Goal: Task Accomplishment & Management: Manage account settings

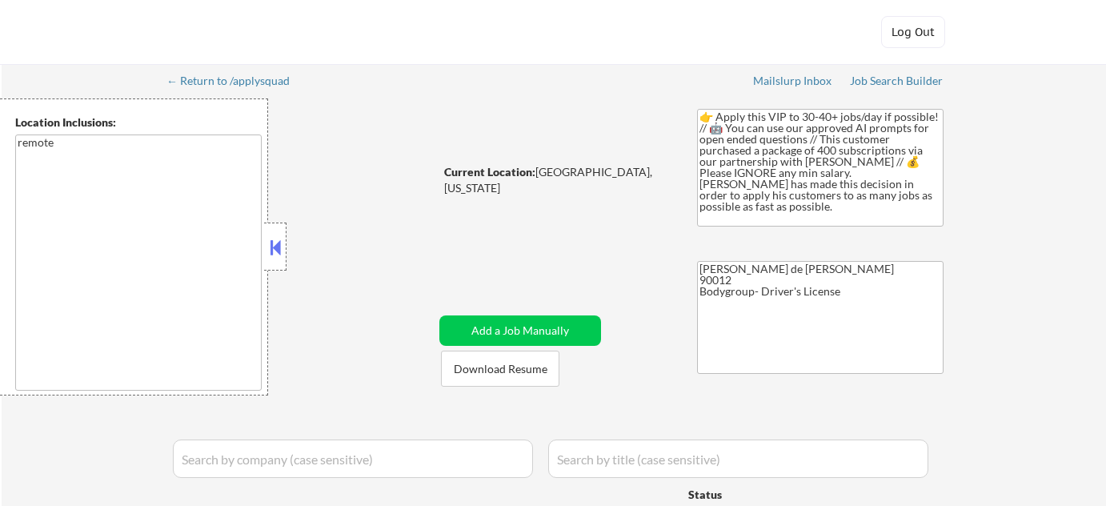
select select ""pending""
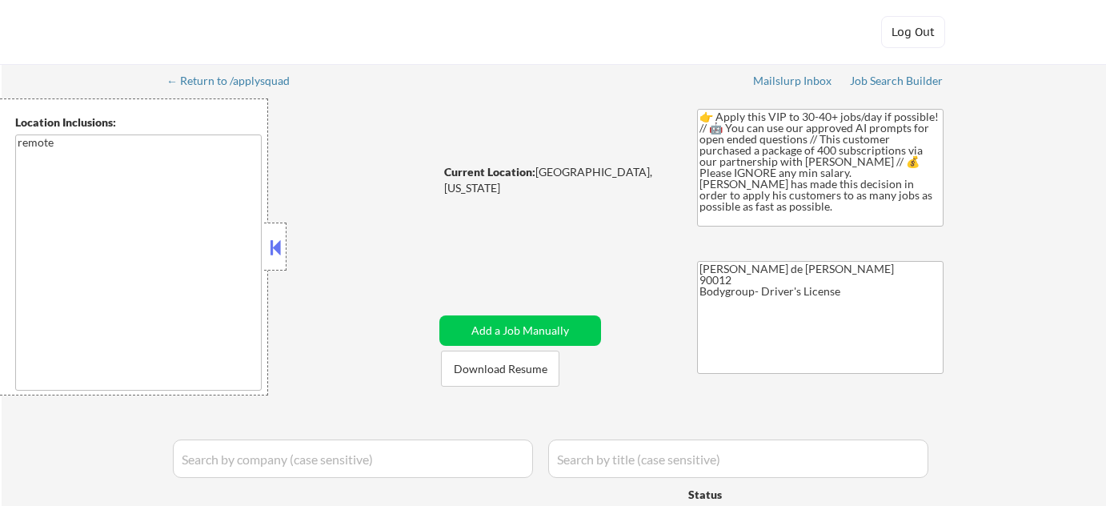
select select ""pending""
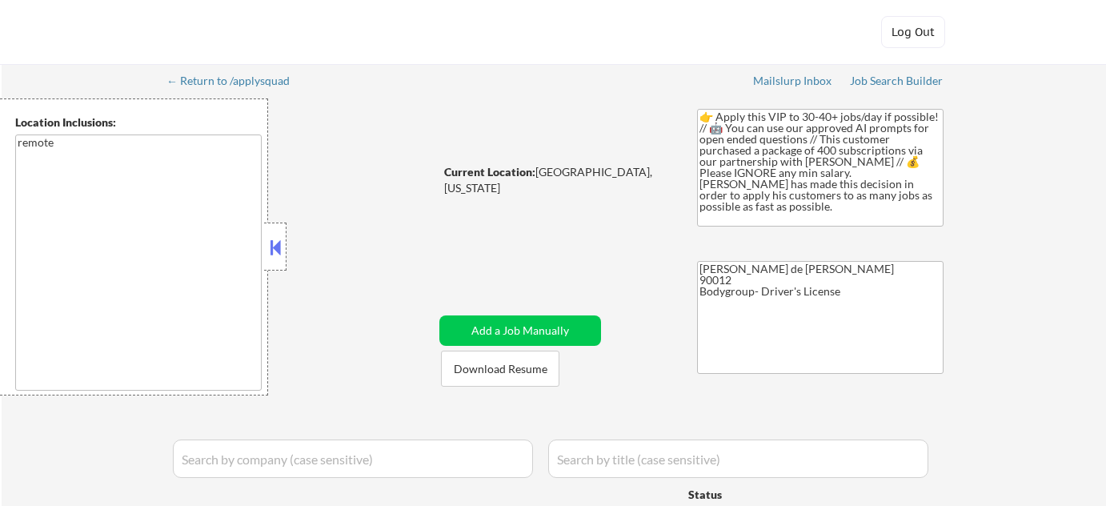
select select ""pending""
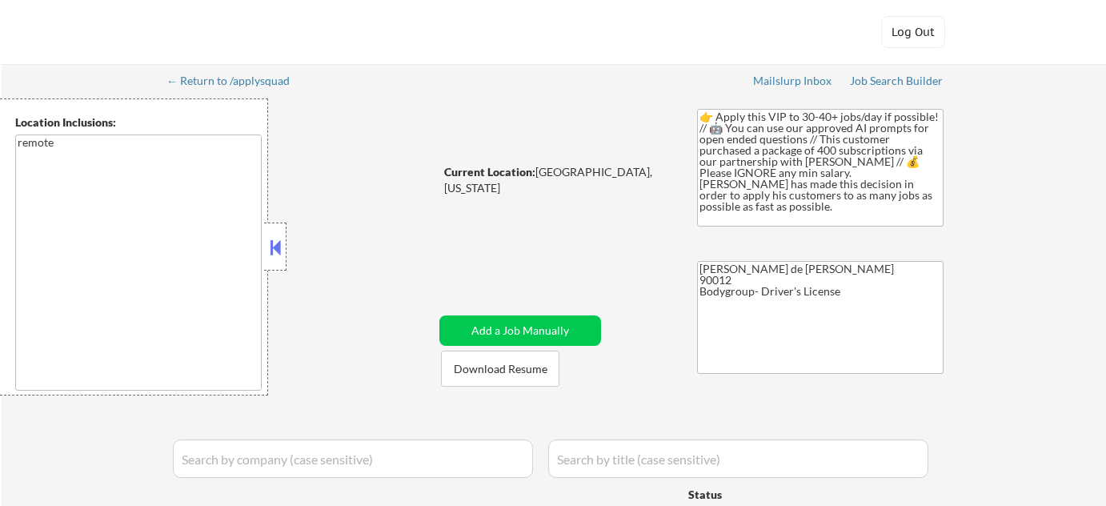
select select ""pending""
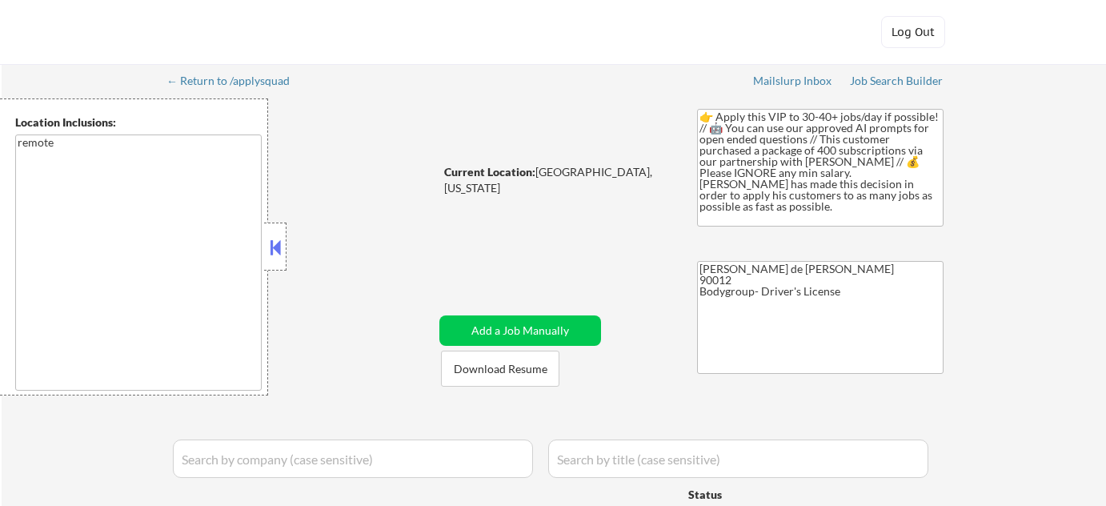
select select ""pending""
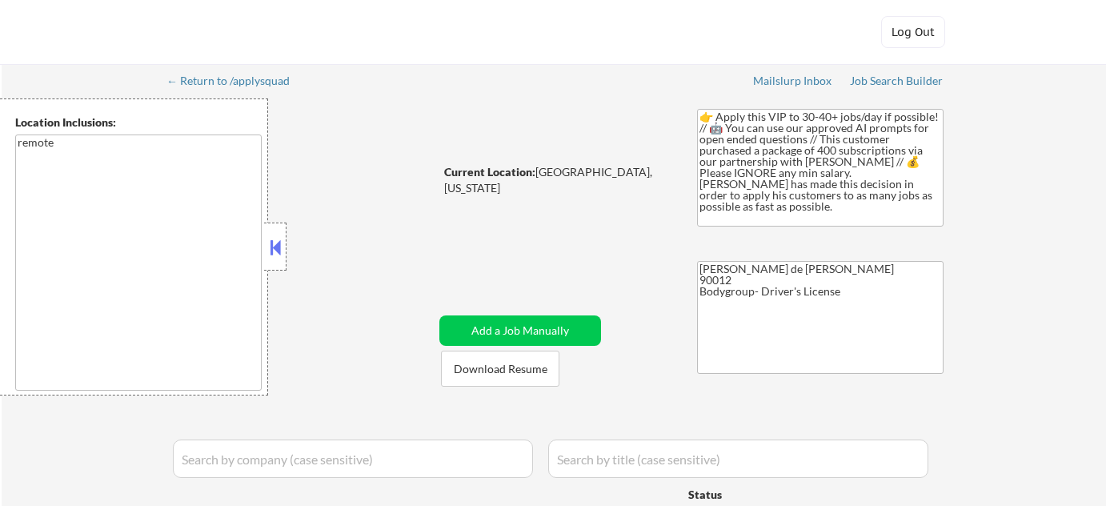
select select ""pending""
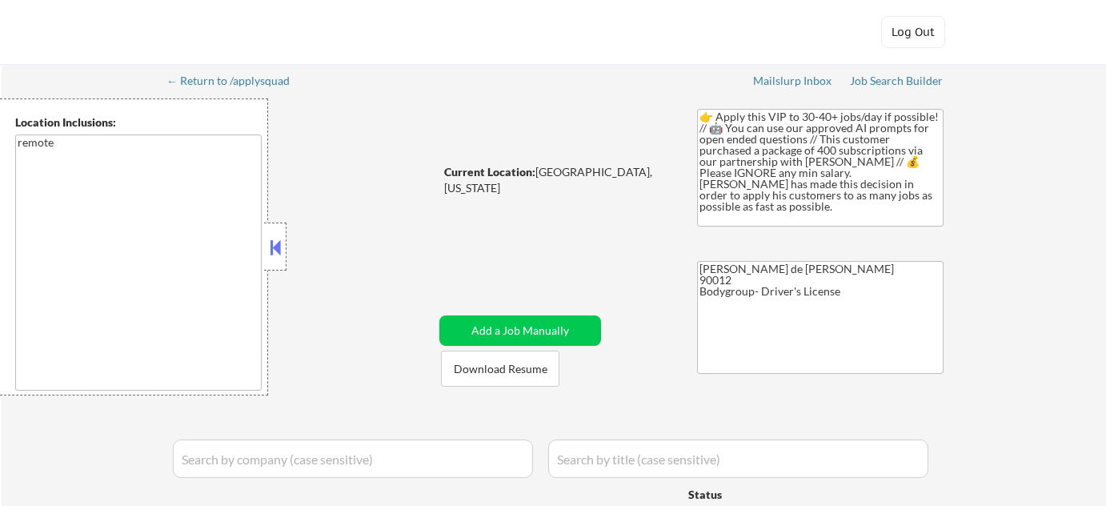
select select ""pending""
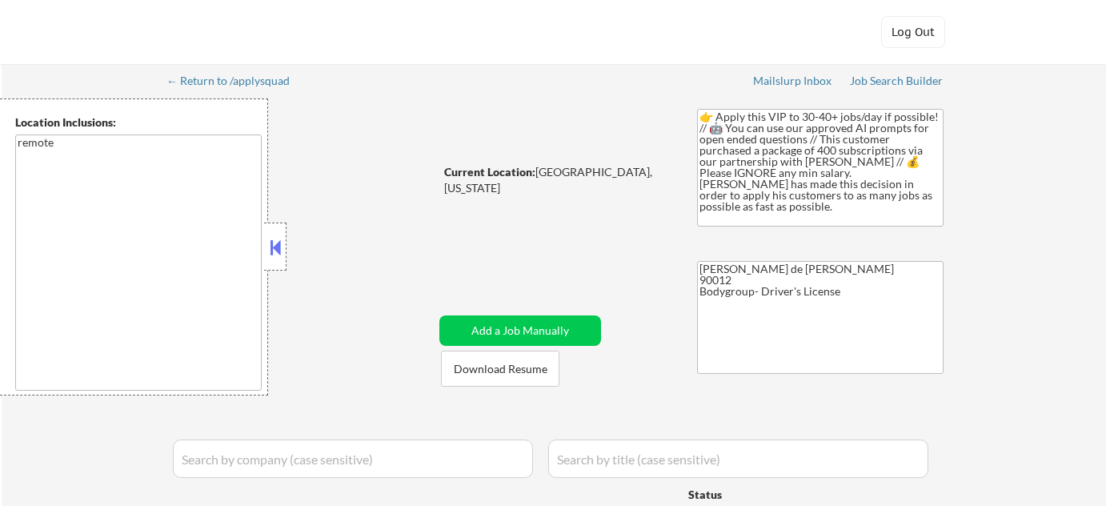
select select ""pending""
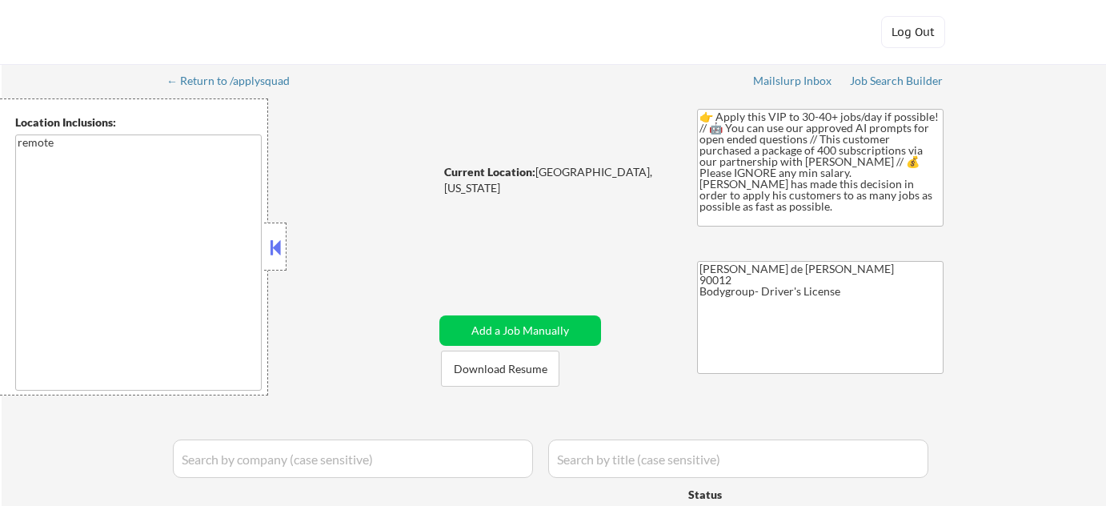
select select ""pending""
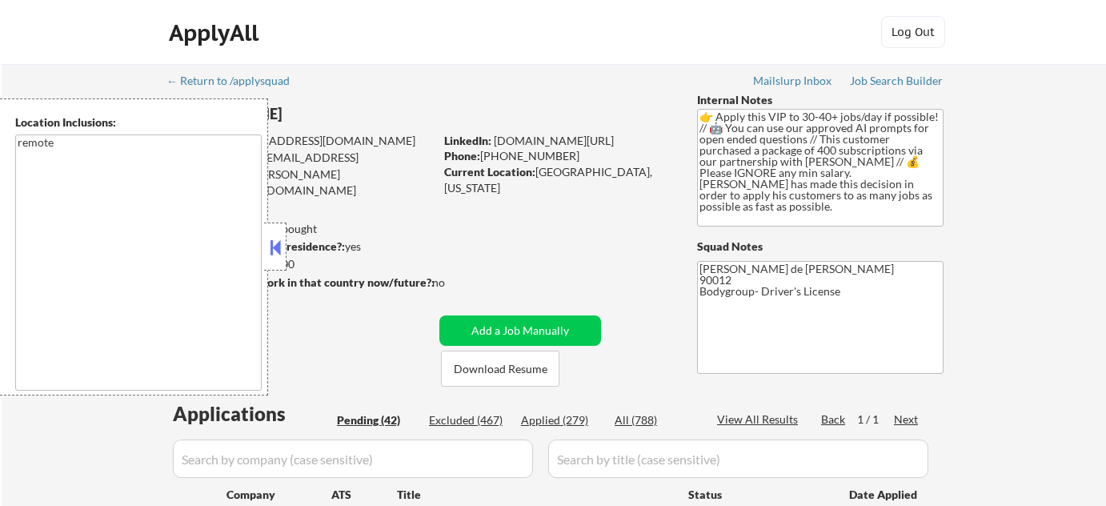
scroll to position [1766, 0]
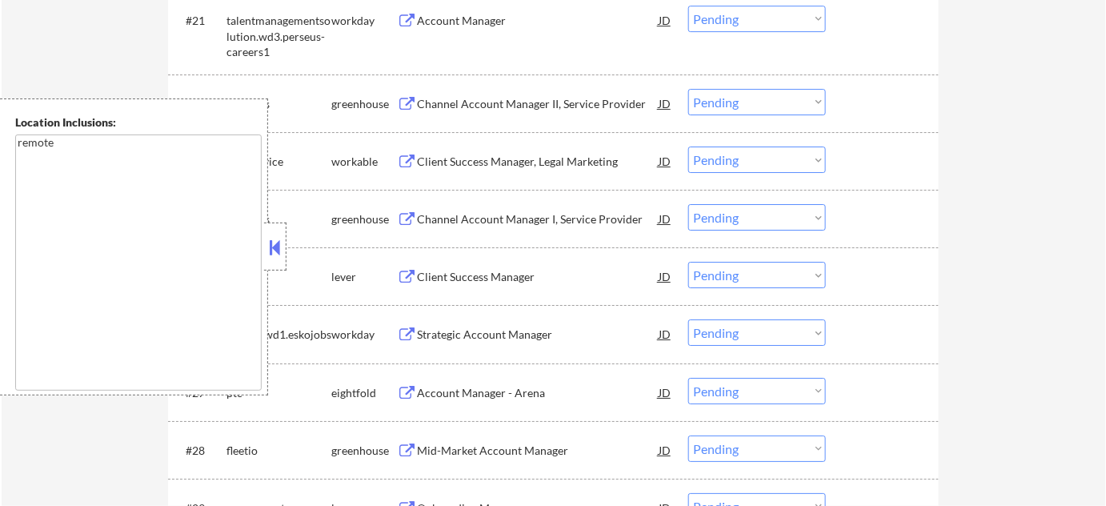
click at [275, 257] on button at bounding box center [275, 247] width 18 height 24
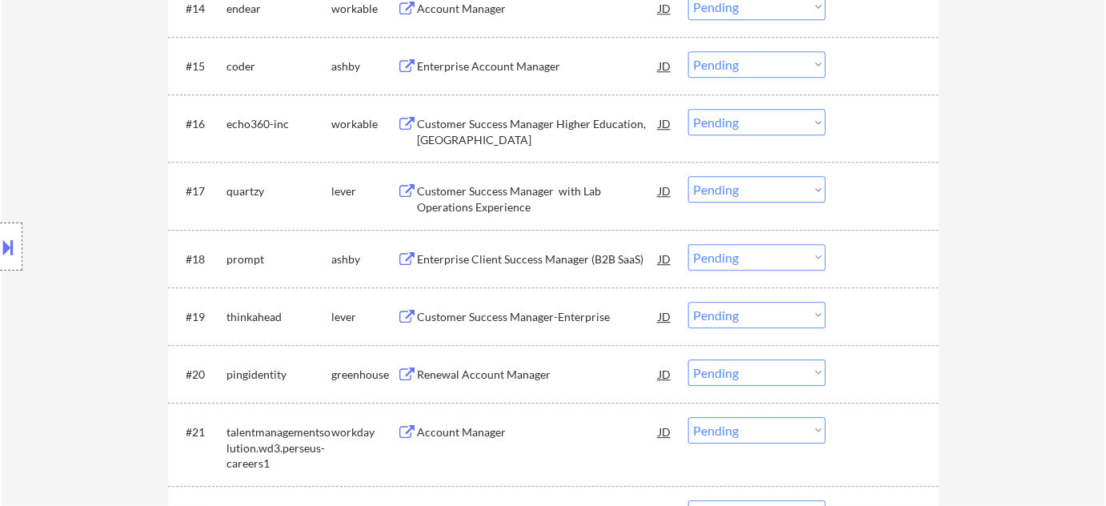
scroll to position [1329, 0]
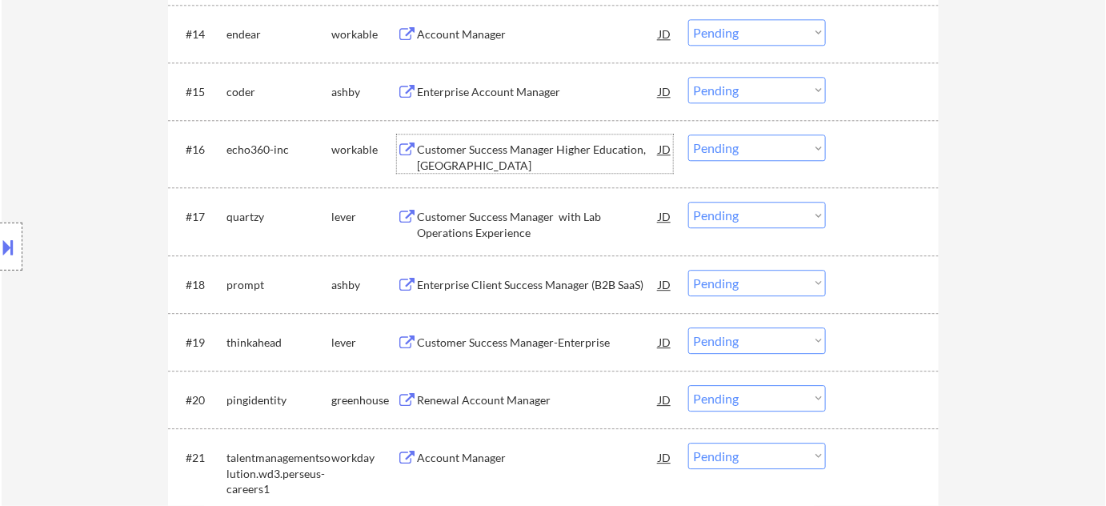
click at [471, 162] on div "Customer Success Manager Higher Education, North America" at bounding box center [538, 157] width 242 height 31
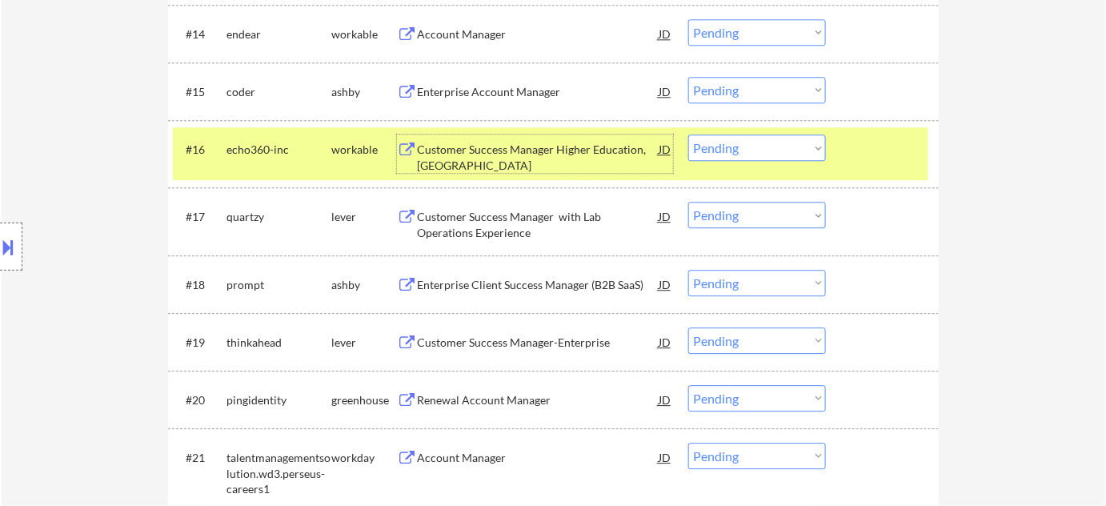
click at [475, 222] on div "Customer Success Manager with Lab Operations Experience" at bounding box center [538, 224] width 242 height 31
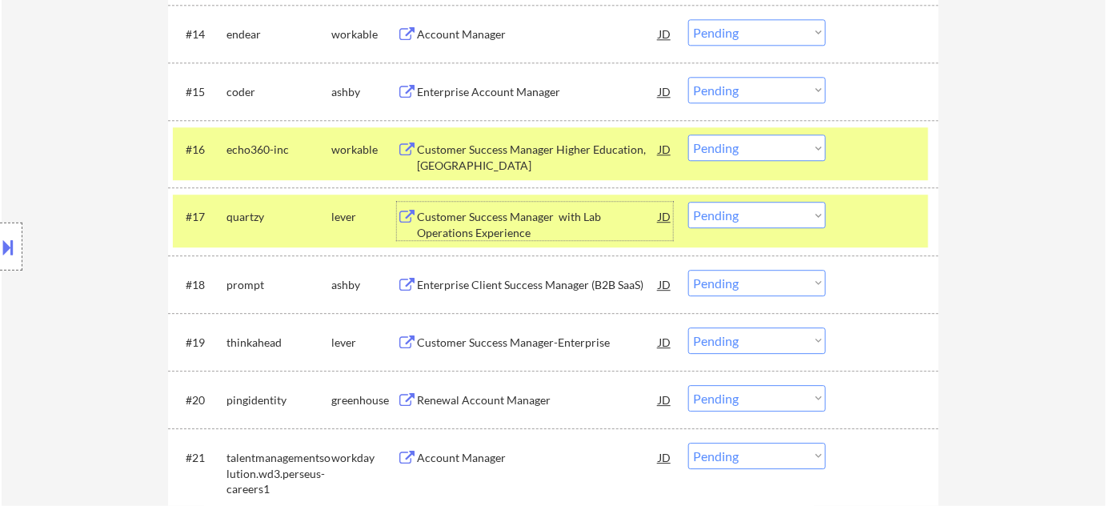
click at [763, 218] on select "Choose an option... Pending Applied Excluded (Questions) Excluded (Expired) Exc…" at bounding box center [757, 215] width 138 height 26
click at [688, 202] on select "Choose an option... Pending Applied Excluded (Questions) Excluded (Expired) Exc…" at bounding box center [757, 215] width 138 height 26
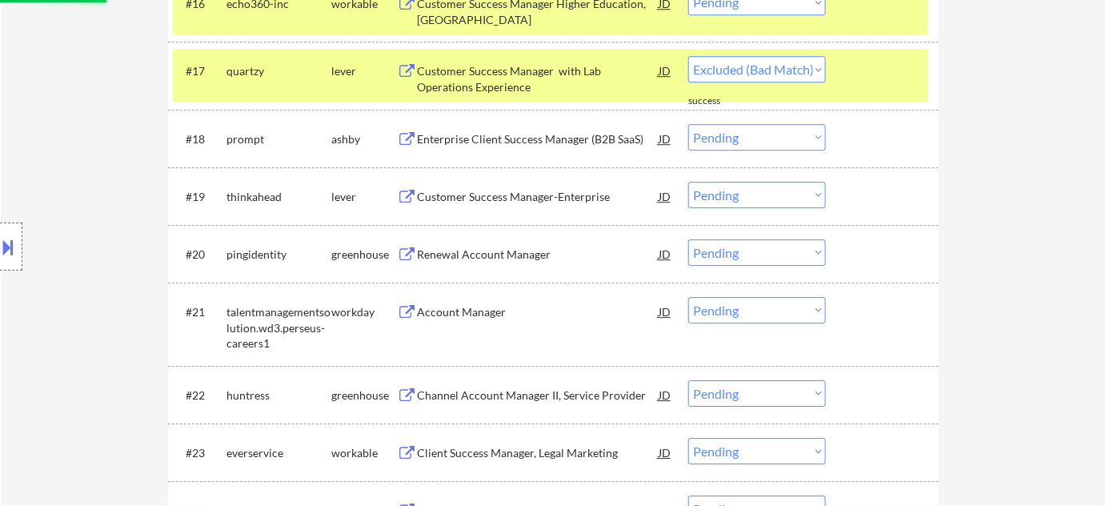
select select ""pending""
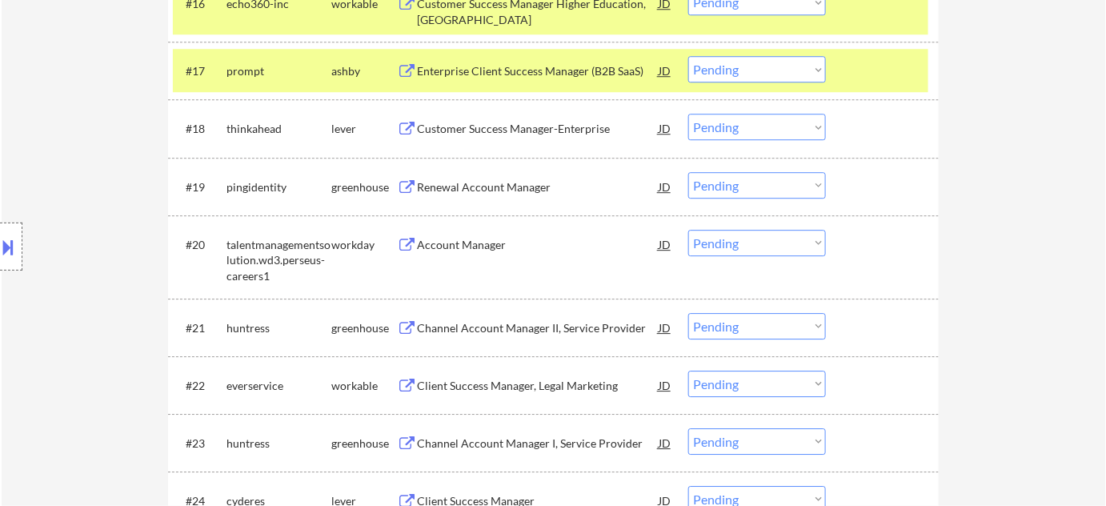
click at [443, 179] on div "Renewal Account Manager" at bounding box center [538, 187] width 242 height 16
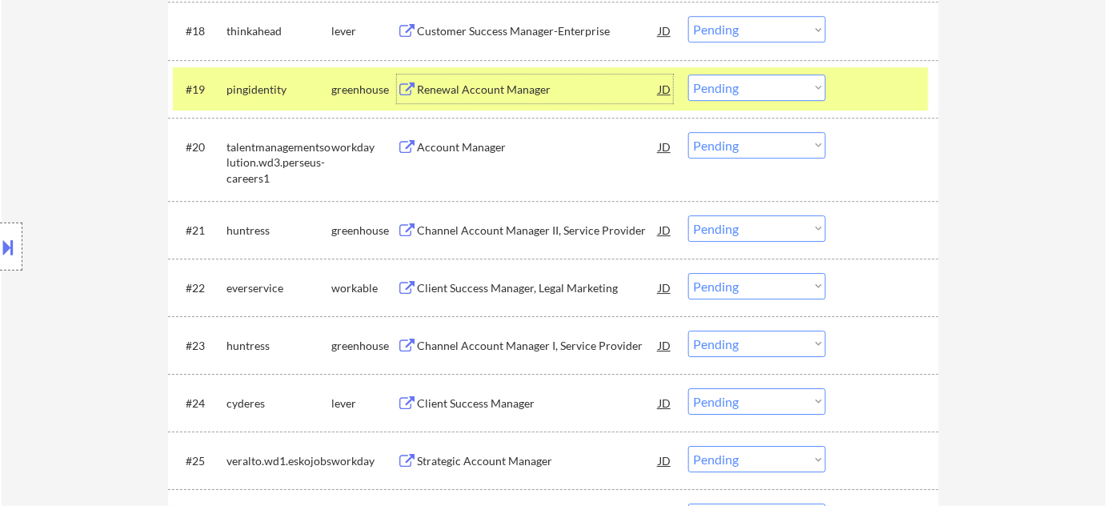
scroll to position [1567, 0]
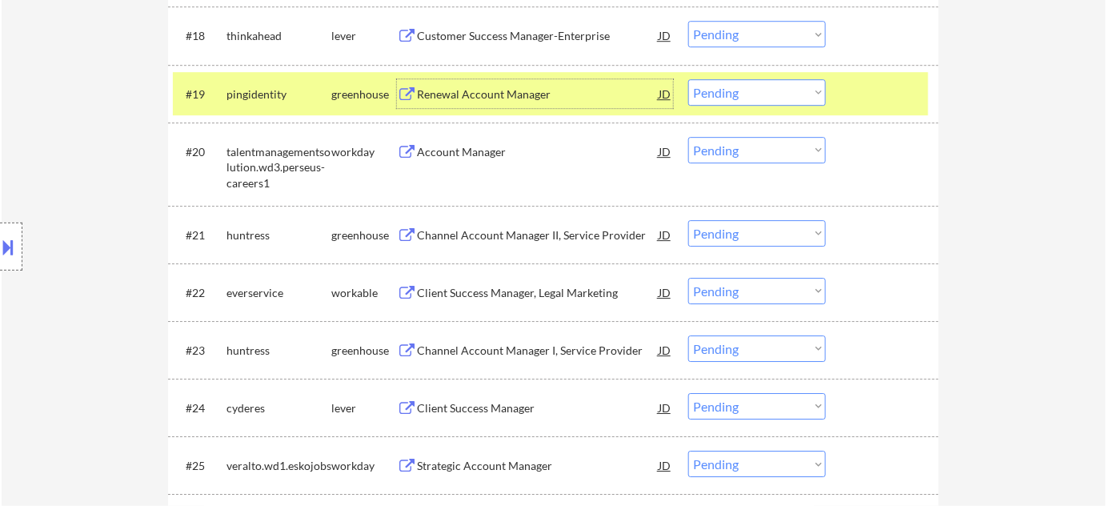
click at [709, 97] on select "Choose an option... Pending Applied Excluded (Questions) Excluded (Expired) Exc…" at bounding box center [757, 92] width 138 height 26
click at [688, 79] on select "Choose an option... Pending Applied Excluded (Questions) Excluded (Expired) Exc…" at bounding box center [757, 92] width 138 height 26
select select ""pending""
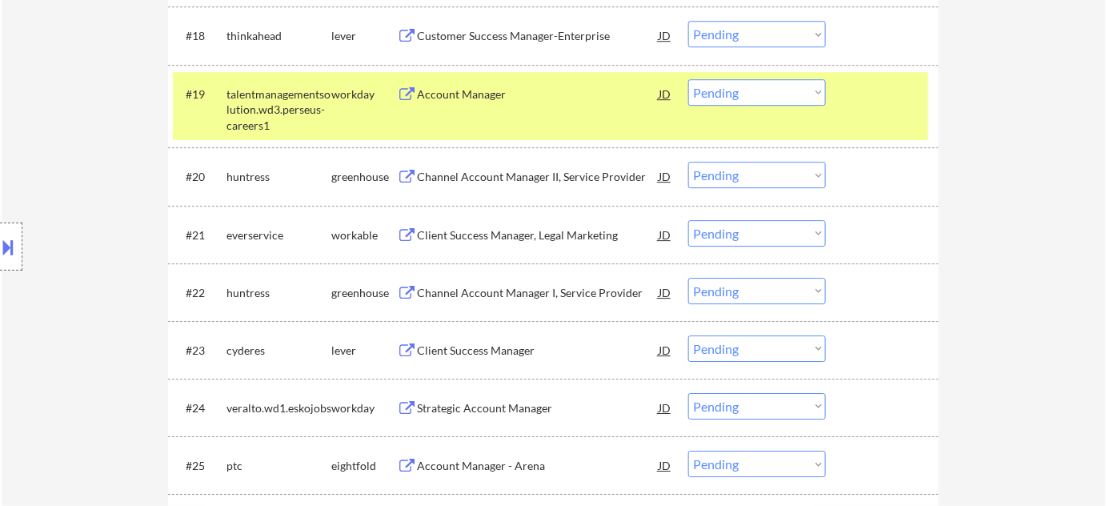
click at [497, 176] on div "Channel Account Manager II, Service Provider" at bounding box center [538, 177] width 242 height 16
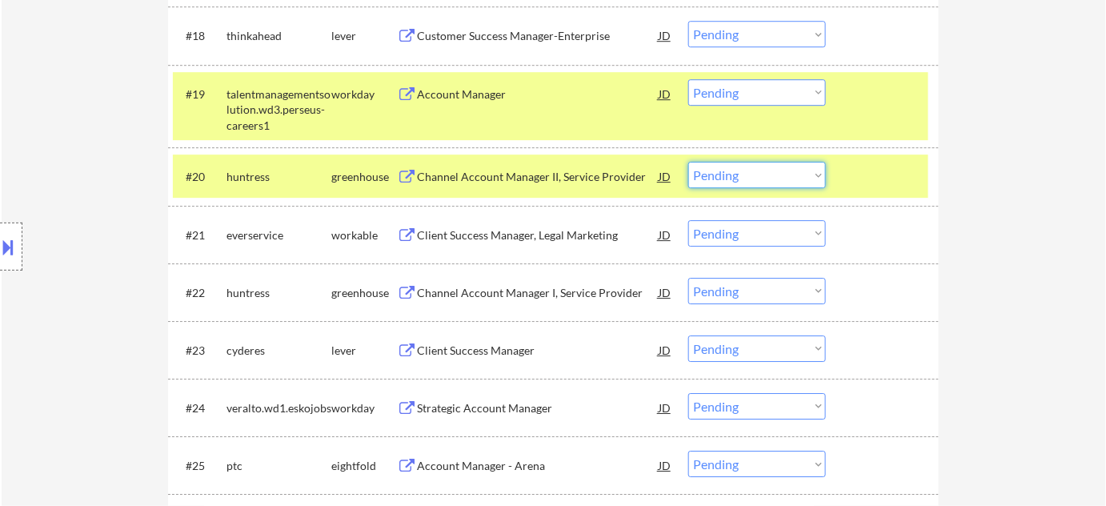
click at [721, 181] on select "Choose an option... Pending Applied Excluded (Questions) Excluded (Expired) Exc…" at bounding box center [757, 175] width 138 height 26
click at [688, 162] on select "Choose an option... Pending Applied Excluded (Questions) Excluded (Expired) Exc…" at bounding box center [757, 175] width 138 height 26
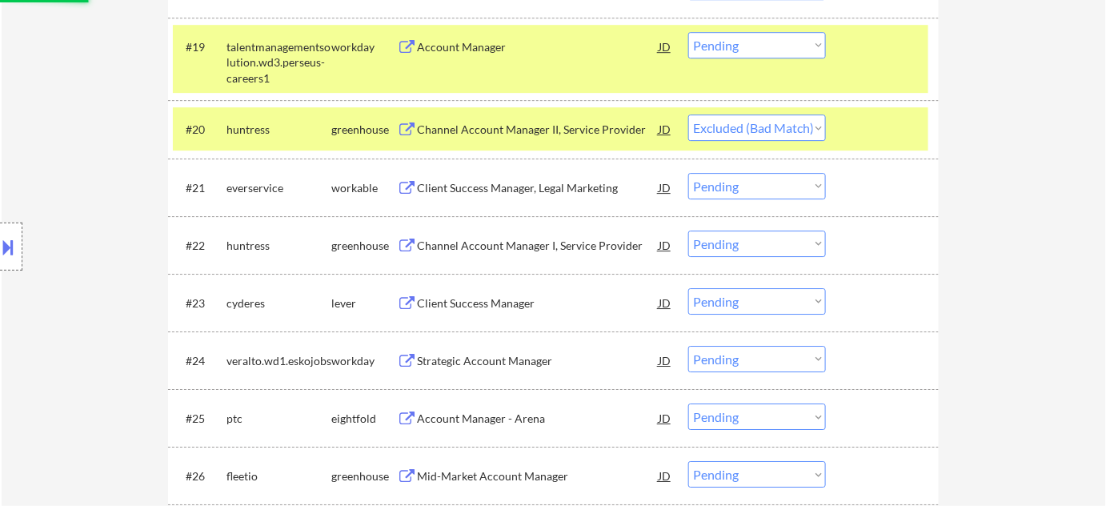
scroll to position [1640, 0]
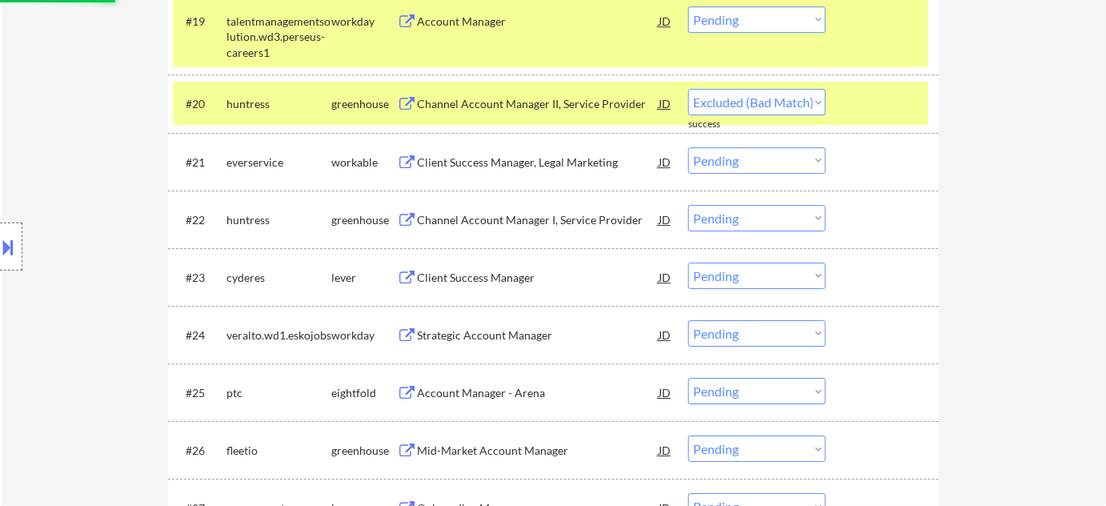
select select ""pending""
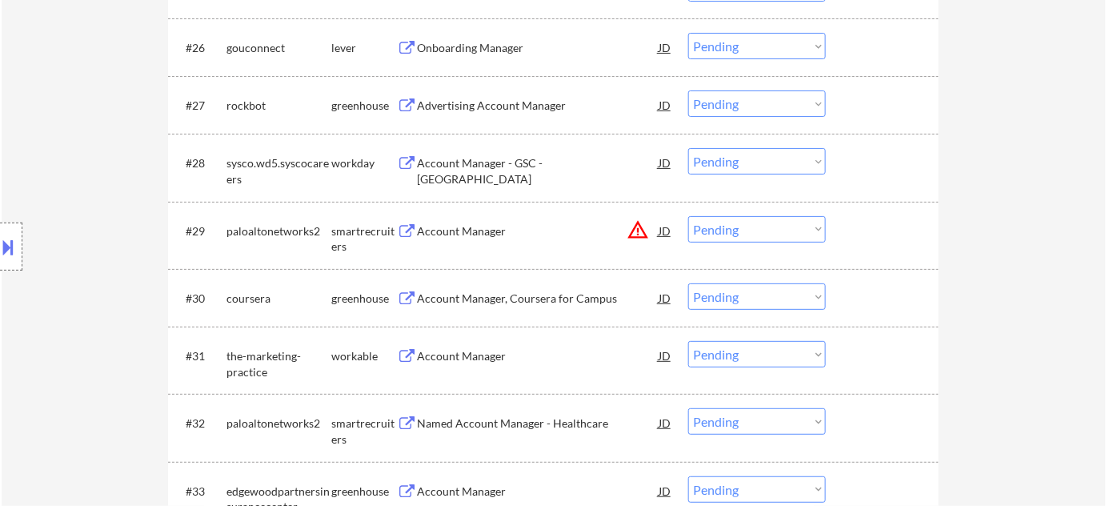
scroll to position [2076, 0]
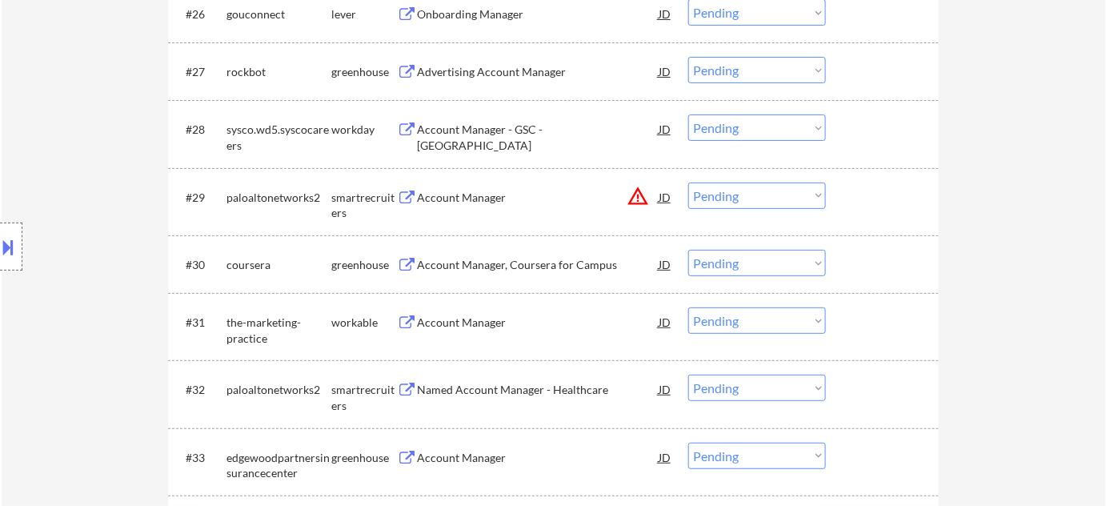
click at [471, 328] on div "Account Manager" at bounding box center [538, 322] width 242 height 16
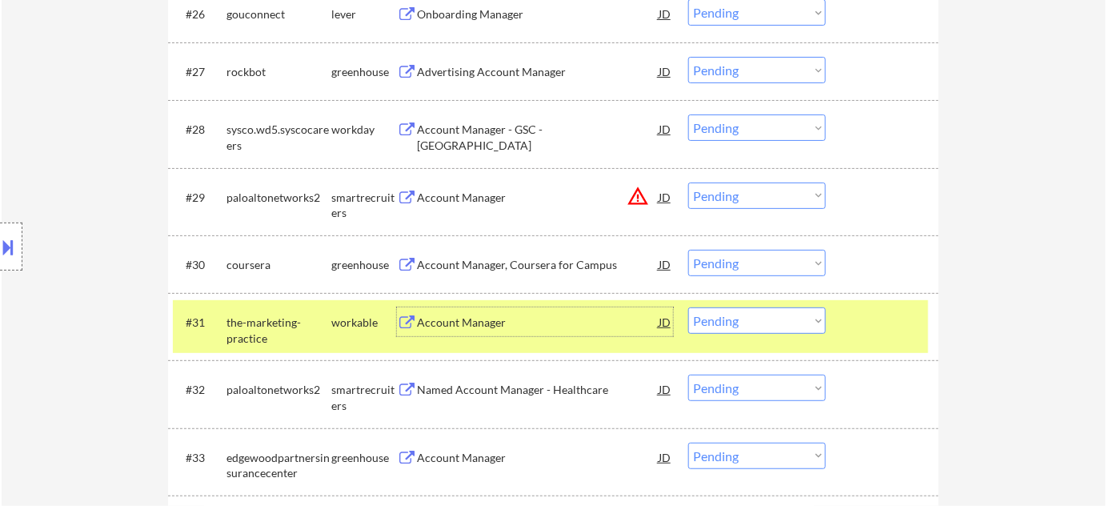
click at [798, 317] on select "Choose an option... Pending Applied Excluded (Questions) Excluded (Expired) Exc…" at bounding box center [757, 320] width 138 height 26
click at [688, 307] on select "Choose an option... Pending Applied Excluded (Questions) Excluded (Expired) Exc…" at bounding box center [757, 320] width 138 height 26
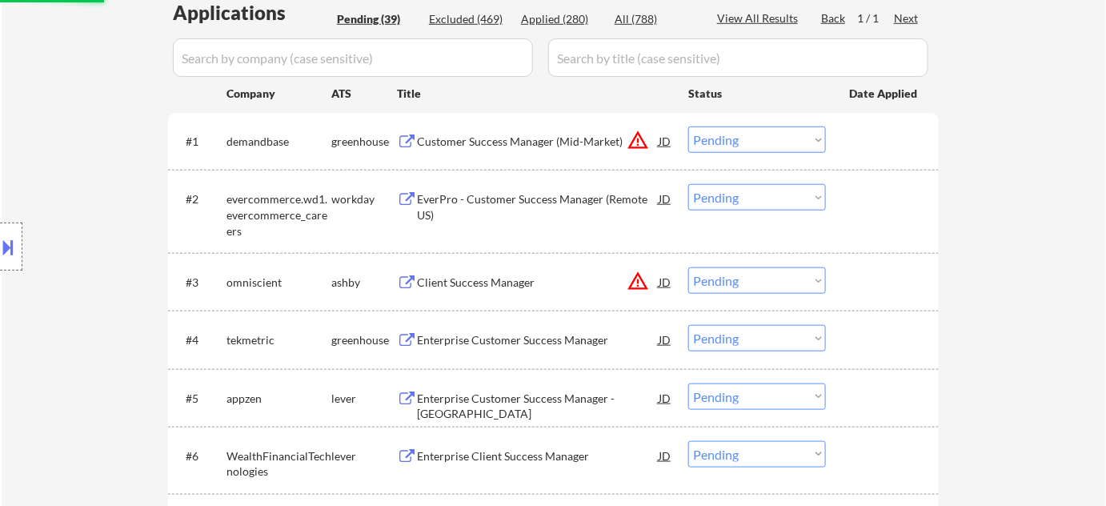
select select ""pending""
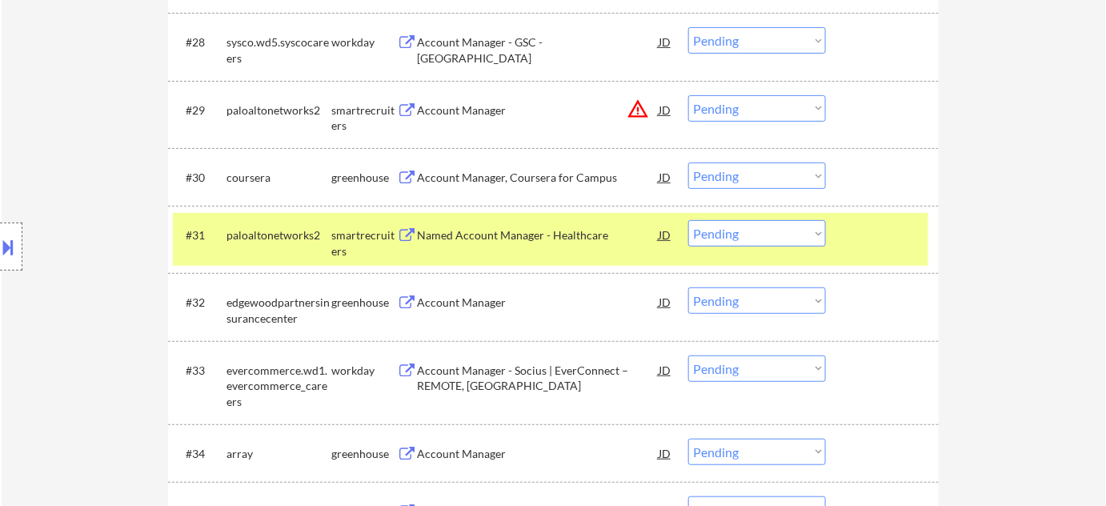
scroll to position [2139, 0]
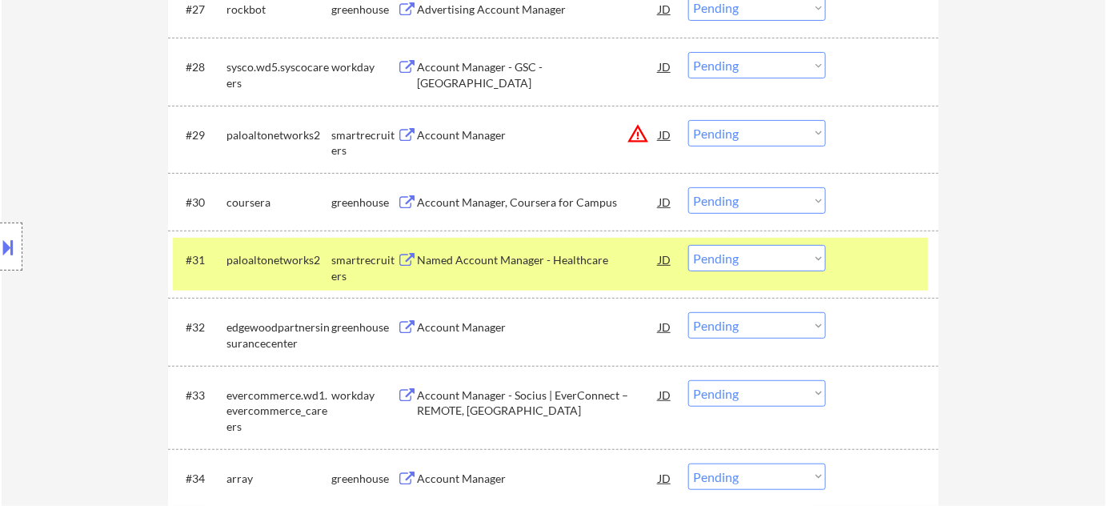
click at [516, 209] on div "Account Manager, Coursera for Campus" at bounding box center [538, 202] width 242 height 16
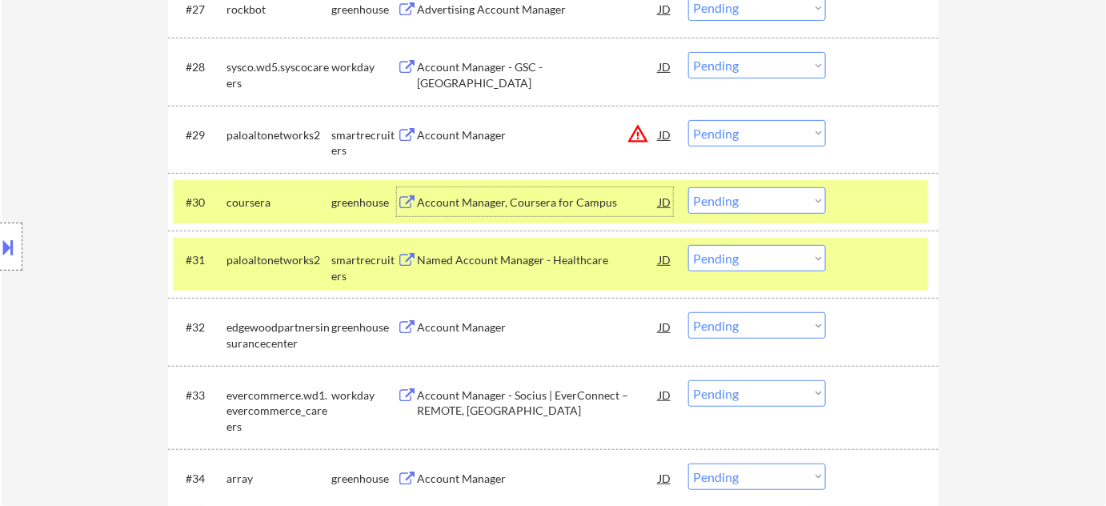
click at [740, 189] on select "Choose an option... Pending Applied Excluded (Questions) Excluded (Expired) Exc…" at bounding box center [757, 200] width 138 height 26
click at [688, 187] on select "Choose an option... Pending Applied Excluded (Questions) Excluded (Expired) Exc…" at bounding box center [757, 200] width 138 height 26
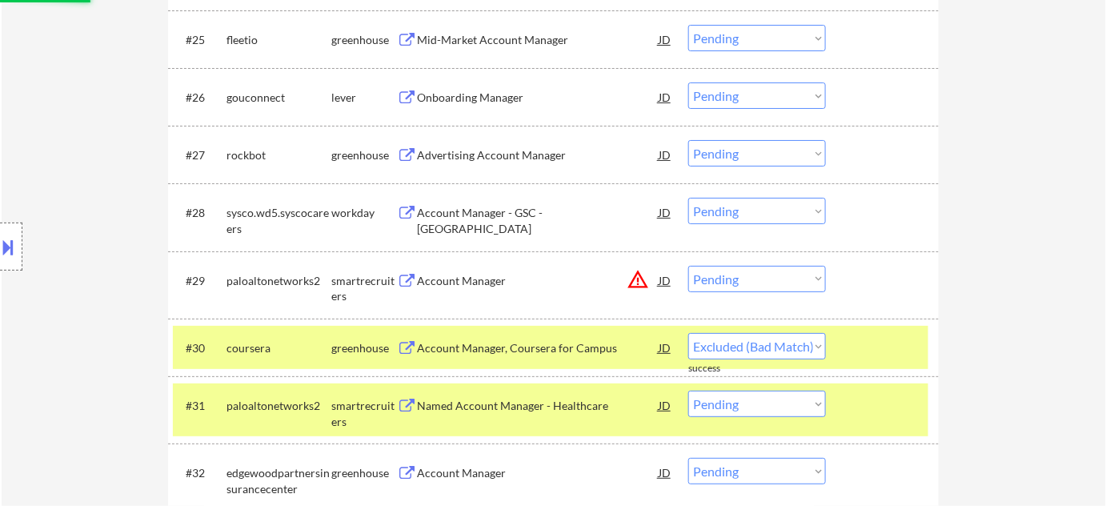
scroll to position [1920, 0]
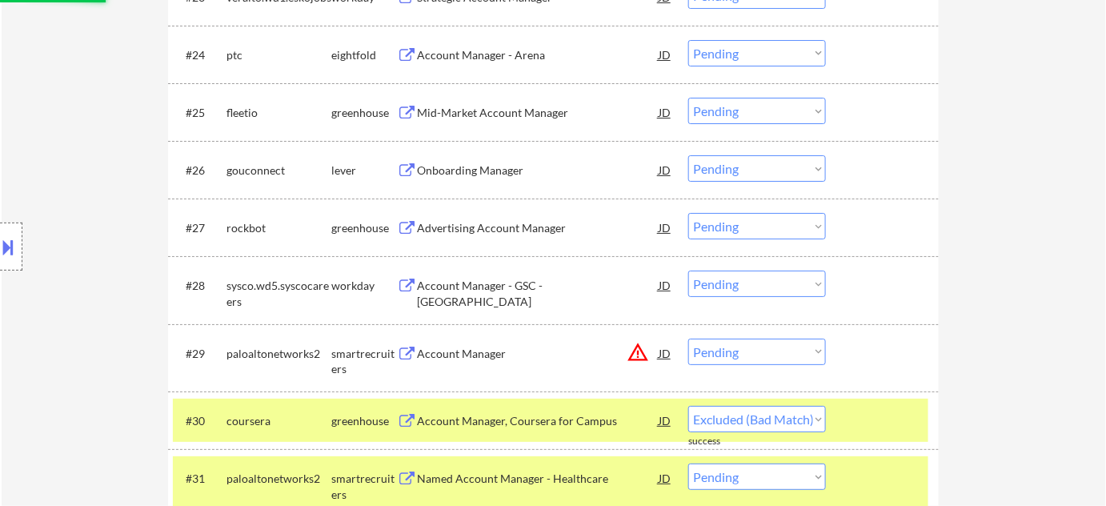
select select ""pending""
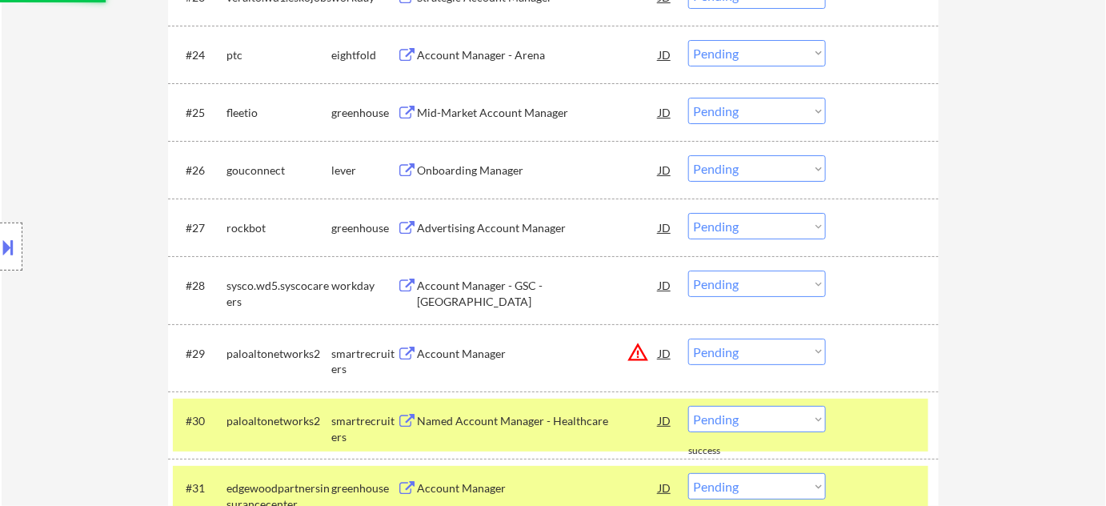
click at [522, 231] on div "Advertising Account Manager" at bounding box center [538, 228] width 242 height 16
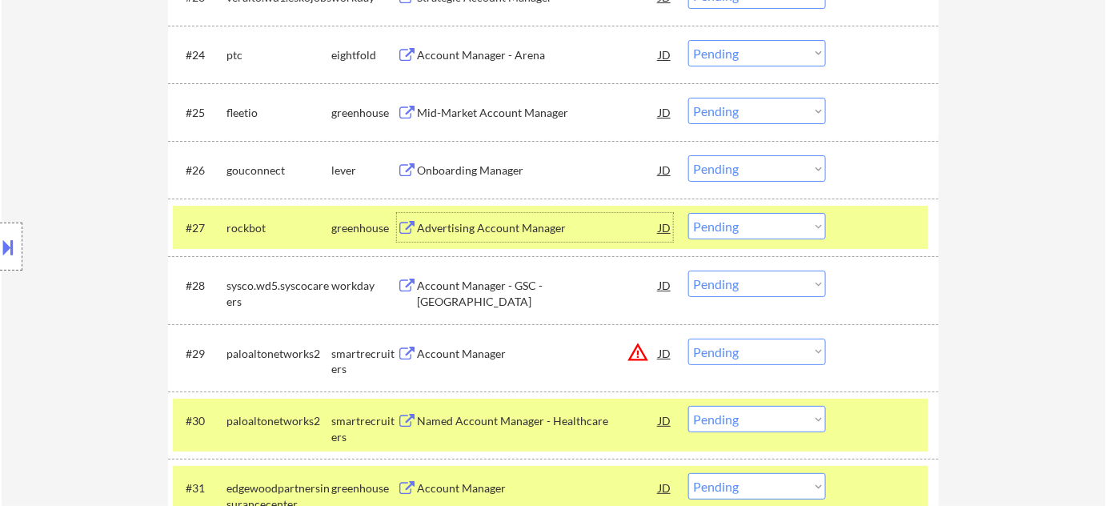
drag, startPoint x: 715, startPoint y: 222, endPoint x: 714, endPoint y: 232, distance: 9.6
click at [715, 222] on select "Choose an option... Pending Applied Excluded (Questions) Excluded (Expired) Exc…" at bounding box center [757, 226] width 138 height 26
click at [688, 213] on select "Choose an option... Pending Applied Excluded (Questions) Excluded (Expired) Exc…" at bounding box center [757, 226] width 138 height 26
click at [512, 169] on div "Onboarding Manager" at bounding box center [538, 170] width 242 height 16
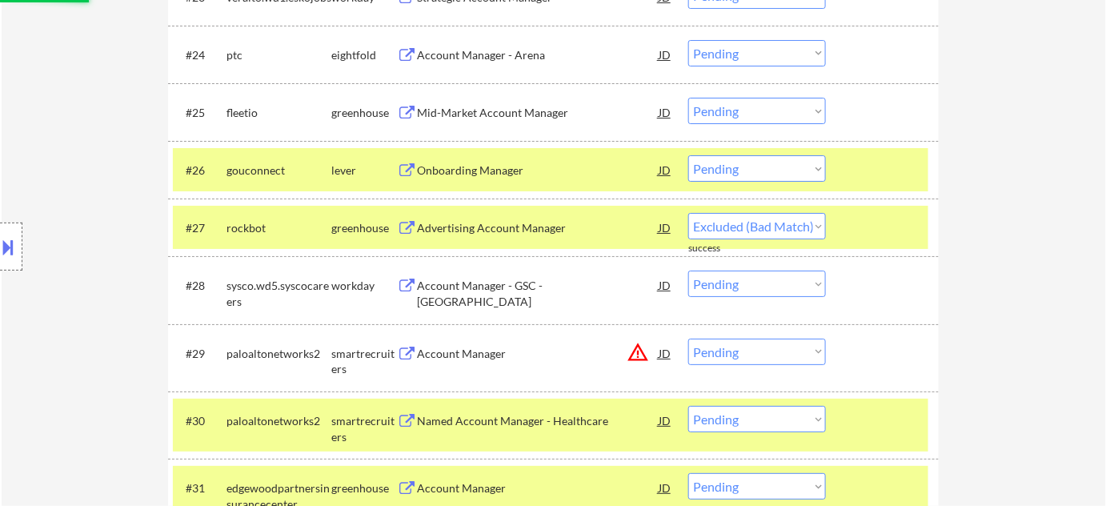
select select ""pending""
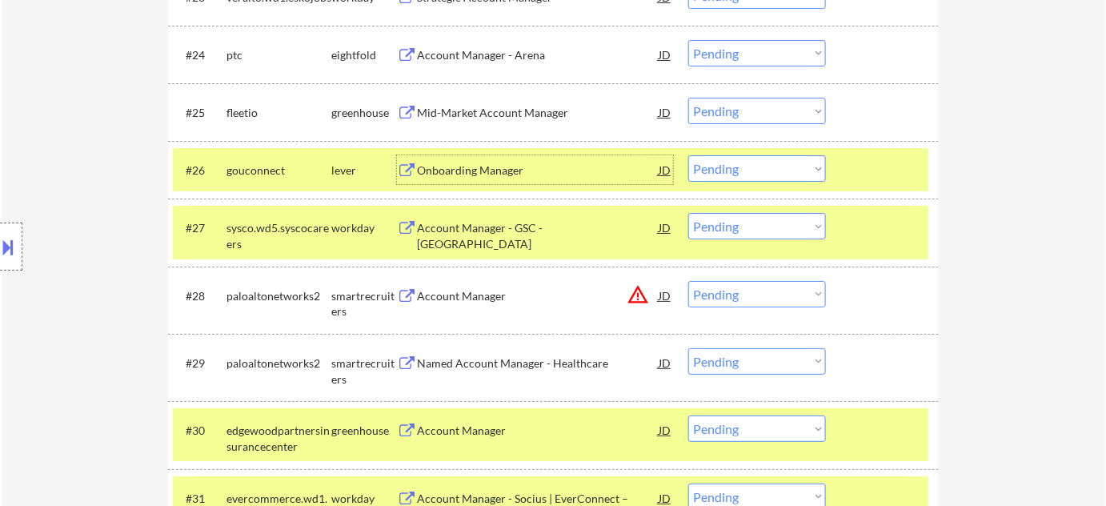
drag, startPoint x: 714, startPoint y: 166, endPoint x: 725, endPoint y: 178, distance: 15.9
click at [714, 166] on select "Choose an option... Pending Applied Excluded (Questions) Excluded (Expired) Exc…" at bounding box center [757, 168] width 138 height 26
click at [688, 155] on select "Choose an option... Pending Applied Excluded (Questions) Excluded (Expired) Exc…" at bounding box center [757, 168] width 138 height 26
click at [646, 291] on button "warning_amber" at bounding box center [637, 294] width 22 height 22
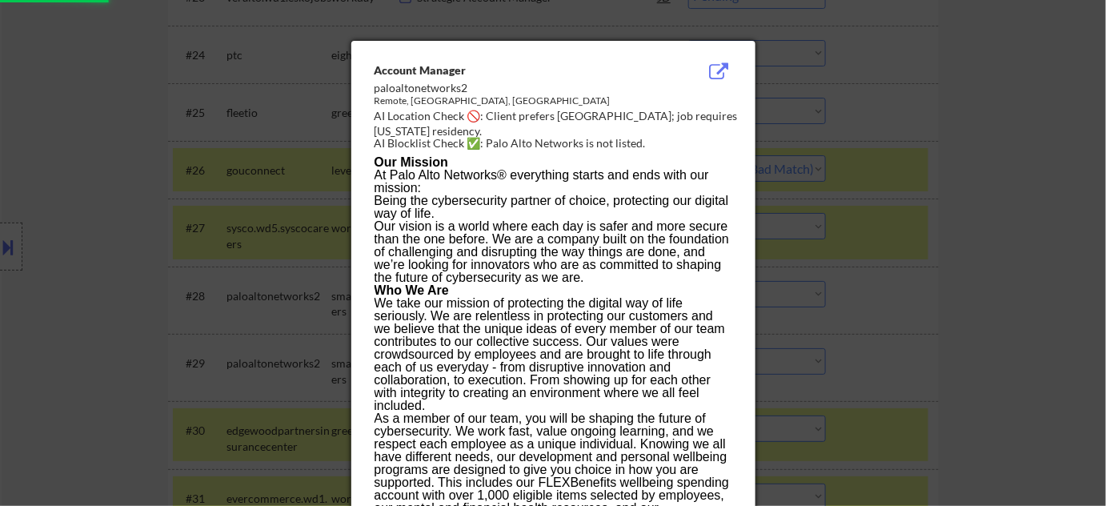
select select ""pending""
click at [894, 274] on div at bounding box center [553, 253] width 1106 height 506
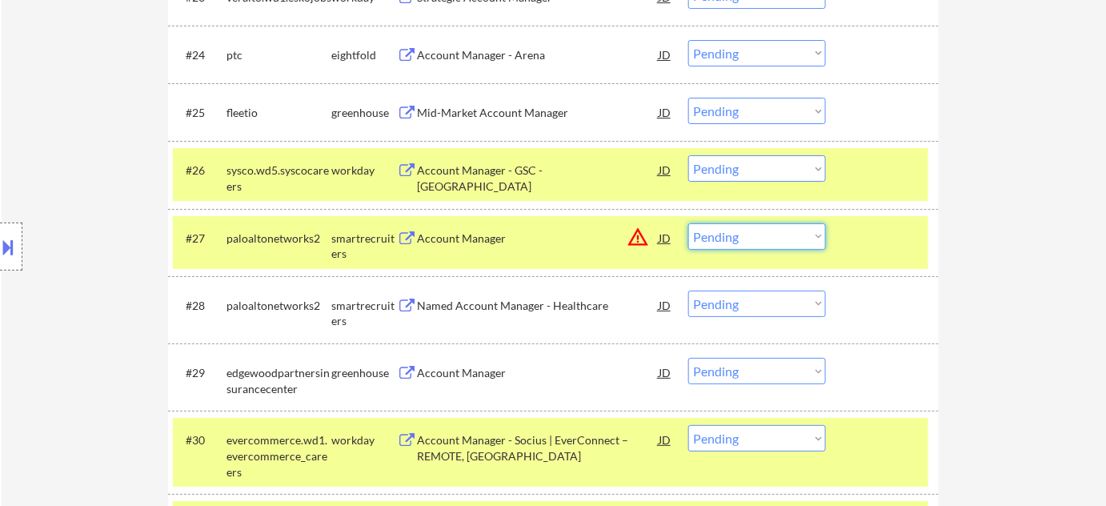
click at [802, 236] on select "Choose an option... Pending Applied Excluded (Questions) Excluded (Expired) Exc…" at bounding box center [757, 236] width 138 height 26
click at [688, 223] on select "Choose an option... Pending Applied Excluded (Questions) Excluded (Expired) Exc…" at bounding box center [757, 236] width 138 height 26
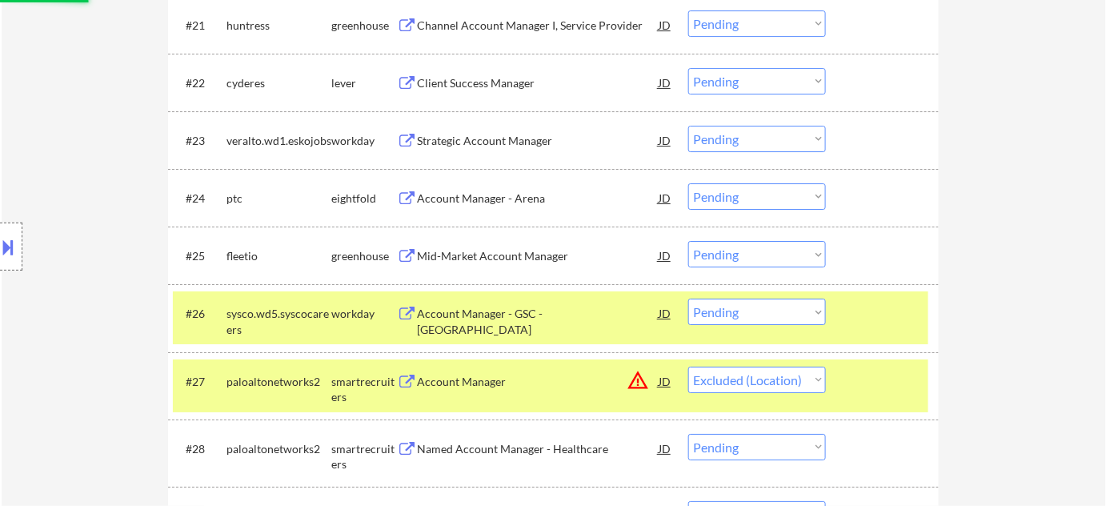
scroll to position [1775, 0]
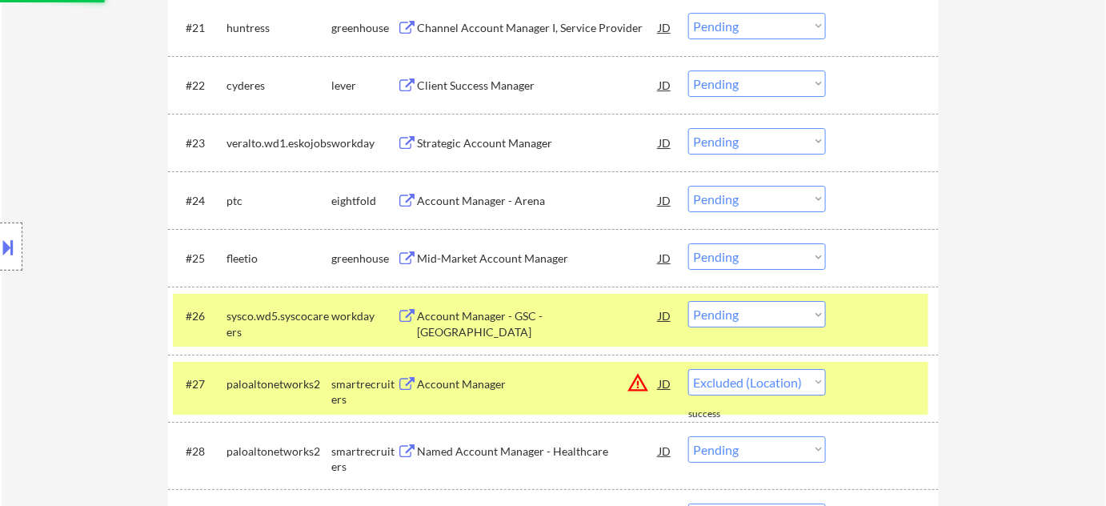
select select ""pending""
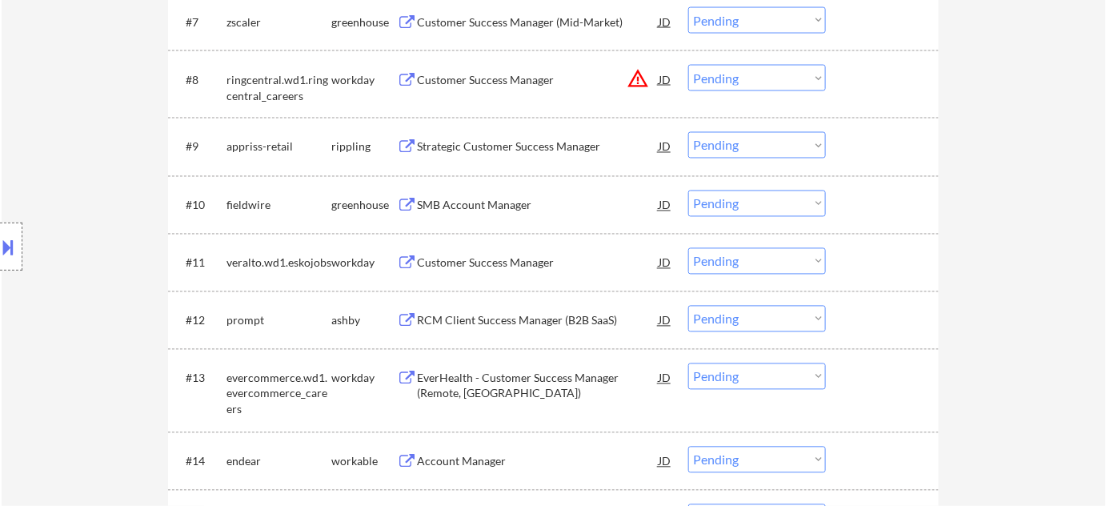
scroll to position [902, 0]
click at [642, 73] on button "warning_amber" at bounding box center [637, 77] width 22 height 22
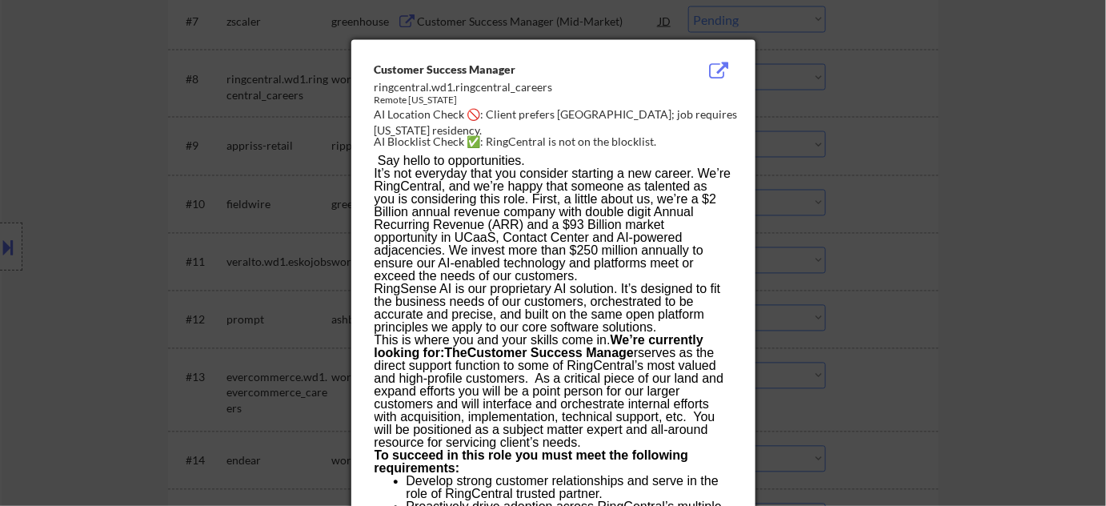
click at [926, 182] on div at bounding box center [553, 253] width 1106 height 506
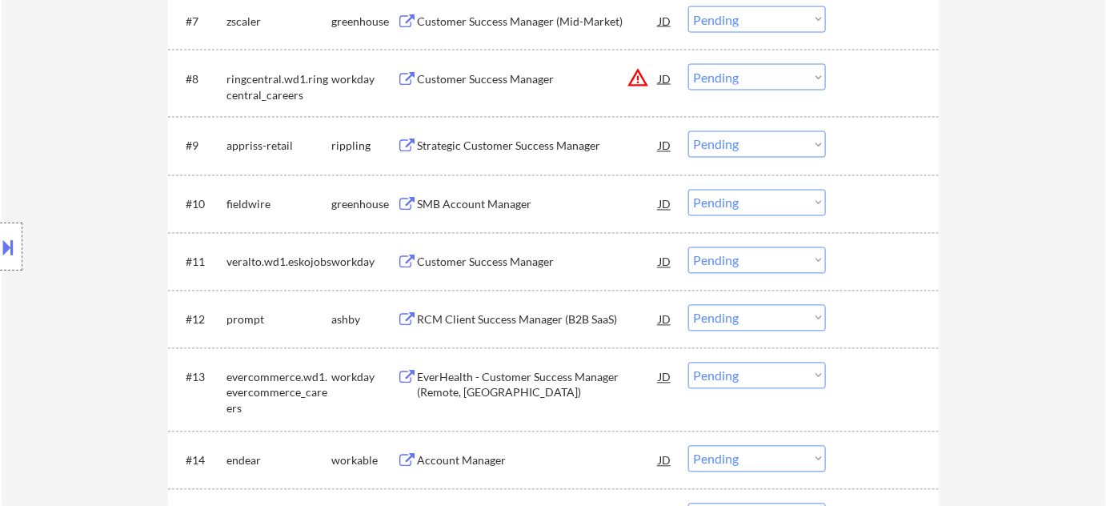
click at [782, 79] on select "Choose an option... Pending Applied Excluded (Questions) Excluded (Expired) Exc…" at bounding box center [757, 77] width 138 height 26
click at [688, 64] on select "Choose an option... Pending Applied Excluded (Questions) Excluded (Expired) Exc…" at bounding box center [757, 77] width 138 height 26
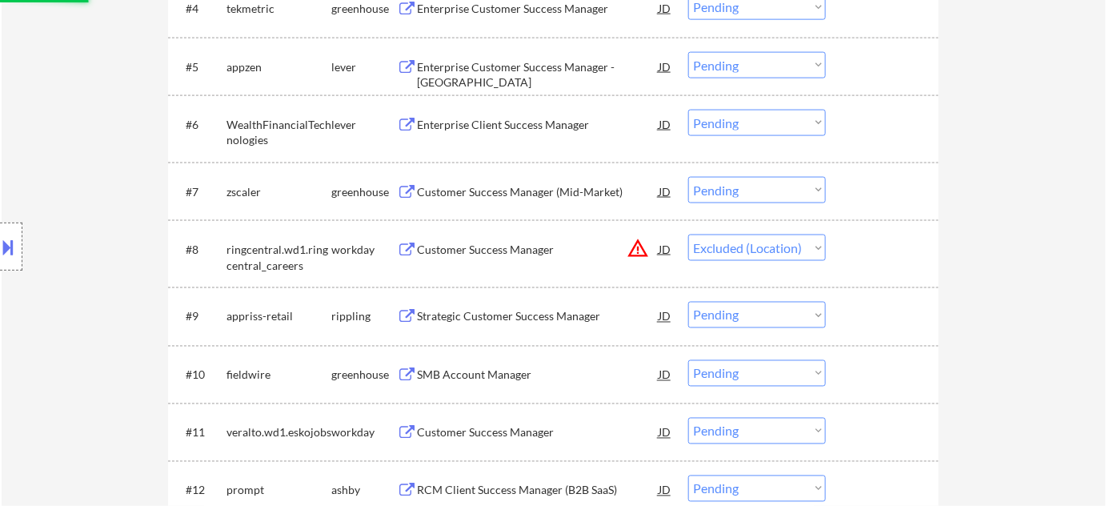
scroll to position [684, 0]
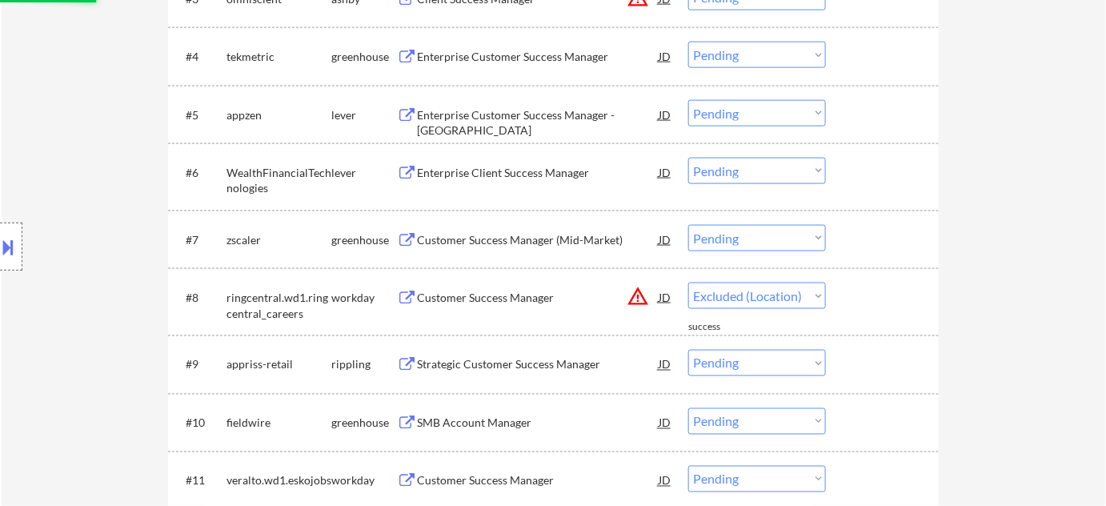
select select ""pending""
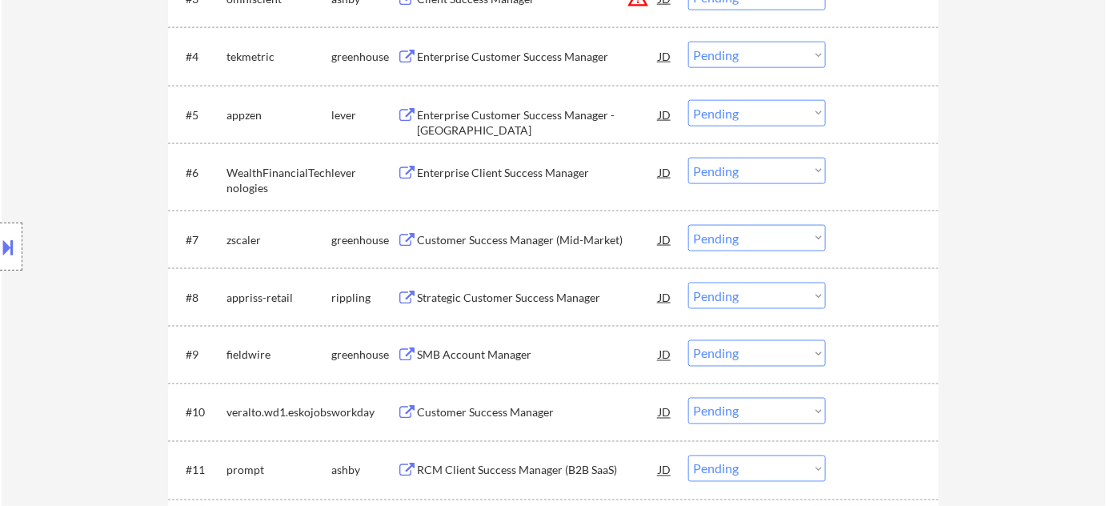
click at [544, 238] on div "Customer Success Manager (Mid-Market)" at bounding box center [538, 240] width 242 height 16
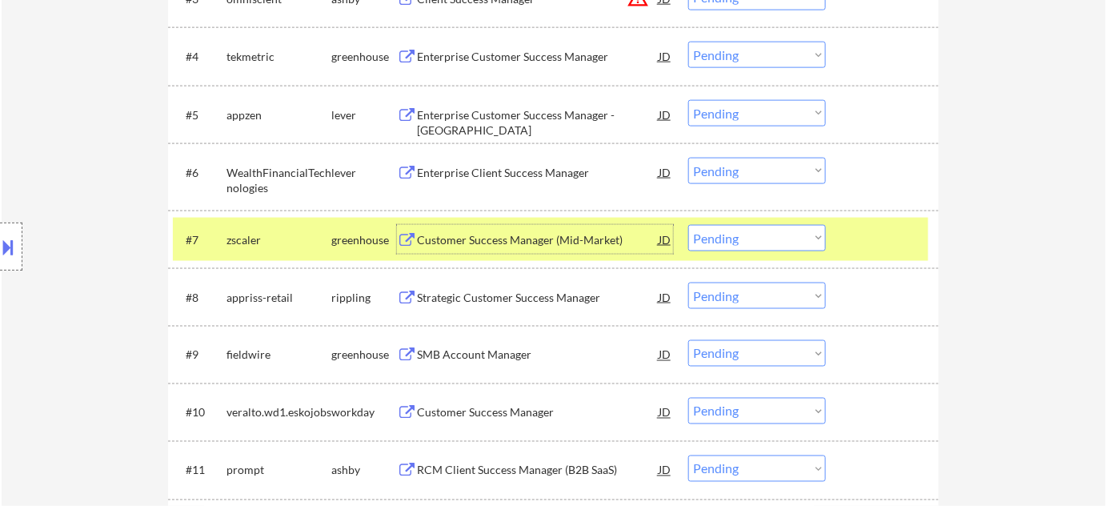
drag, startPoint x: 753, startPoint y: 234, endPoint x: 759, endPoint y: 240, distance: 8.5
click at [754, 234] on select "Choose an option... Pending Applied Excluded (Questions) Excluded (Expired) Exc…" at bounding box center [757, 238] width 138 height 26
click at [688, 225] on select "Choose an option... Pending Applied Excluded (Questions) Excluded (Expired) Exc…" at bounding box center [757, 238] width 138 height 26
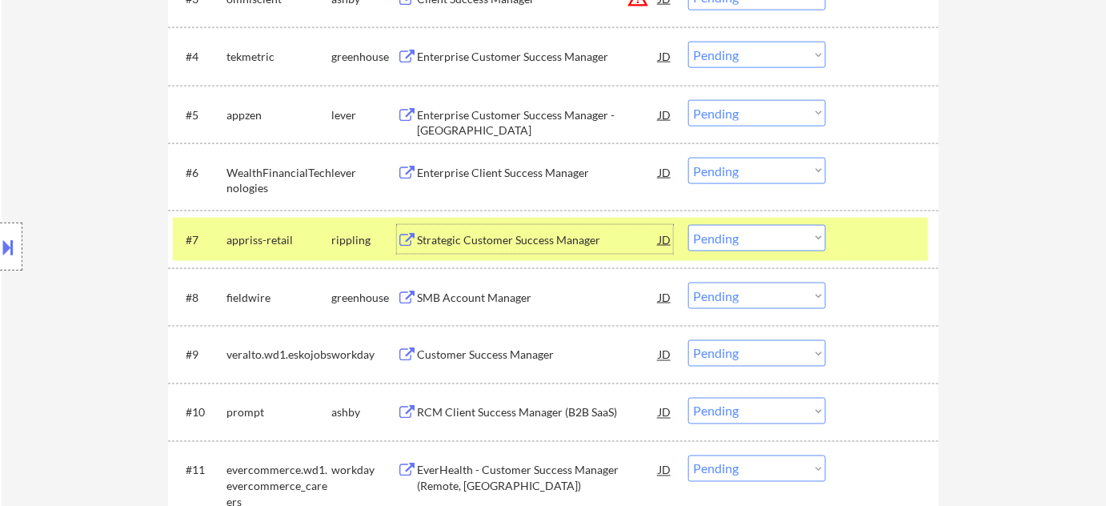
click at [500, 242] on div "Strategic Customer Success Manager" at bounding box center [538, 240] width 242 height 16
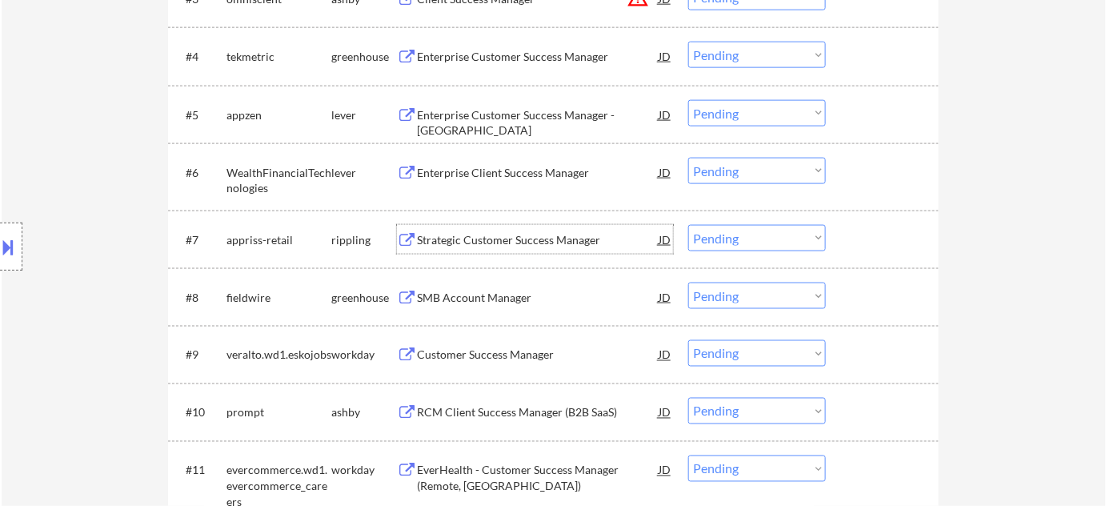
click at [756, 240] on select "Choose an option... Pending Applied Excluded (Questions) Excluded (Expired) Exc…" at bounding box center [757, 238] width 138 height 26
click at [688, 225] on select "Choose an option... Pending Applied Excluded (Questions) Excluded (Expired) Exc…" at bounding box center [757, 238] width 138 height 26
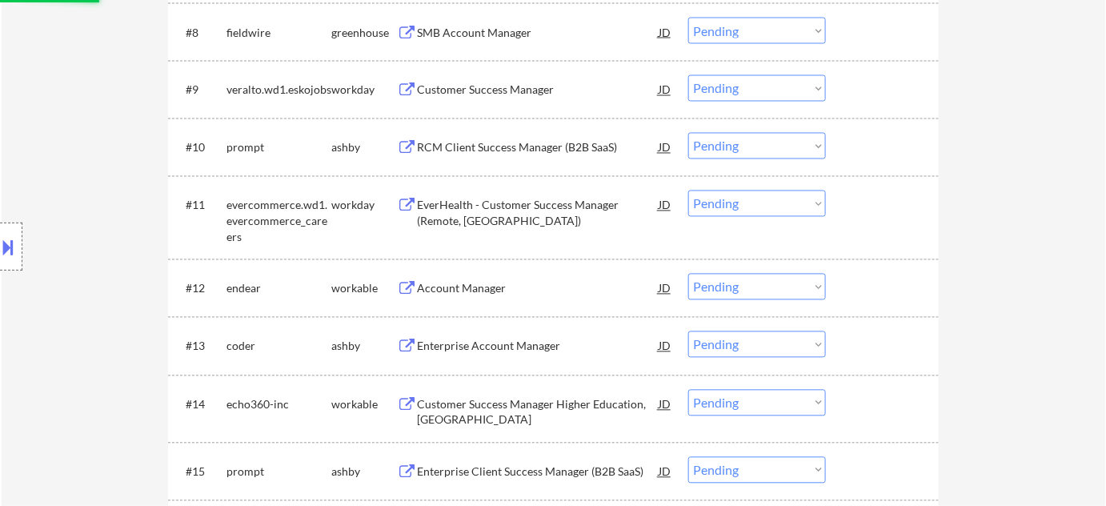
scroll to position [1120, 0]
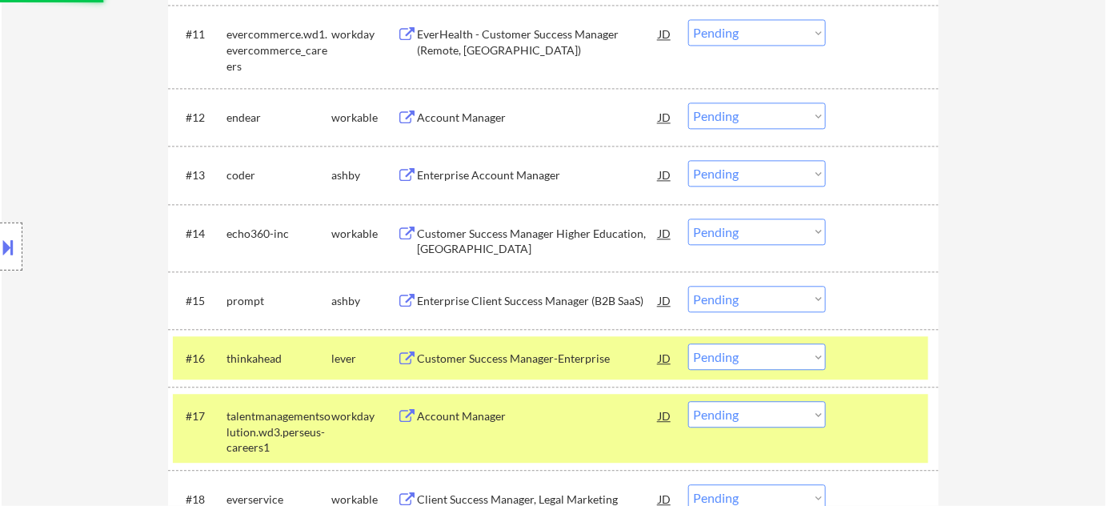
select select ""pending""
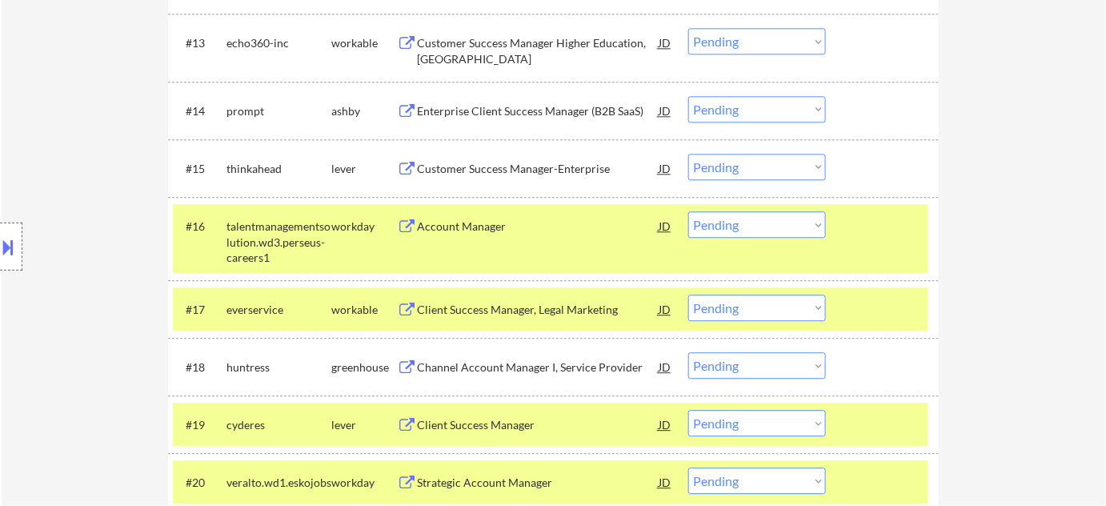
scroll to position [1266, 0]
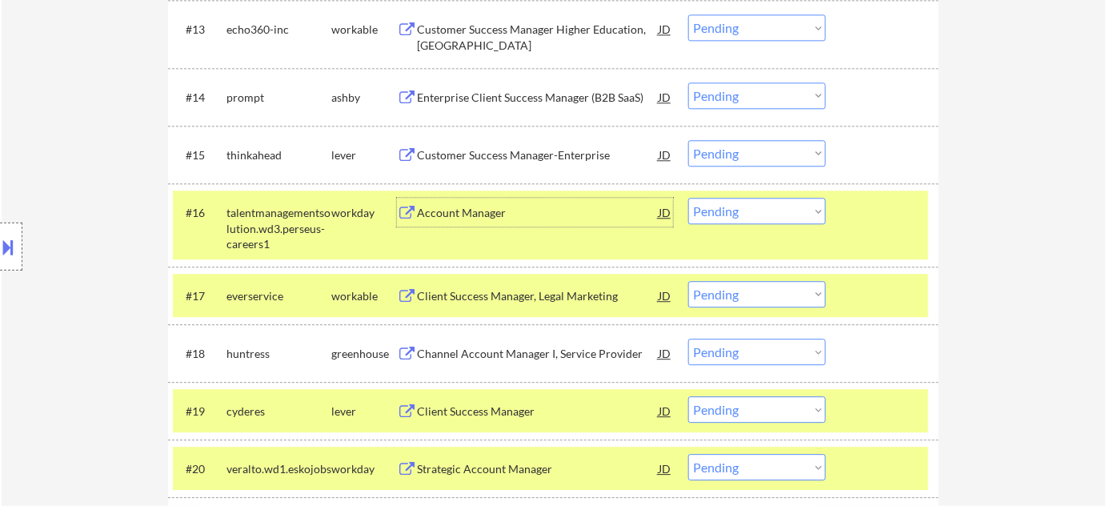
click at [467, 219] on div "Account Manager" at bounding box center [538, 213] width 242 height 16
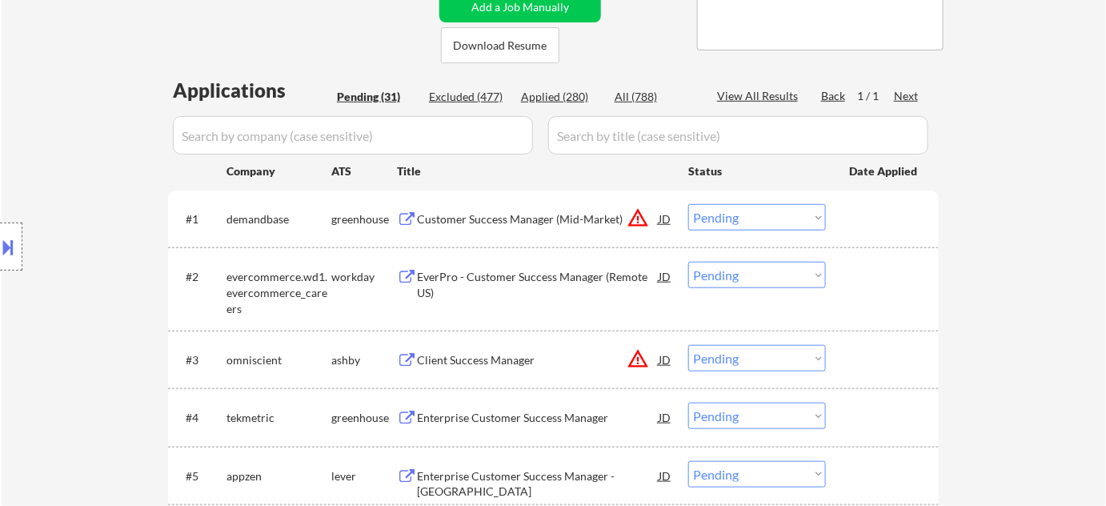
scroll to position [286, 0]
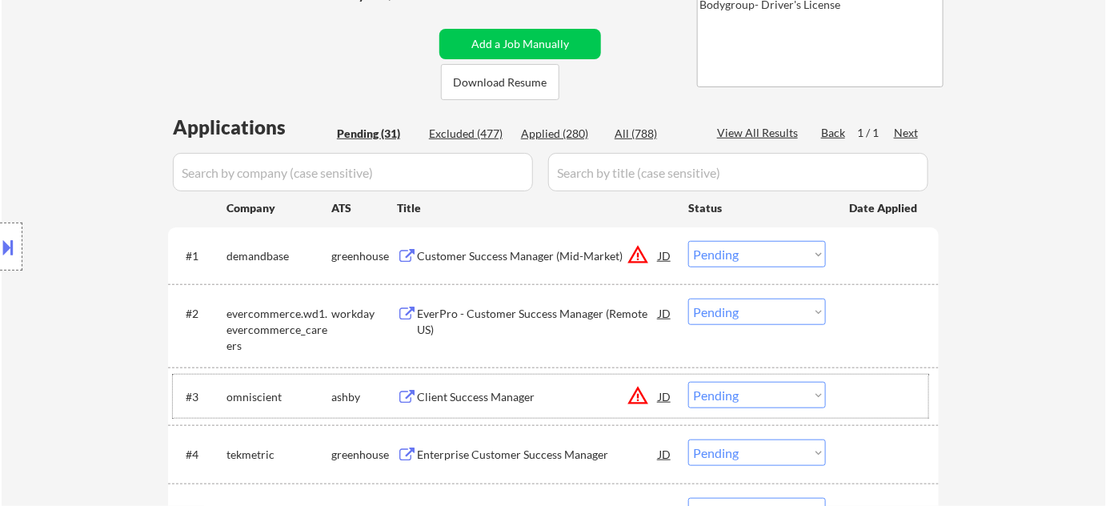
click at [476, 410] on div "#3 omniscient ashby Client Success Manager JD warning_amber Choose an option...…" at bounding box center [550, 395] width 755 height 43
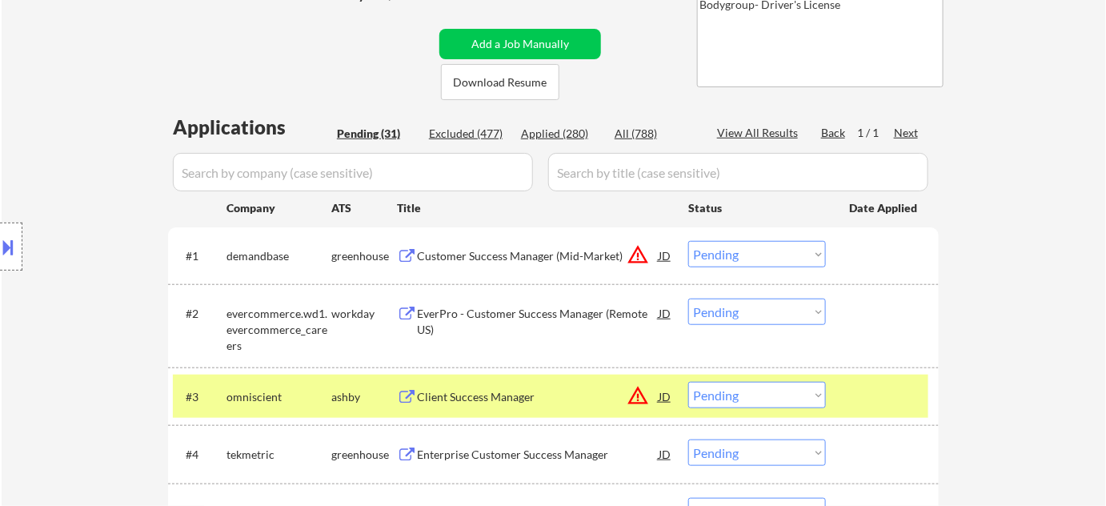
click at [455, 400] on div "Client Success Manager" at bounding box center [538, 397] width 242 height 16
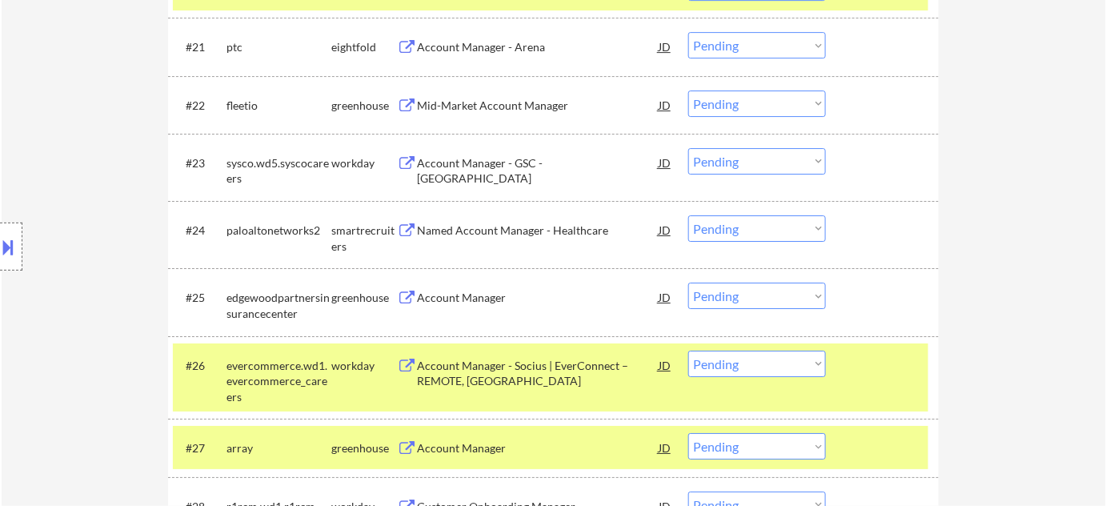
scroll to position [1745, 0]
click at [465, 167] on div "Account Manager - GSC - US" at bounding box center [538, 170] width 242 height 31
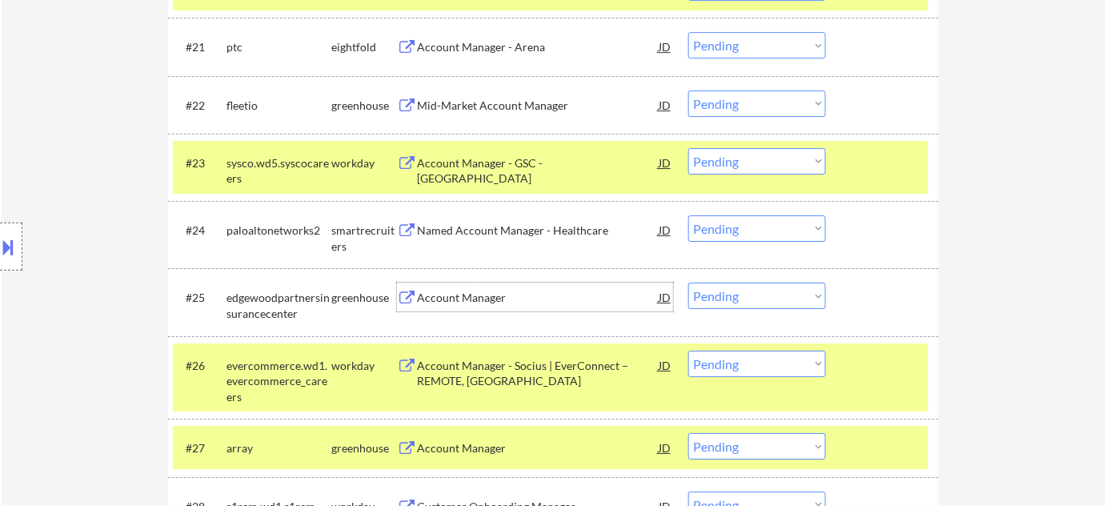
click at [464, 302] on div "Account Manager" at bounding box center [538, 298] width 242 height 16
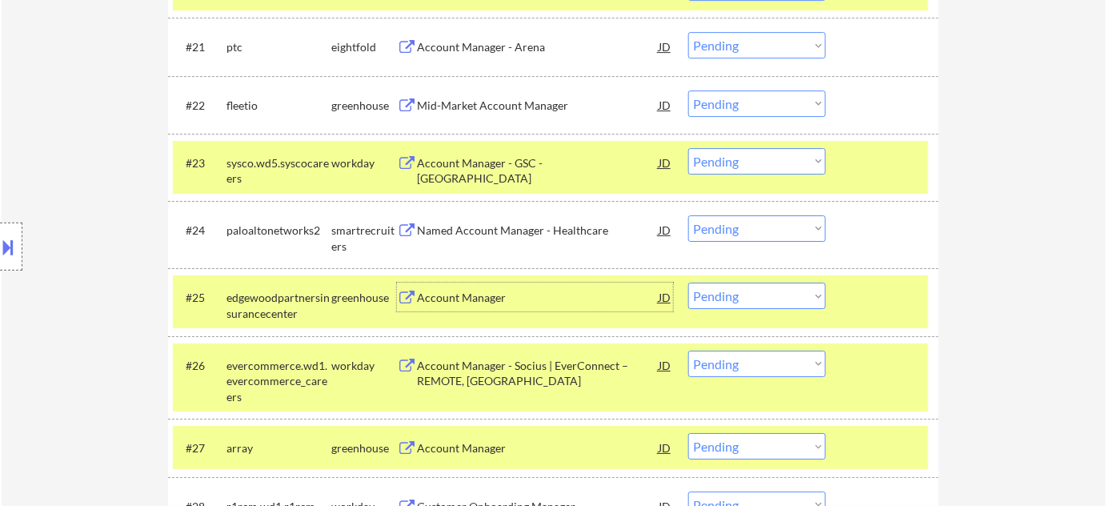
drag, startPoint x: 731, startPoint y: 290, endPoint x: 731, endPoint y: 300, distance: 10.4
click at [731, 290] on select "Choose an option... Pending Applied Excluded (Questions) Excluded (Expired) Exc…" at bounding box center [757, 295] width 138 height 26
click at [688, 282] on select "Choose an option... Pending Applied Excluded (Questions) Excluded (Expired) Exc…" at bounding box center [757, 295] width 138 height 26
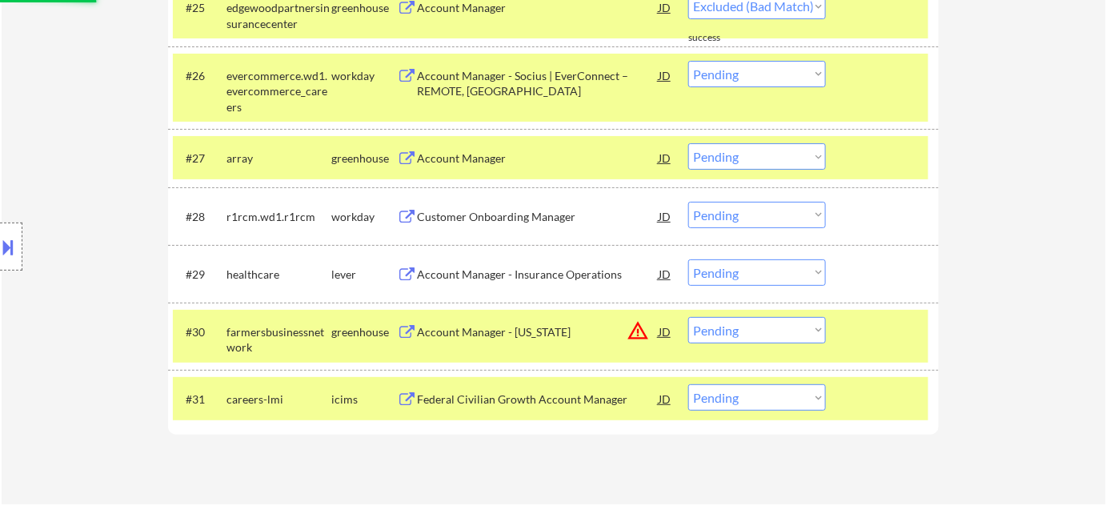
scroll to position [2036, 0]
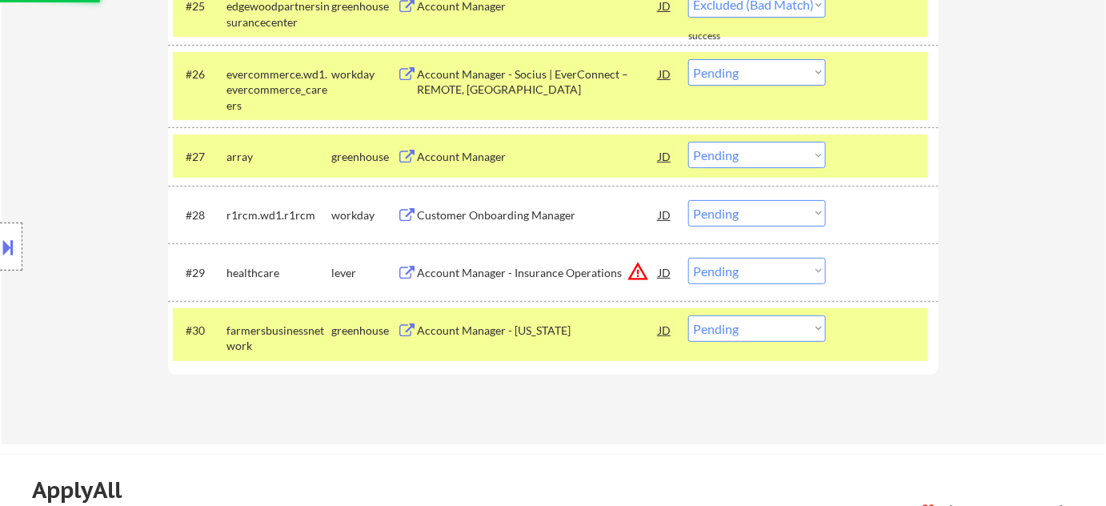
select select ""pending""
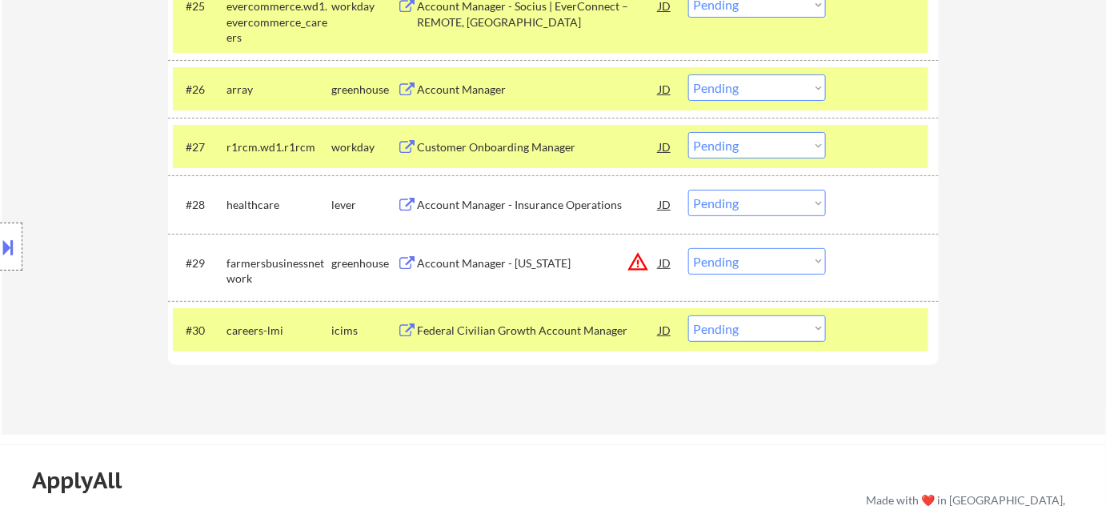
click at [764, 263] on select "Choose an option... Pending Applied Excluded (Questions) Excluded (Expired) Exc…" at bounding box center [757, 261] width 138 height 26
click at [688, 248] on select "Choose an option... Pending Applied Excluded (Questions) Excluded (Expired) Exc…" at bounding box center [757, 261] width 138 height 26
select select ""pending""
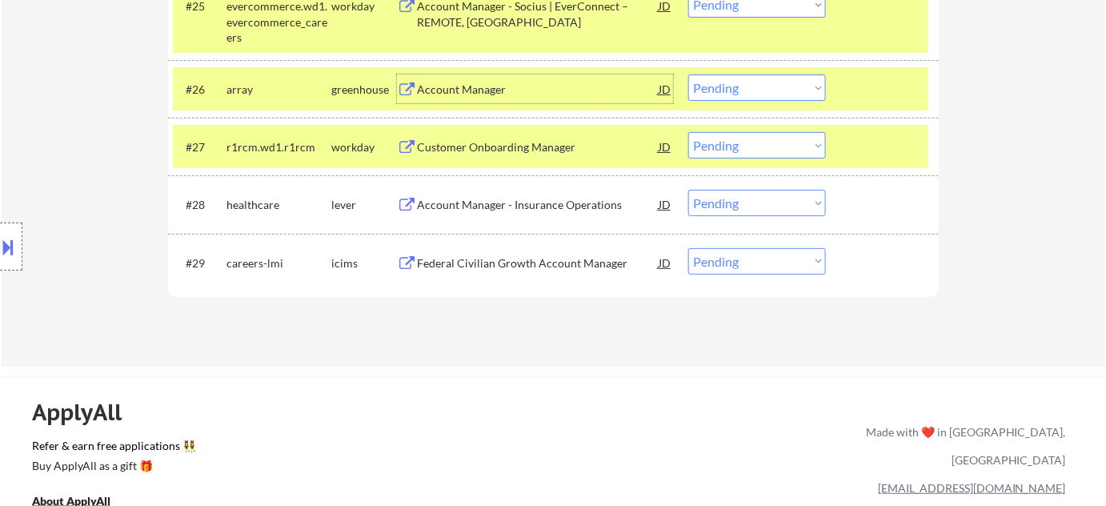
click at [478, 93] on div "Account Manager" at bounding box center [538, 90] width 242 height 16
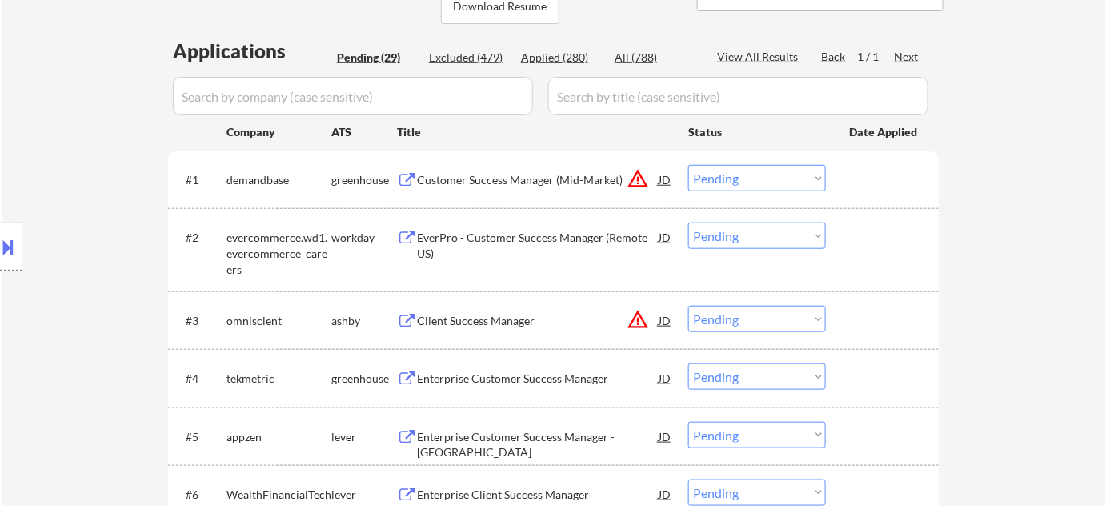
scroll to position [363, 0]
click at [750, 317] on select "Choose an option... Pending Applied Excluded (Questions) Excluded (Expired) Exc…" at bounding box center [757, 318] width 138 height 26
click at [688, 305] on select "Choose an option... Pending Applied Excluded (Questions) Excluded (Expired) Exc…" at bounding box center [757, 318] width 138 height 26
select select ""pending""
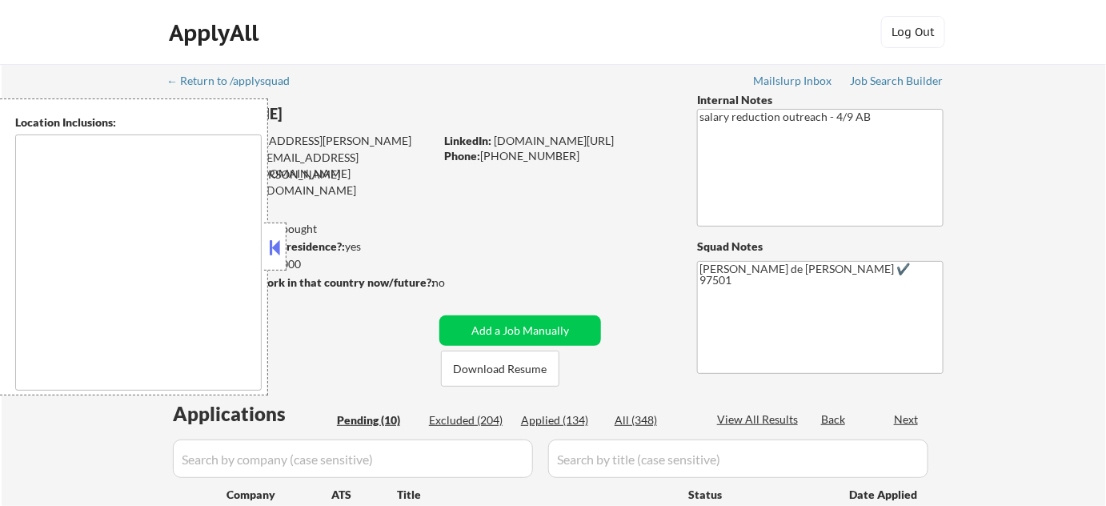
select select ""pending""
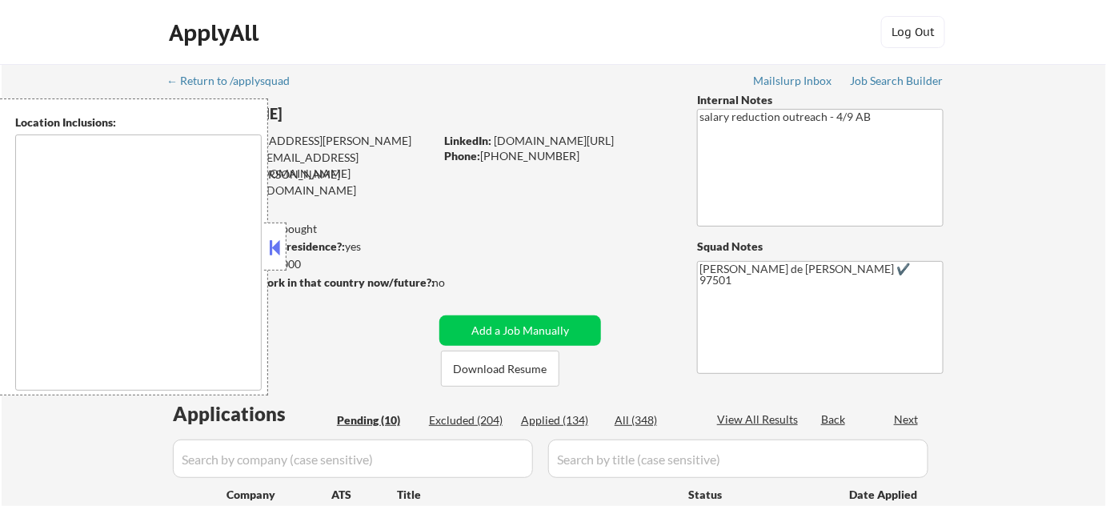
select select ""pending""
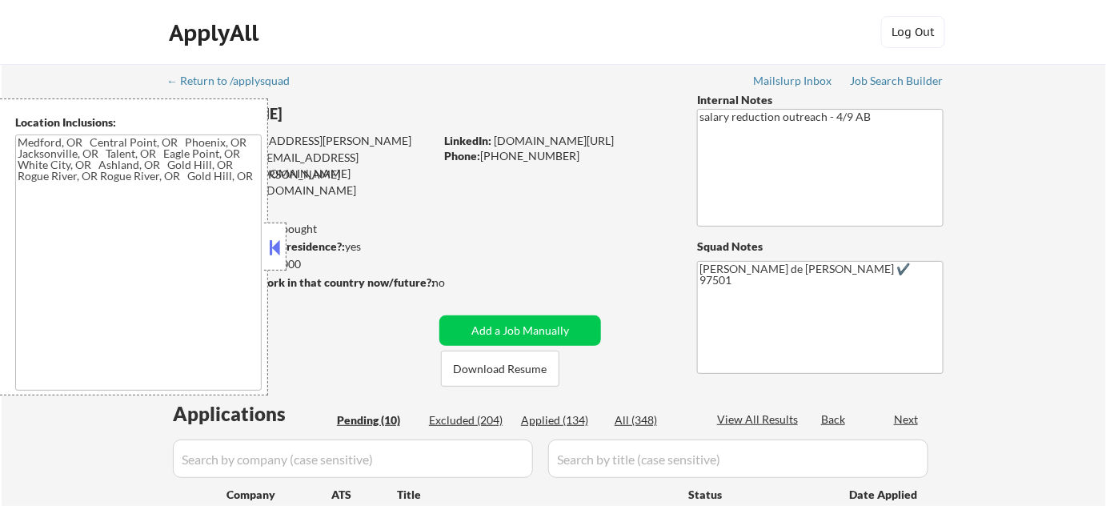
type textarea "Medford, OR Central Point, OR Phoenix, OR Jacksonville, OR Talent, OR Eagle Poi…"
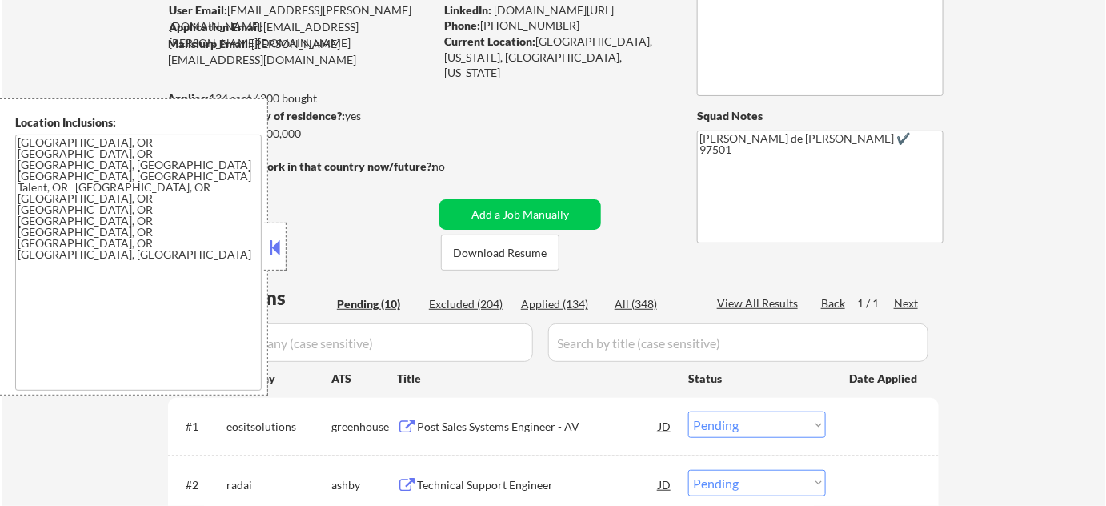
scroll to position [145, 0]
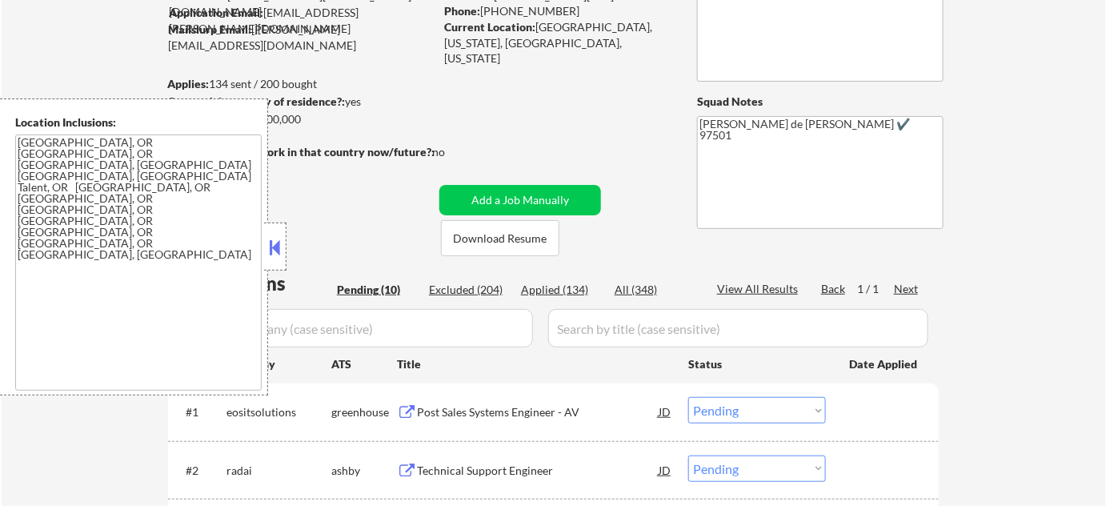
click at [281, 238] on button at bounding box center [275, 247] width 18 height 24
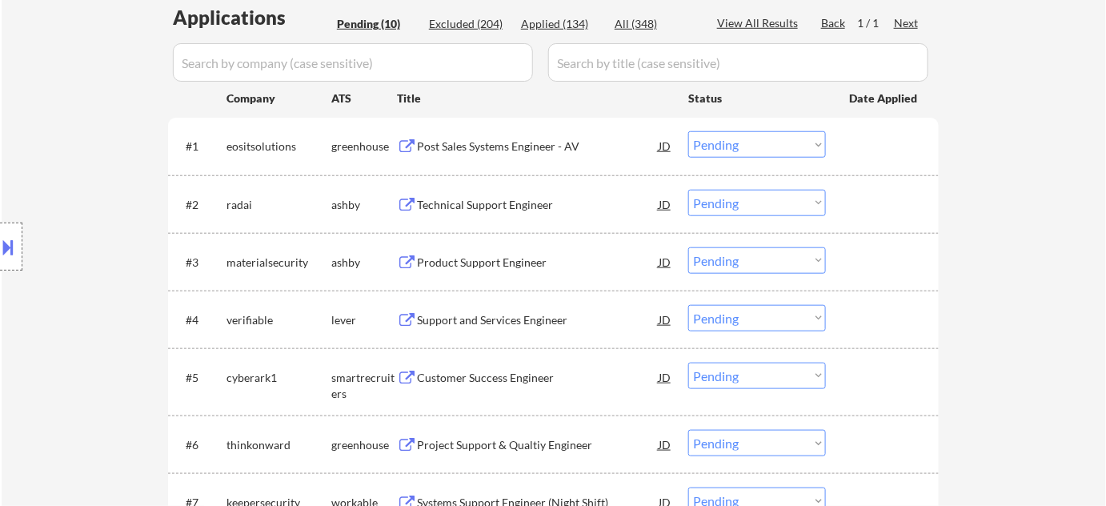
scroll to position [436, 0]
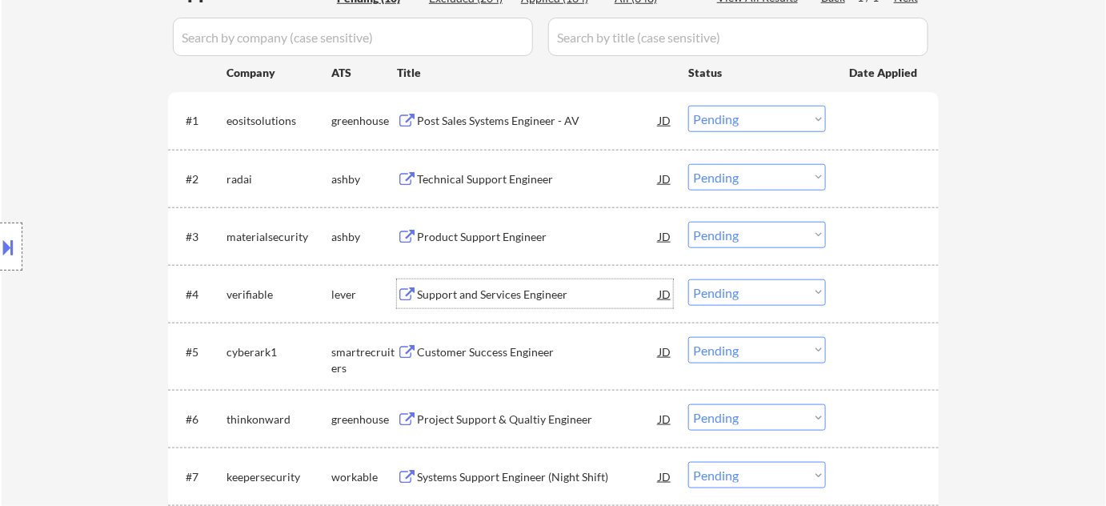
click at [479, 290] on div "Support and Services Engineer" at bounding box center [538, 294] width 242 height 16
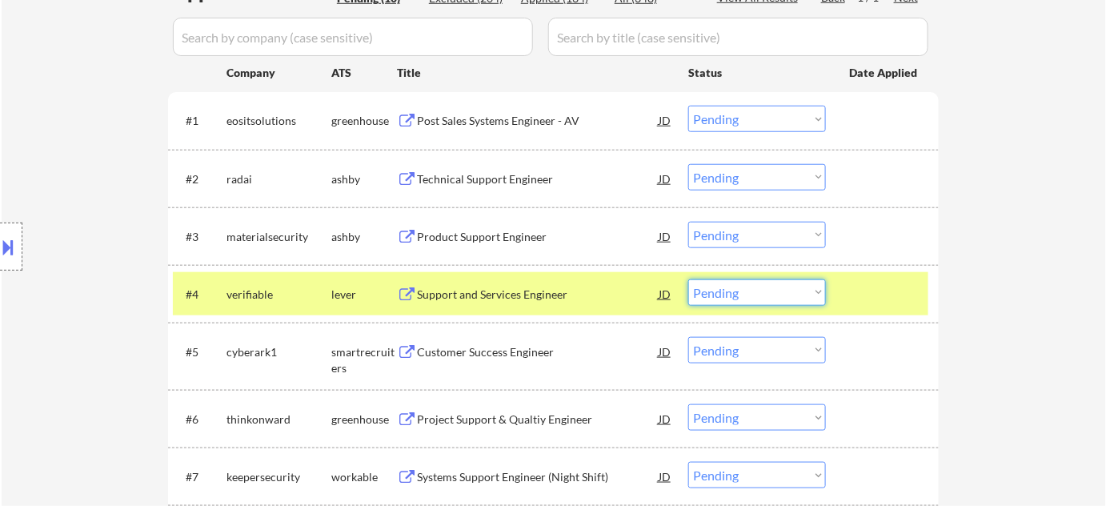
click at [734, 294] on select "Choose an option... Pending Applied Excluded (Questions) Excluded (Expired) Exc…" at bounding box center [757, 292] width 138 height 26
click at [688, 279] on select "Choose an option... Pending Applied Excluded (Questions) Excluded (Expired) Exc…" at bounding box center [757, 292] width 138 height 26
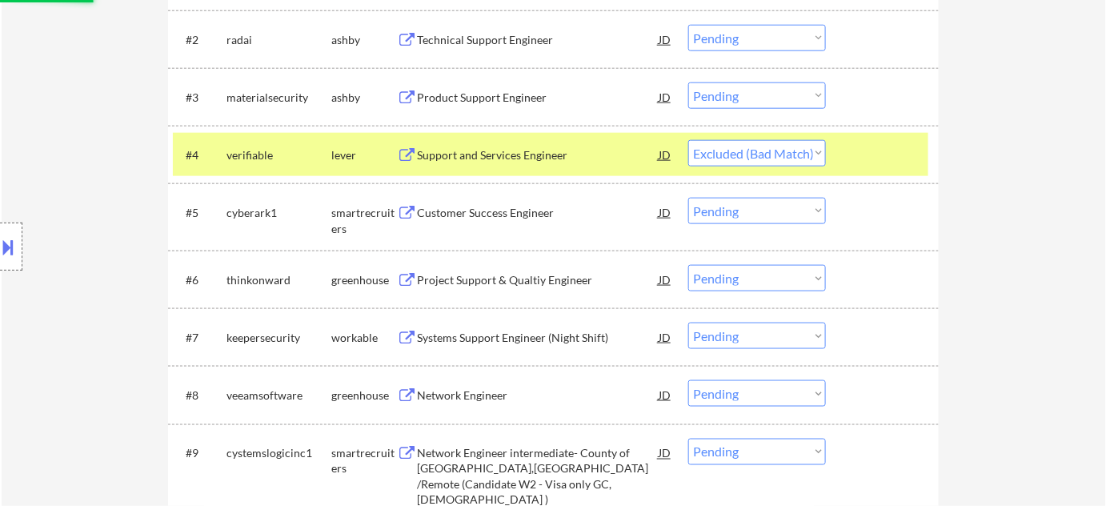
scroll to position [582, 0]
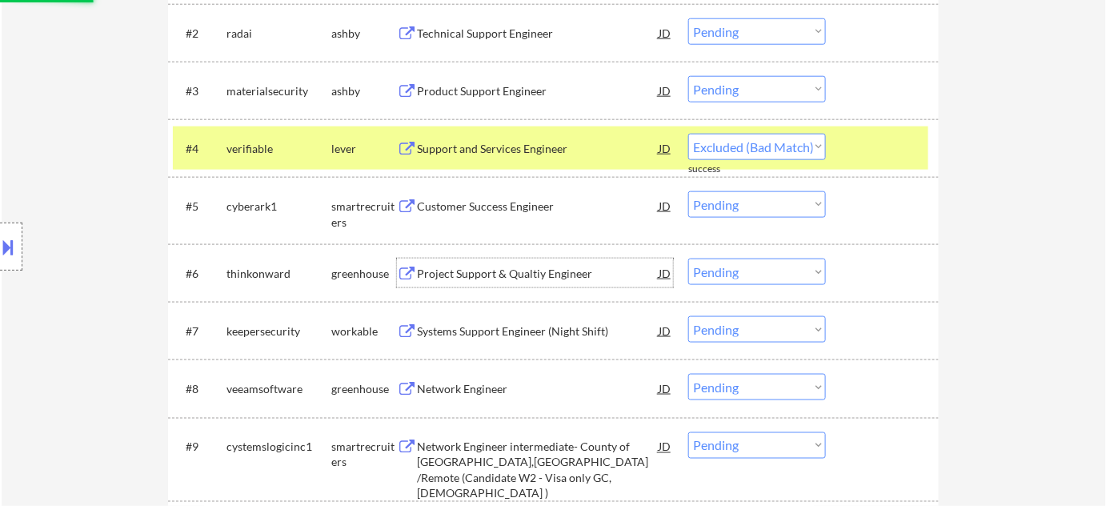
click at [478, 272] on div "Project Support & Qualtiy Engineer" at bounding box center [538, 274] width 242 height 16
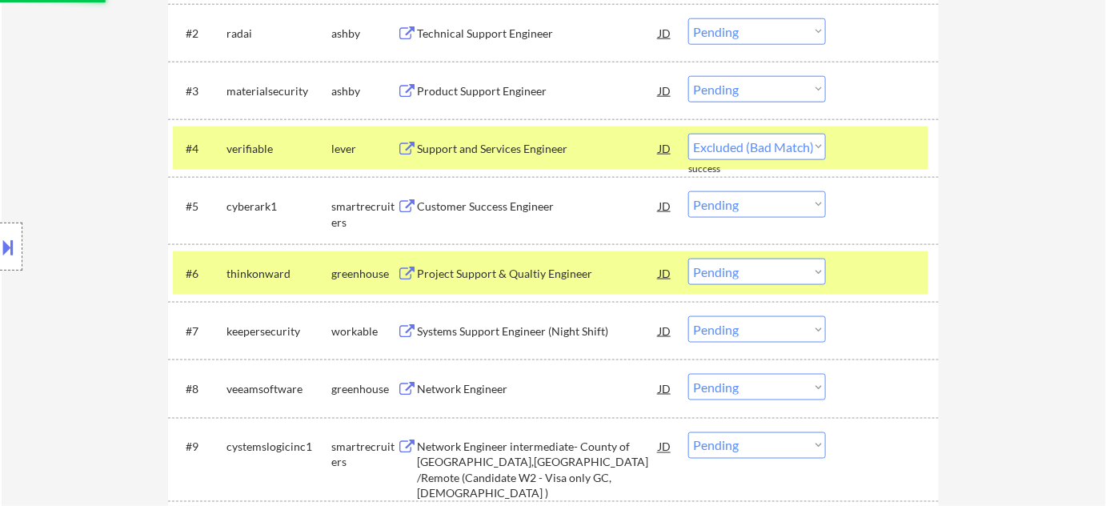
select select ""pending""
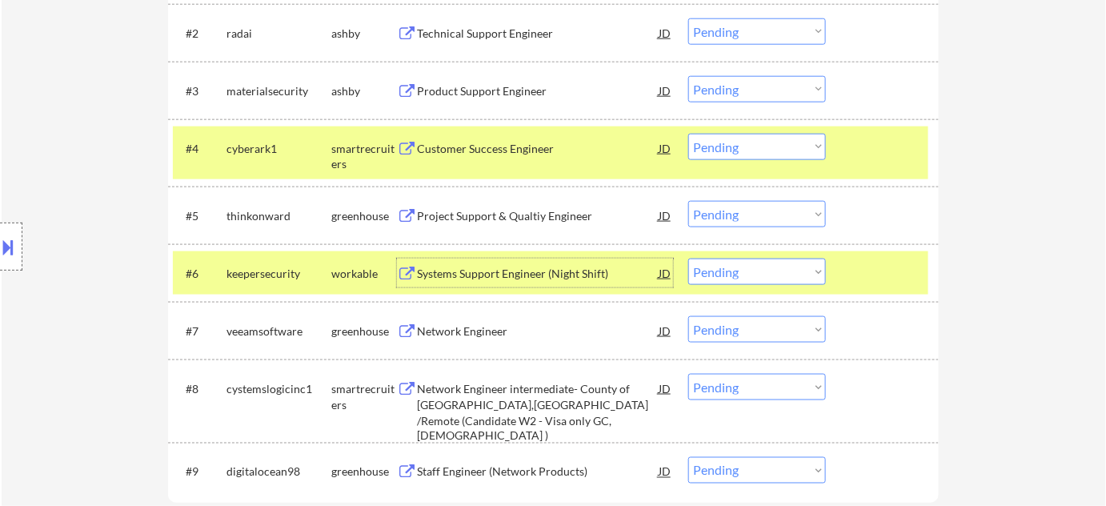
click at [741, 218] on select "Choose an option... Pending Applied Excluded (Questions) Excluded (Expired) Exc…" at bounding box center [757, 214] width 138 height 26
click at [688, 201] on select "Choose an option... Pending Applied Excluded (Questions) Excluded (Expired) Exc…" at bounding box center [757, 214] width 138 height 26
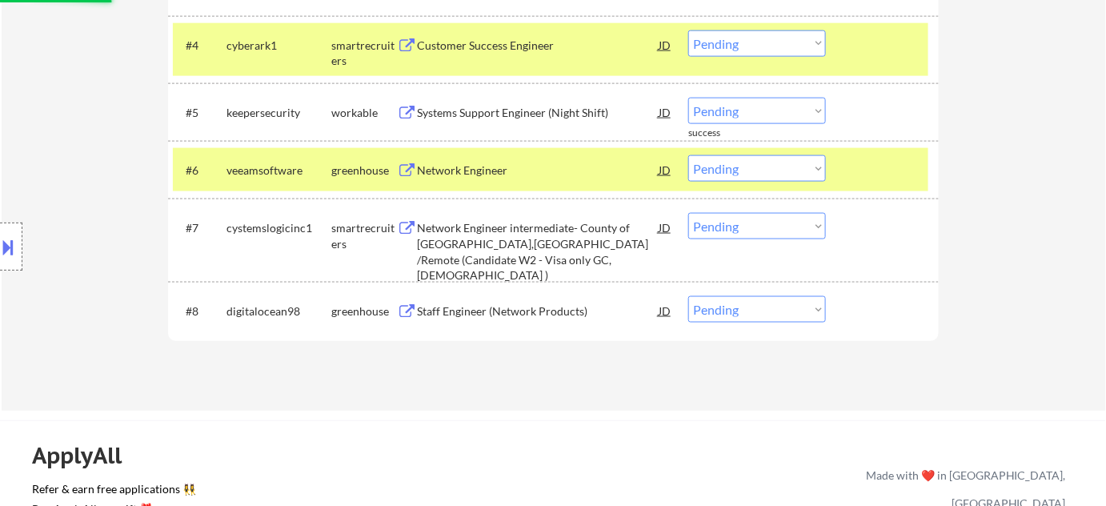
scroll to position [727, 0]
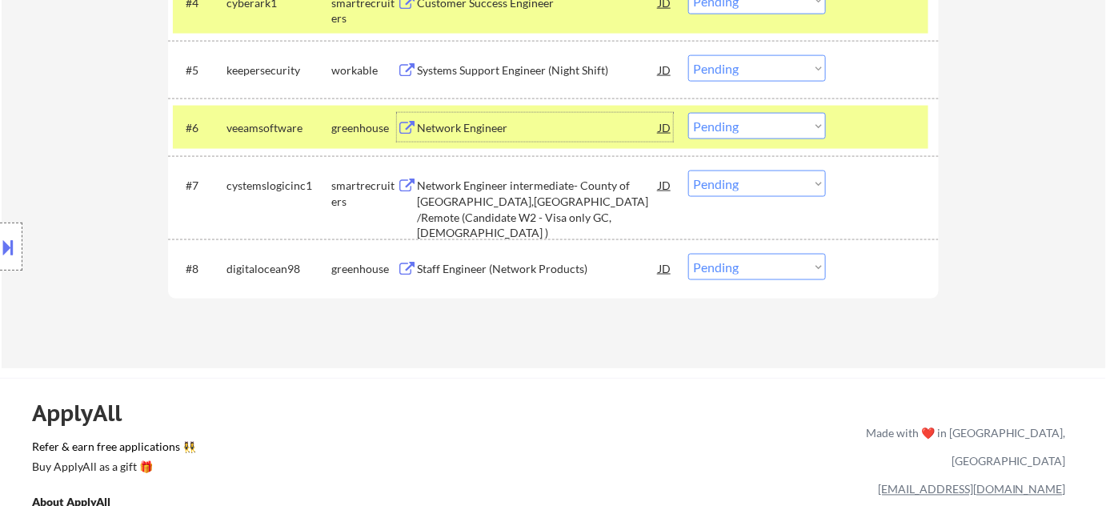
click at [478, 131] on div "Network Engineer" at bounding box center [538, 128] width 242 height 16
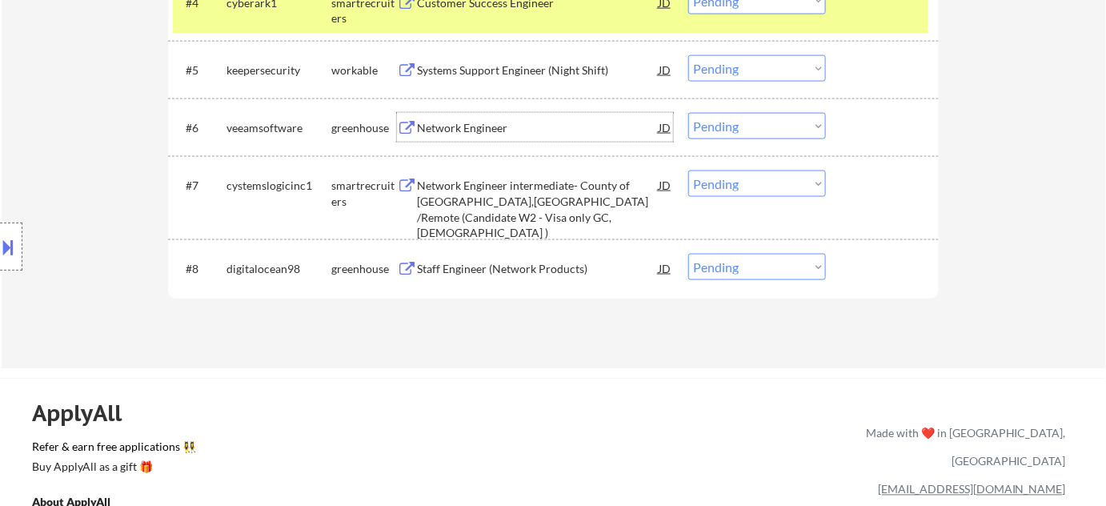
scroll to position [654, 0]
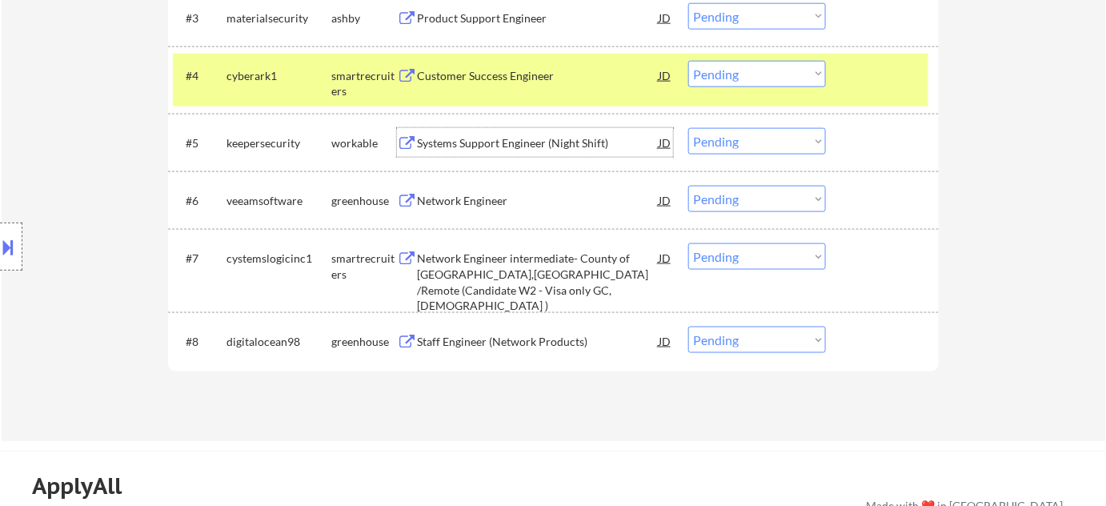
click at [486, 145] on div "Systems Support Engineer (Night Shift)" at bounding box center [538, 143] width 242 height 16
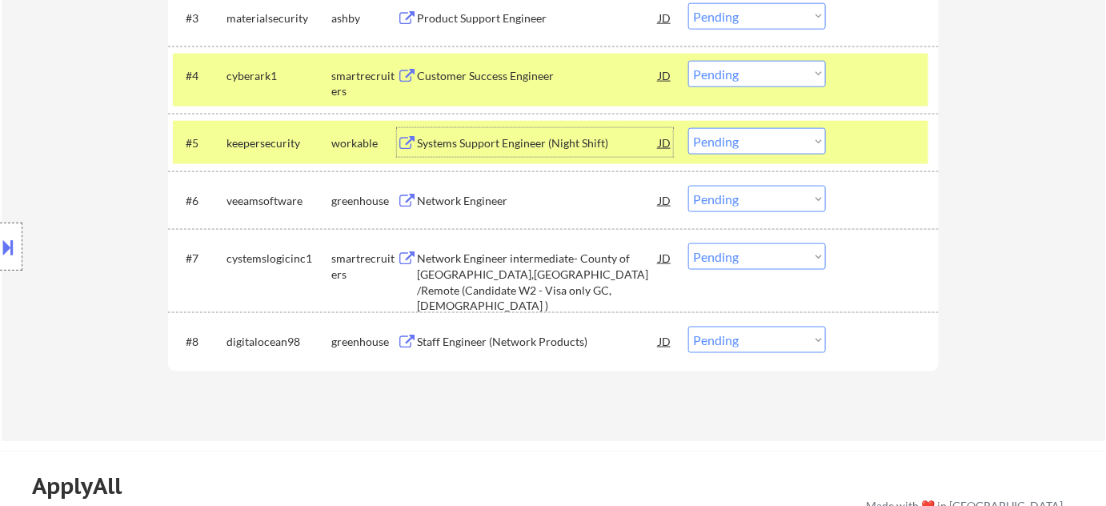
drag, startPoint x: 742, startPoint y: 132, endPoint x: 746, endPoint y: 142, distance: 11.1
click at [744, 131] on select "Choose an option... Pending Applied Excluded (Questions) Excluded (Expired) Exc…" at bounding box center [757, 141] width 138 height 26
click at [688, 128] on select "Choose an option... Pending Applied Excluded (Questions) Excluded (Expired) Exc…" at bounding box center [757, 141] width 138 height 26
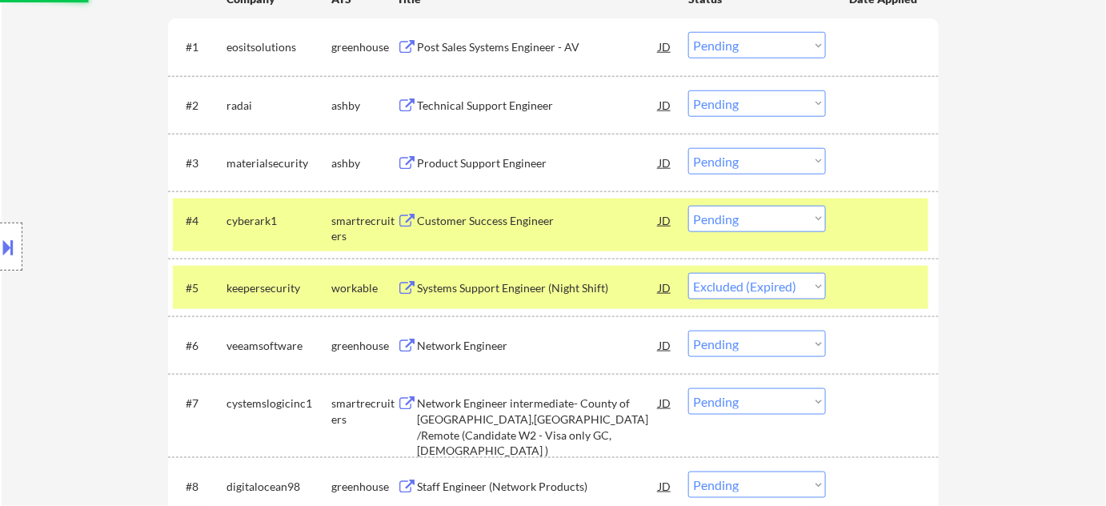
scroll to position [509, 0]
select select ""pending""
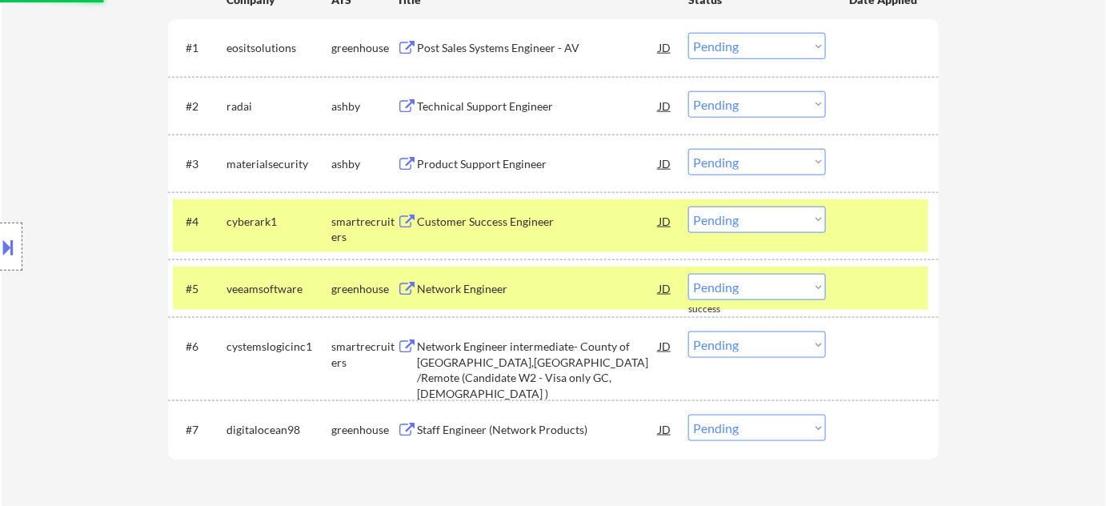
click at [501, 163] on div "Product Support Engineer" at bounding box center [538, 164] width 242 height 16
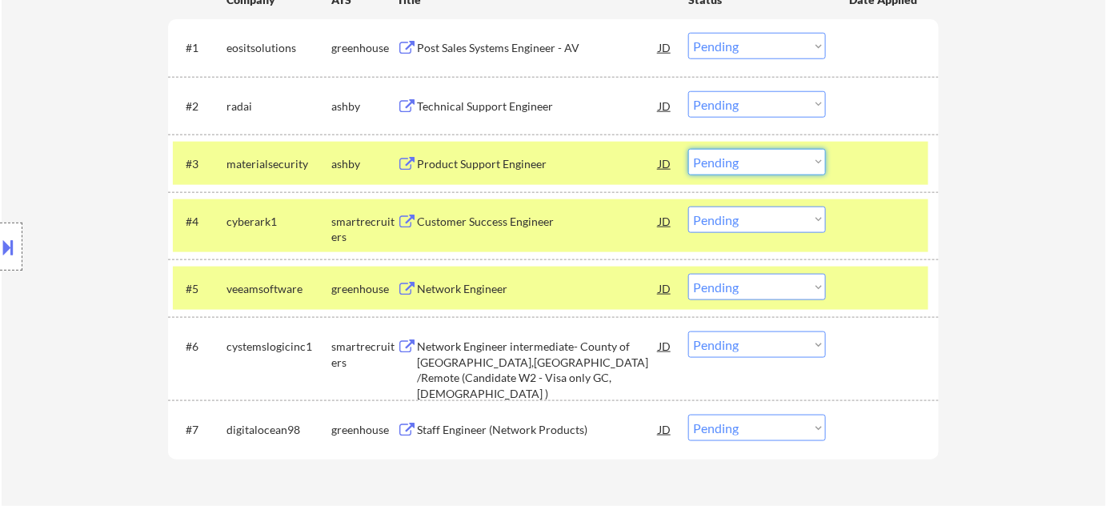
click at [744, 163] on select "Choose an option... Pending Applied Excluded (Questions) Excluded (Expired) Exc…" at bounding box center [757, 162] width 138 height 26
click at [688, 149] on select "Choose an option... Pending Applied Excluded (Questions) Excluded (Expired) Exc…" at bounding box center [757, 162] width 138 height 26
select select ""pending""
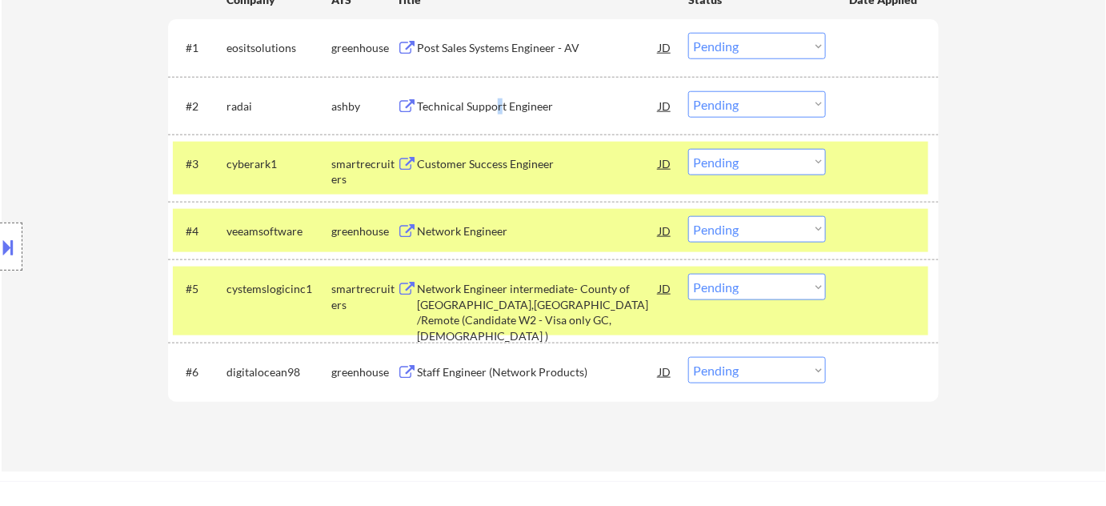
click at [498, 95] on div "Technical Support Engineer" at bounding box center [538, 105] width 242 height 29
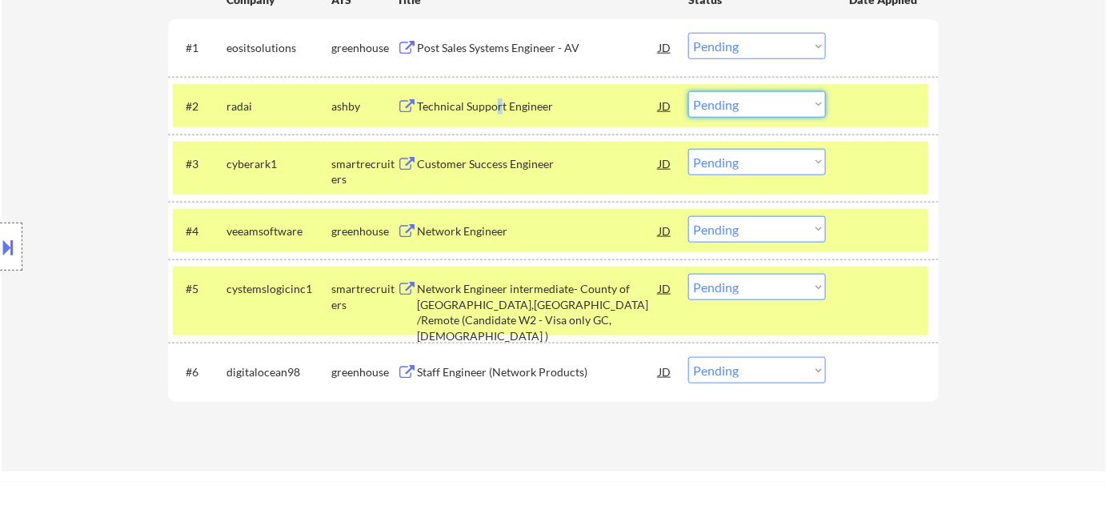
drag, startPoint x: 722, startPoint y: 99, endPoint x: 717, endPoint y: 114, distance: 16.2
click at [722, 99] on select "Choose an option... Pending Applied Excluded (Questions) Excluded (Expired) Exc…" at bounding box center [757, 104] width 138 height 26
click at [688, 91] on select "Choose an option... Pending Applied Excluded (Questions) Excluded (Expired) Exc…" at bounding box center [757, 104] width 138 height 26
select select ""pending""
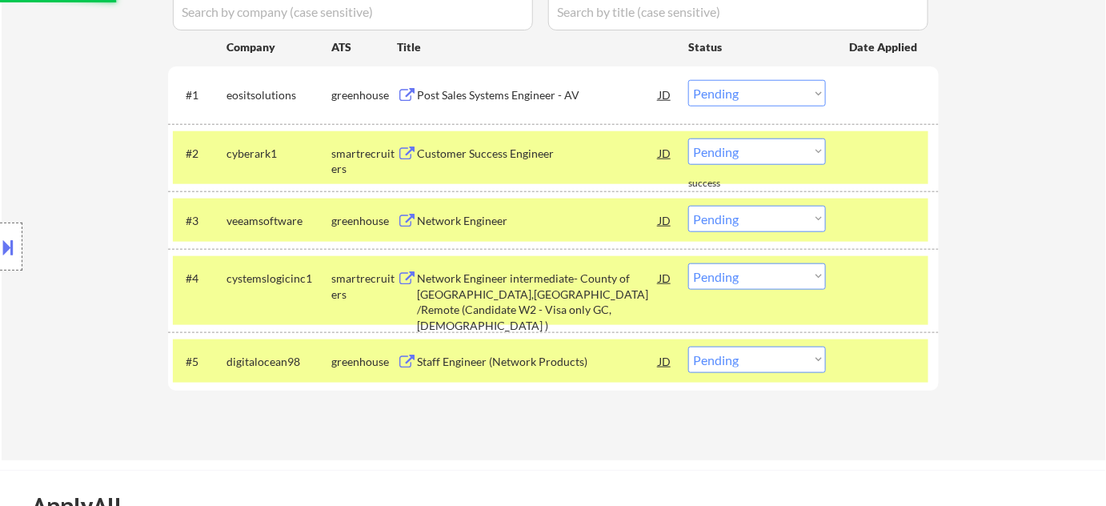
scroll to position [436, 0]
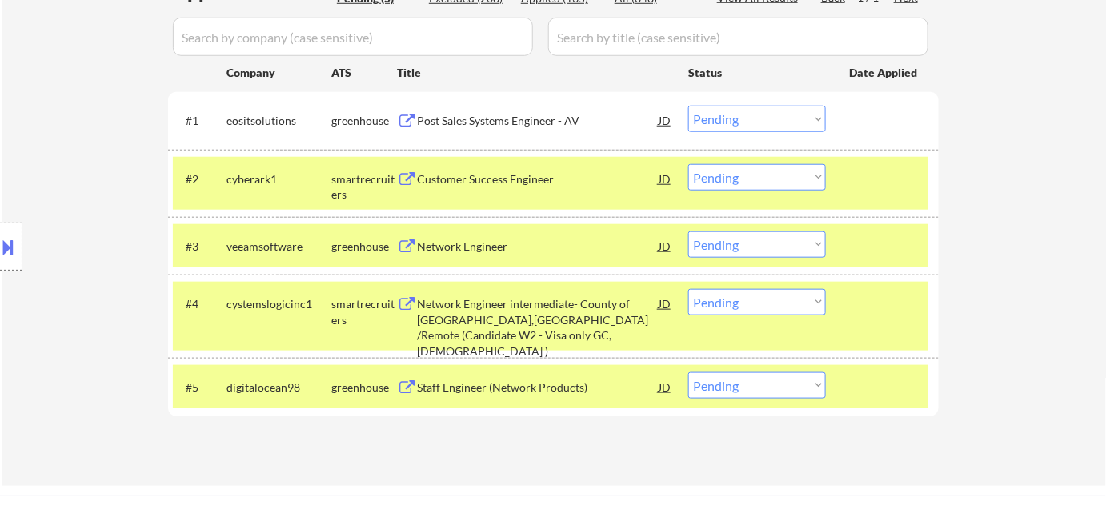
click at [514, 132] on div "Post Sales Systems Engineer - AV" at bounding box center [538, 120] width 242 height 29
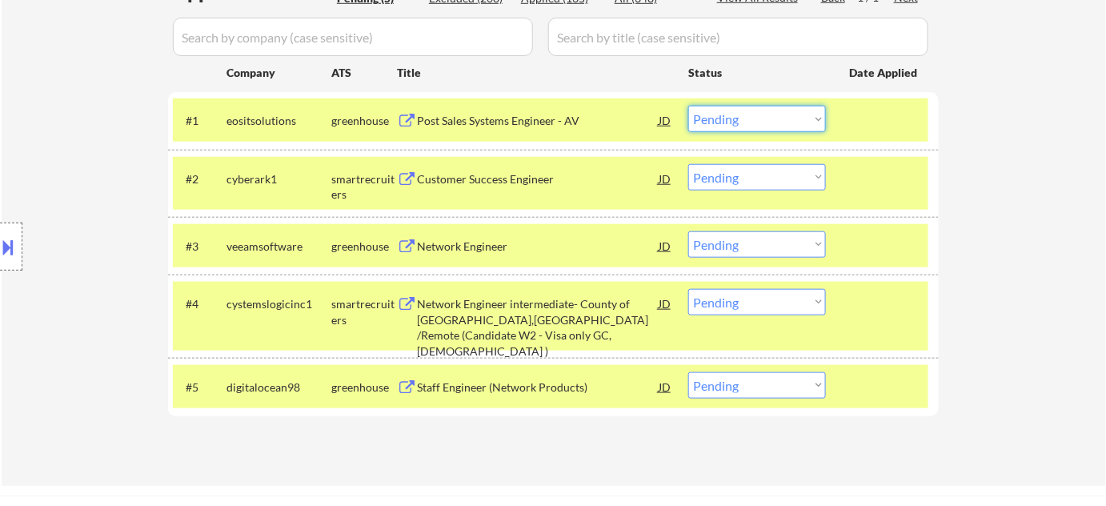
click at [766, 125] on select "Choose an option... Pending Applied Excluded (Questions) Excluded (Expired) Exc…" at bounding box center [757, 119] width 138 height 26
click at [688, 106] on select "Choose an option... Pending Applied Excluded (Questions) Excluded (Expired) Exc…" at bounding box center [757, 119] width 138 height 26
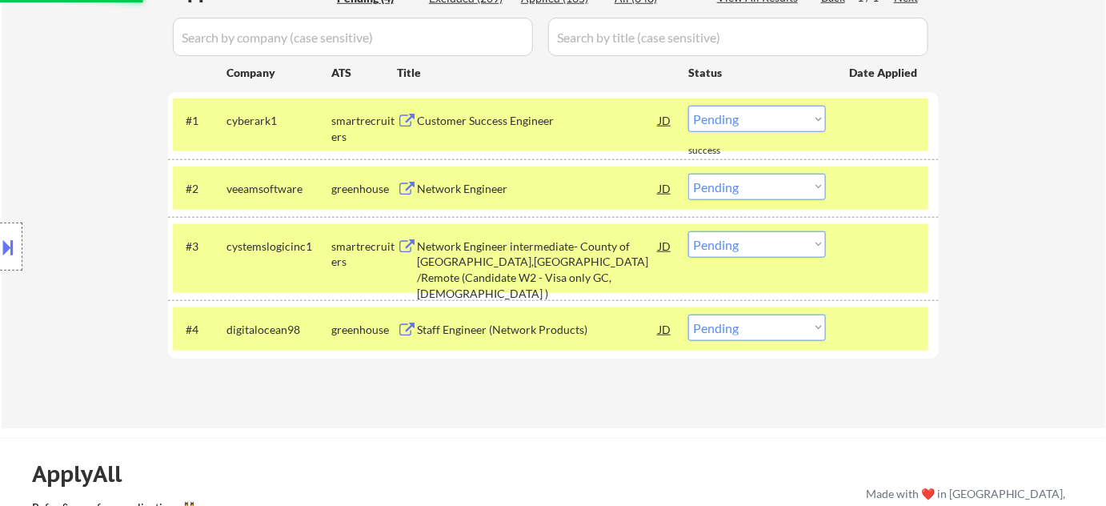
click at [499, 118] on div "Customer Success Engineer" at bounding box center [538, 121] width 242 height 16
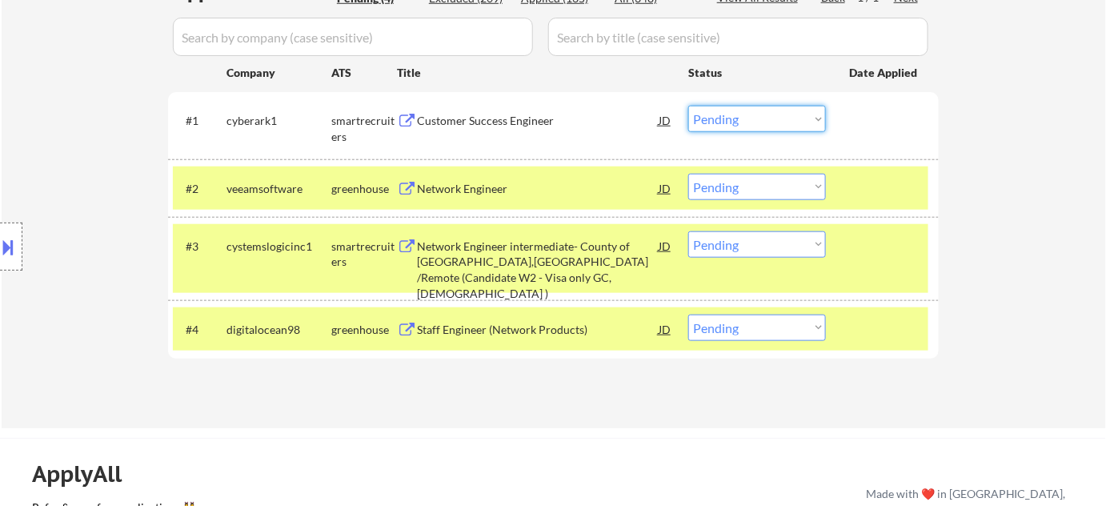
click at [796, 114] on select "Choose an option... Pending Applied Excluded (Questions) Excluded (Expired) Exc…" at bounding box center [757, 119] width 138 height 26
click at [688, 106] on select "Choose an option... Pending Applied Excluded (Questions) Excluded (Expired) Exc…" at bounding box center [757, 119] width 138 height 26
drag, startPoint x: 775, startPoint y: 175, endPoint x: 781, endPoint y: 148, distance: 27.8
click at [774, 169] on div "#2 veeamsoftware greenhouse Network Engineer JD Choose an option... Pending App…" at bounding box center [550, 187] width 755 height 43
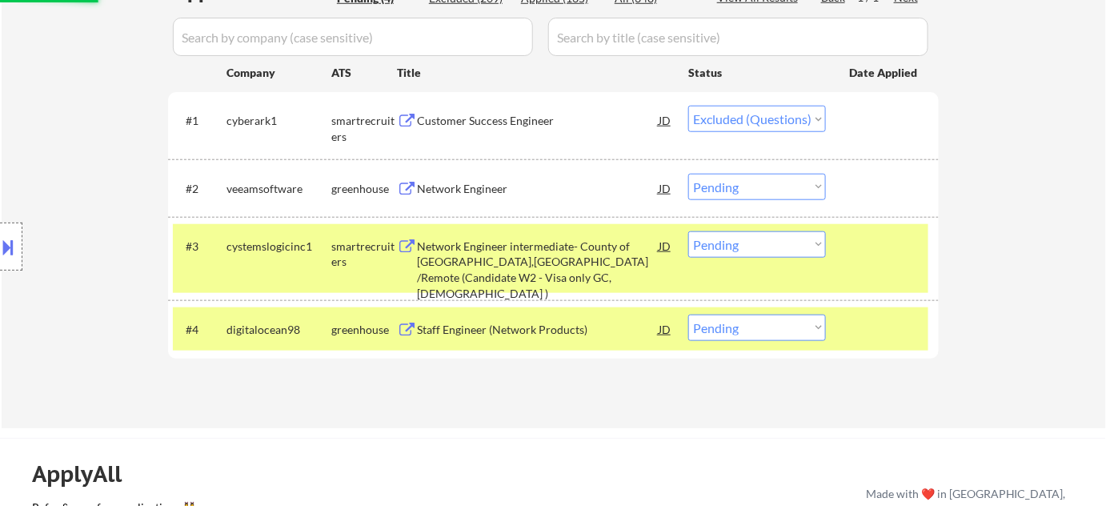
click at [1034, 166] on div "← Return to /applysquad Mailslurp Inbox Job Search Builder Joshua Small User Em…" at bounding box center [554, 28] width 1104 height 800
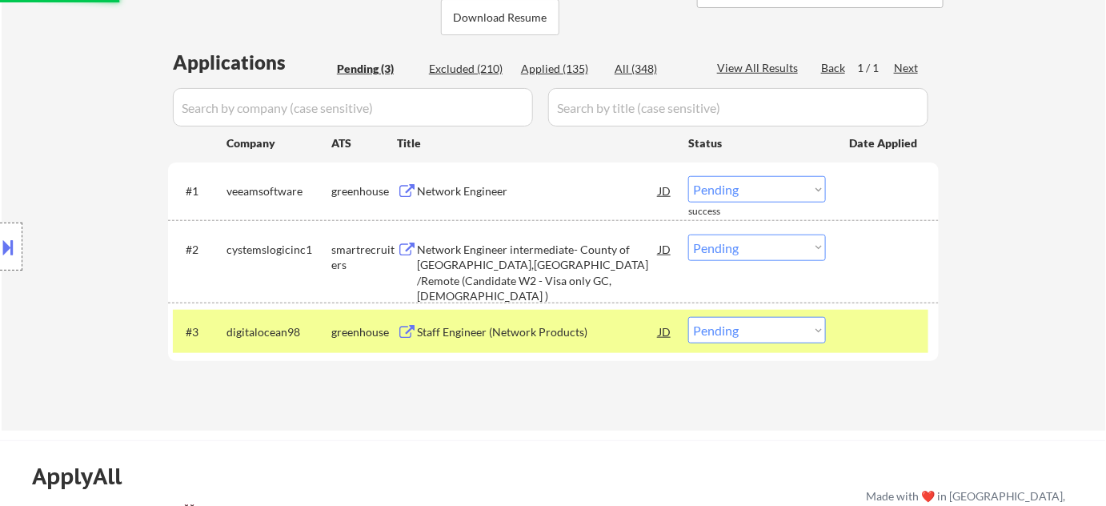
scroll to position [363, 0]
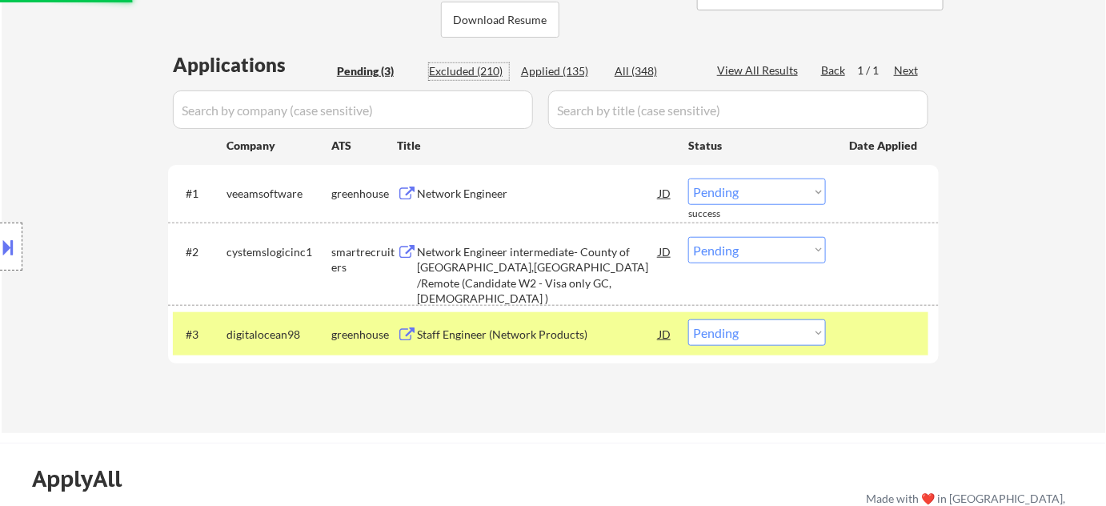
click at [478, 78] on div "Excluded (210)" at bounding box center [469, 71] width 80 height 16
select select ""excluded__bad_match_""
select select ""excluded__location_""
select select ""excluded__expired_""
select select ""excluded__salary_""
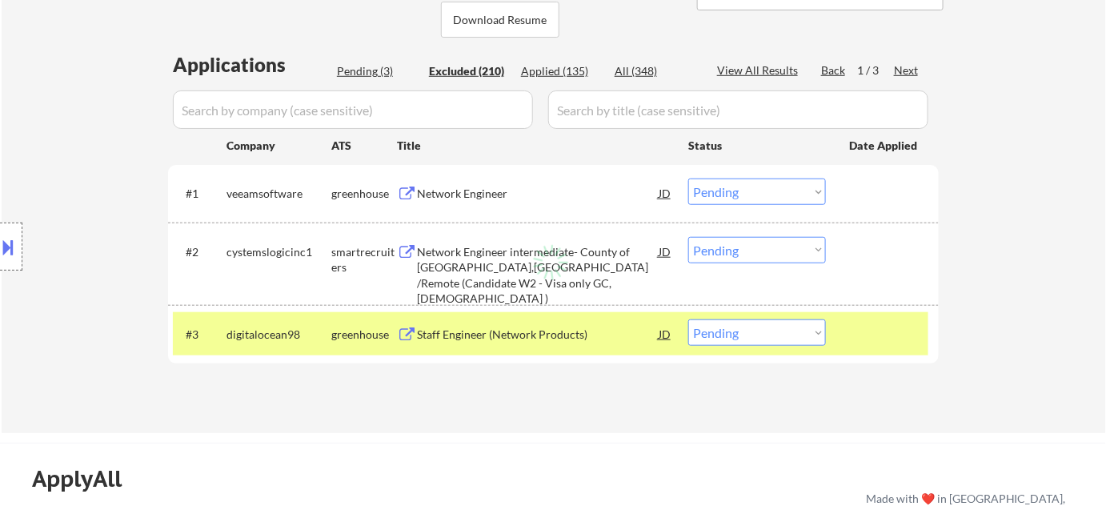
select select ""excluded__salary_""
select select ""excluded__bad_match_""
select select ""excluded__salary_""
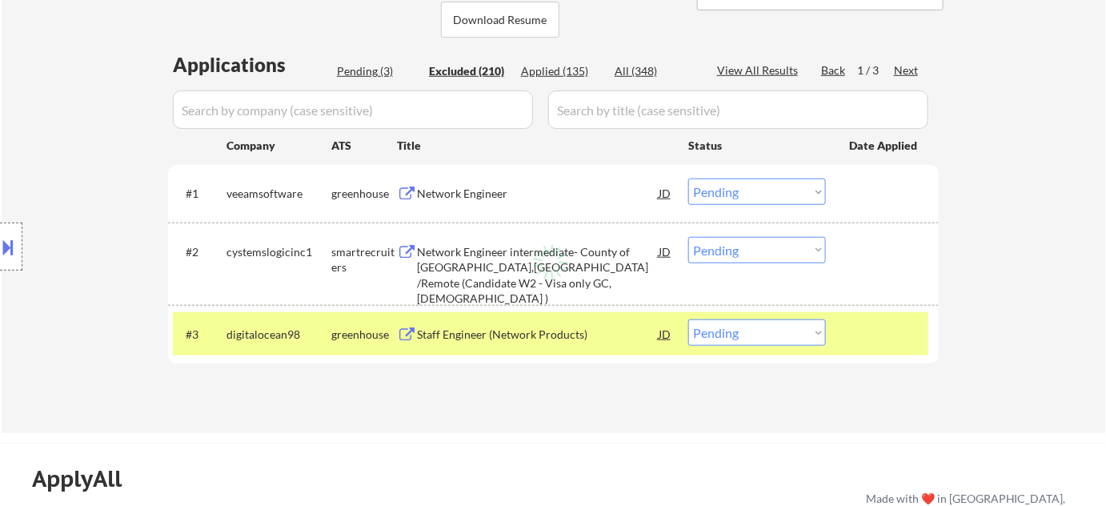
select select ""excluded__location_""
select select ""excluded""
select select ""excluded__other_""
select select ""excluded__expired_""
select select ""excluded__salary_""
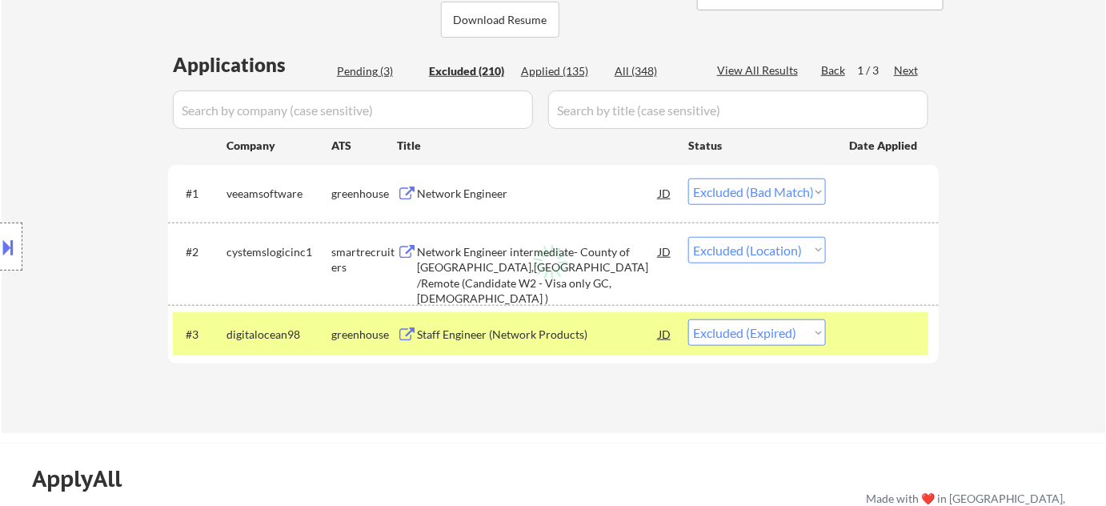
select select ""excluded__salary_""
select select ""excluded__expired_""
select select ""excluded__location_""
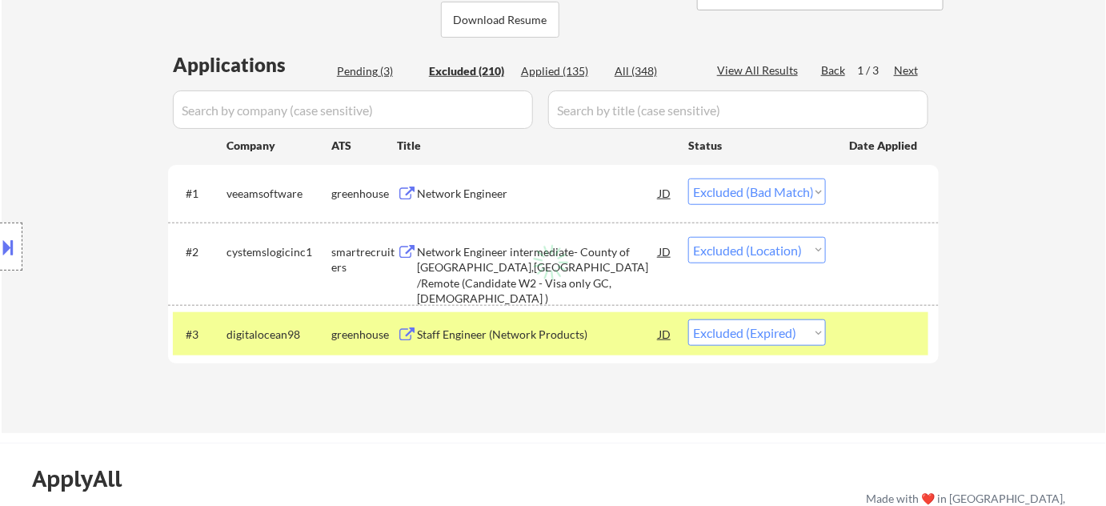
select select ""excluded__location_""
select select ""excluded__expired_""
select select ""excluded__location_""
select select ""excluded__salary_""
select select ""excluded__location_""
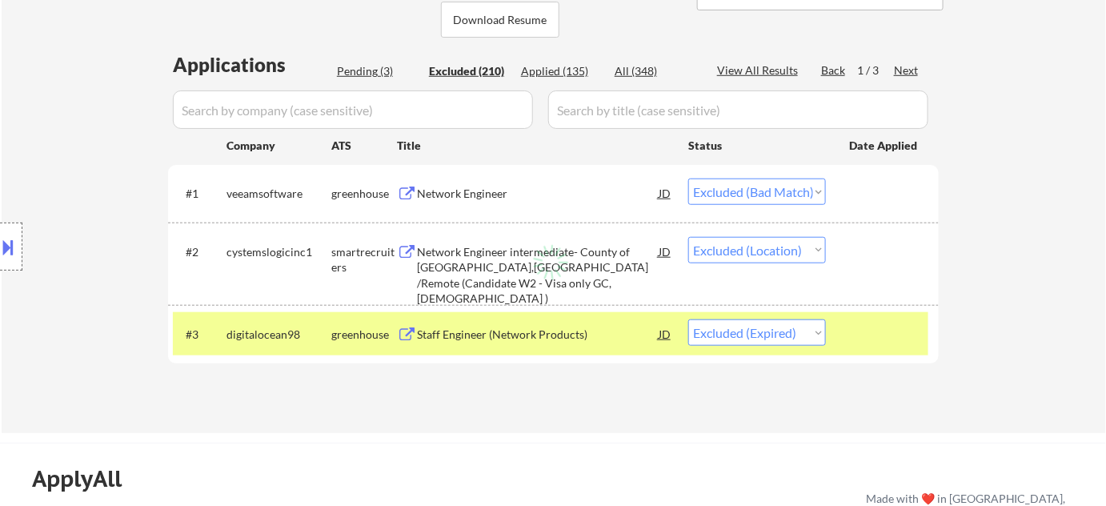
select select ""excluded__location_""
select select ""excluded__salary_""
select select ""excluded__location_""
select select ""excluded__salary_""
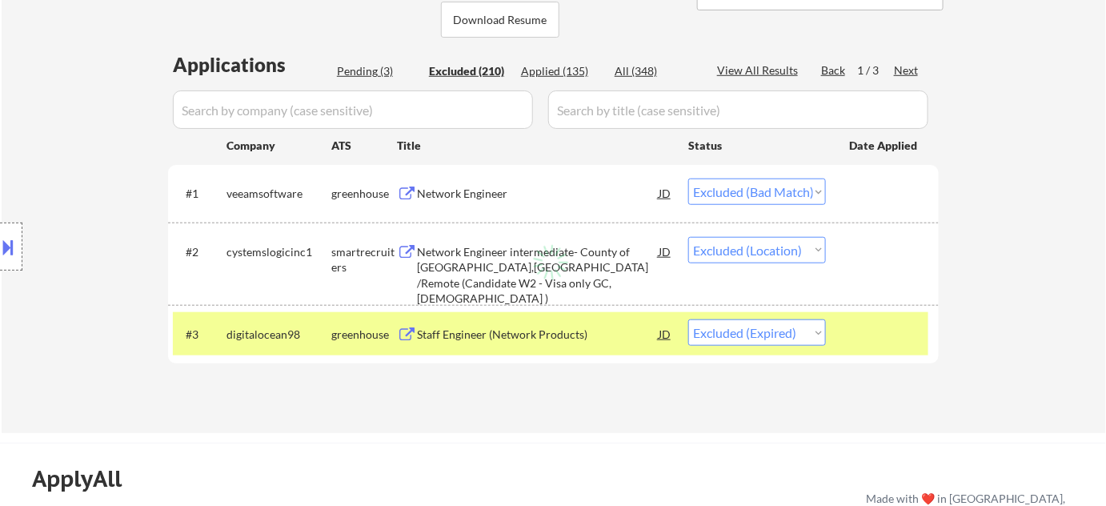
select select ""excluded__salary_""
select select ""excluded__location_""
select select ""excluded__other_""
select select ""excluded""
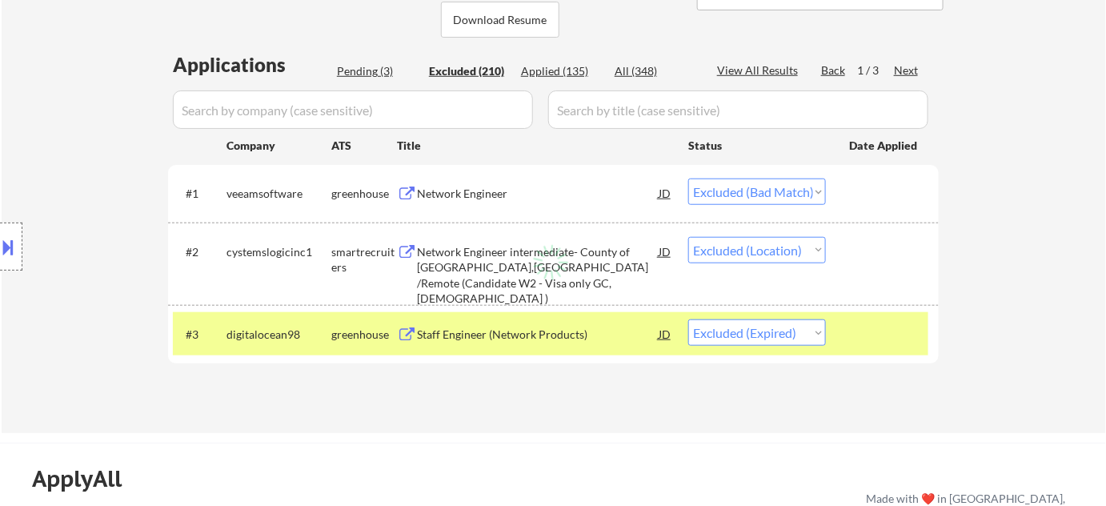
select select ""excluded__location_""
select select ""excluded__salary_""
select select ""excluded__location_""
select select ""excluded__expired_""
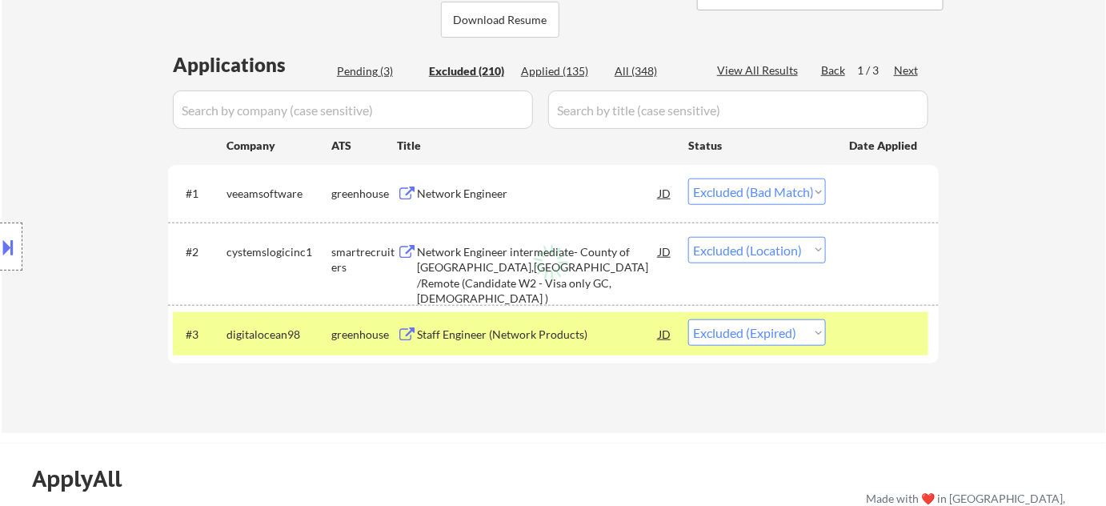
select select ""excluded__salary_""
select select ""excluded__location_""
select select ""excluded__salary_""
select select ""excluded__expired_""
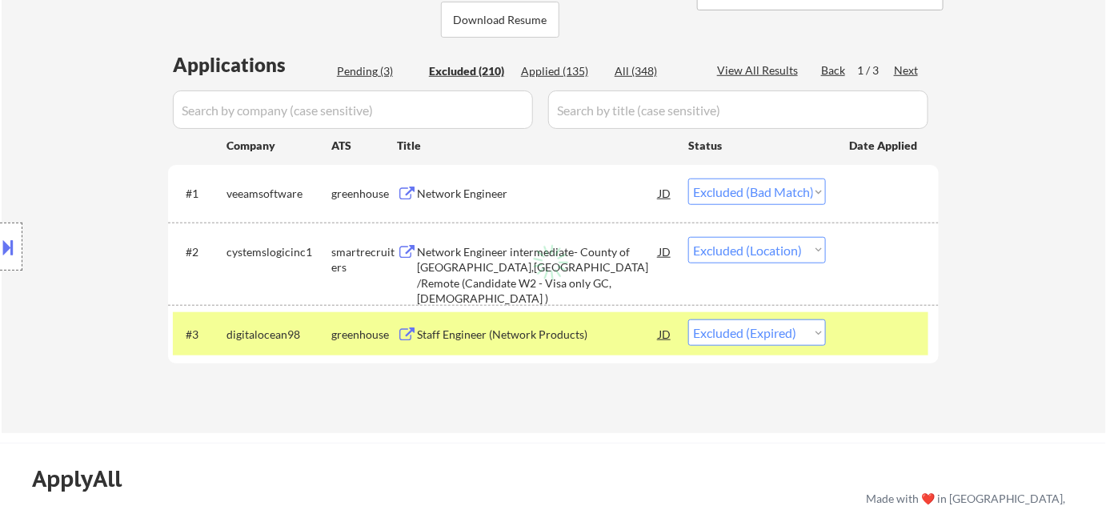
select select ""excluded__salary_""
select select ""excluded__location_""
select select ""excluded__salary_""
select select ""excluded__expired_""
select select ""excluded__location_""
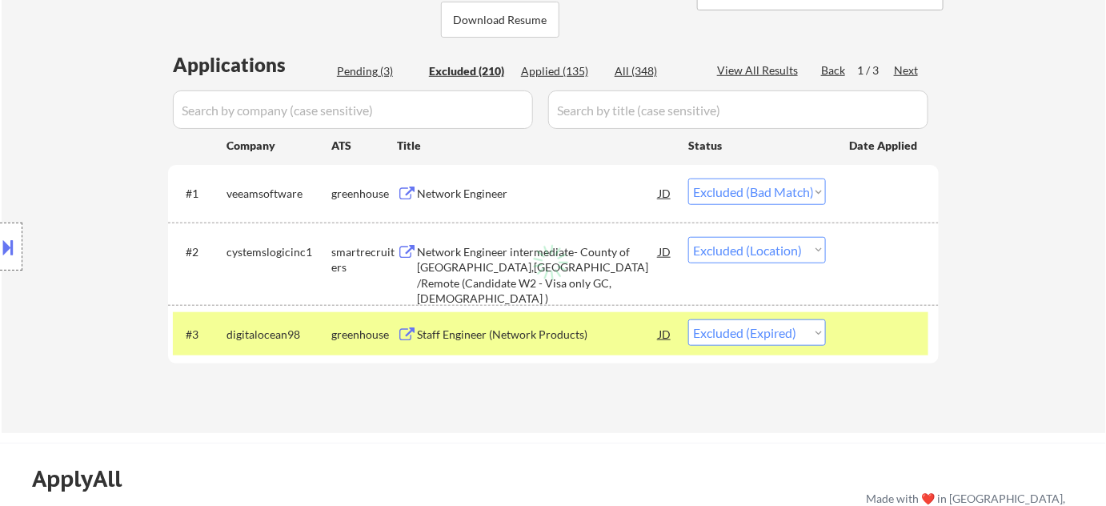
select select ""excluded__expired_""
select select ""excluded""
select select ""excluded__salary_""
select select ""excluded__location_""
select select ""excluded__bad_match_""
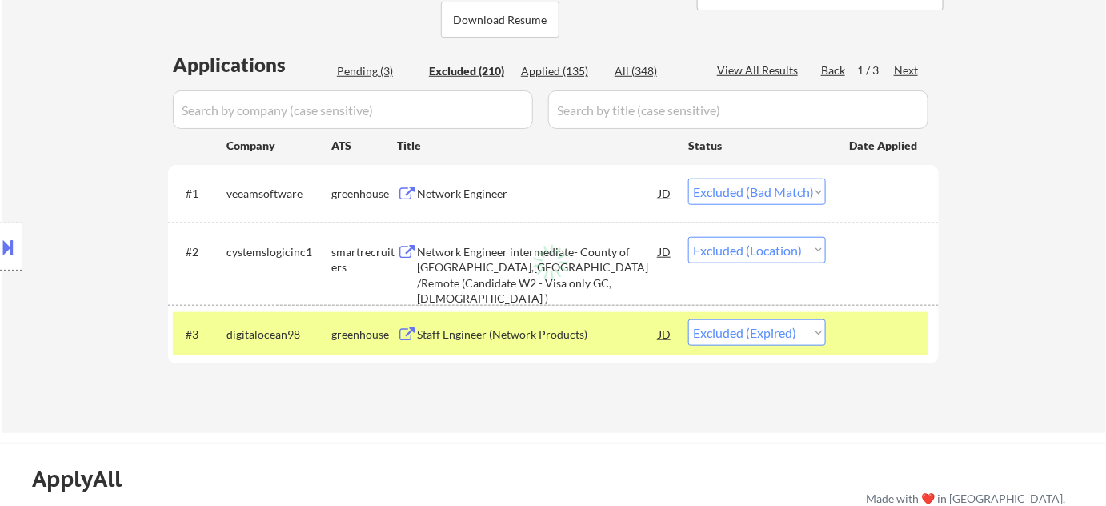
select select ""excluded__salary_""
select select ""excluded""
select select ""excluded__expired_""
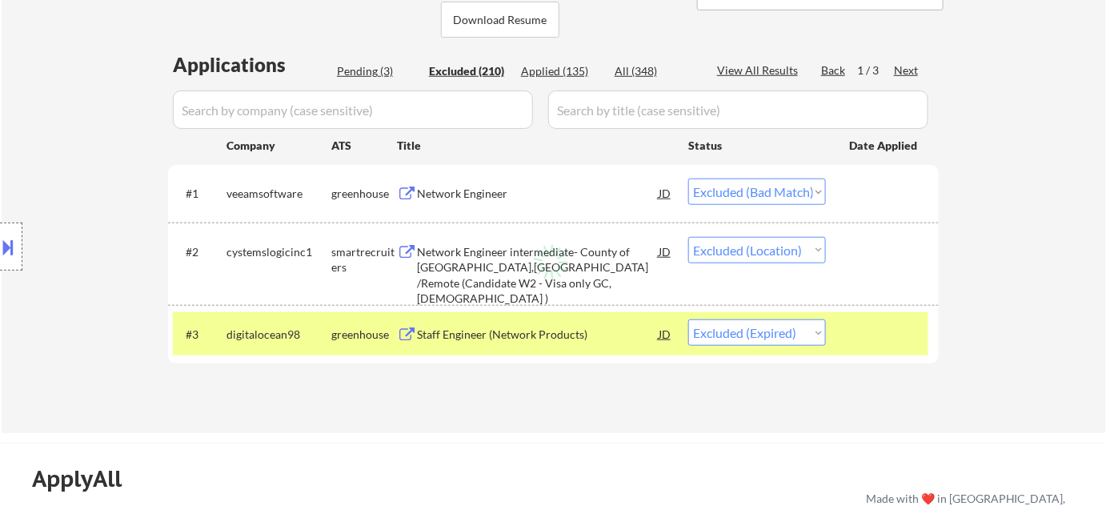
select select ""excluded__expired_""
select select ""excluded__bad_match_""
select select ""excluded__location_""
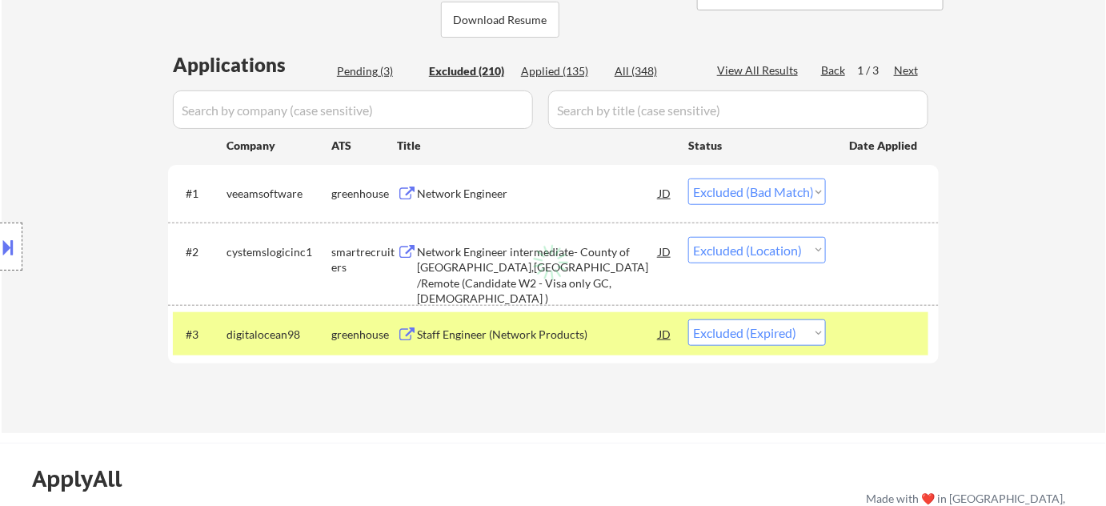
select select ""excluded__bad_match_""
select select ""excluded""
select select ""excluded__expired_""
select select ""excluded__salary_""
select select ""excluded__bad_match_""
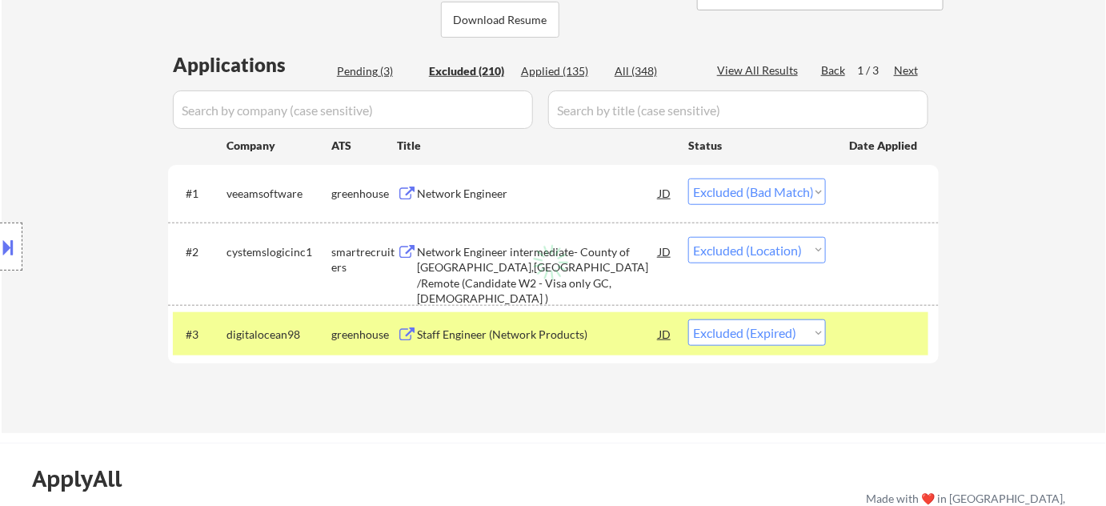
select select ""excluded__location_""
select select ""excluded""
select select ""excluded__bad_match_""
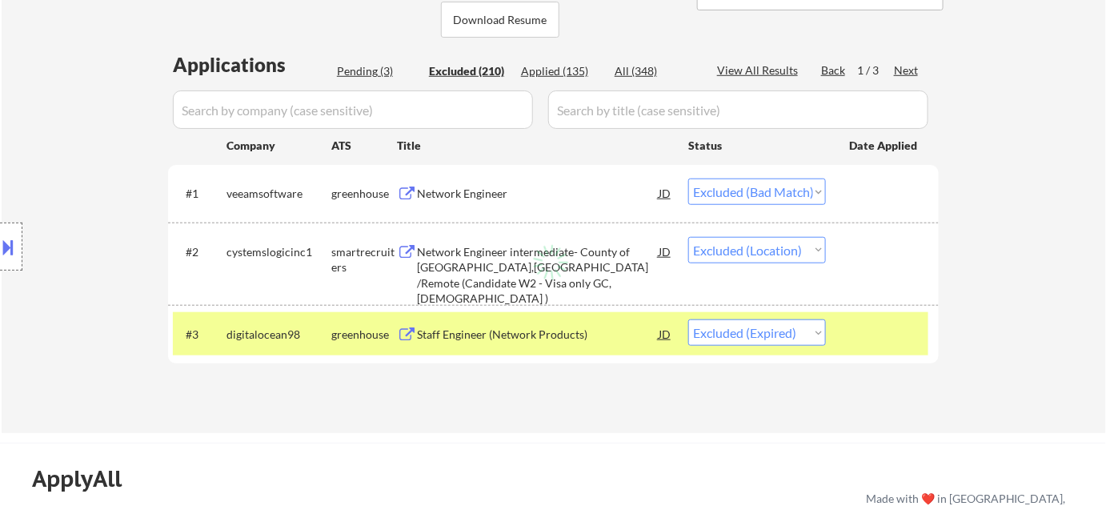
select select ""excluded""
select select ""excluded__bad_match_""
select select ""excluded__salary_""
select select ""excluded__location_""
select select ""excluded""
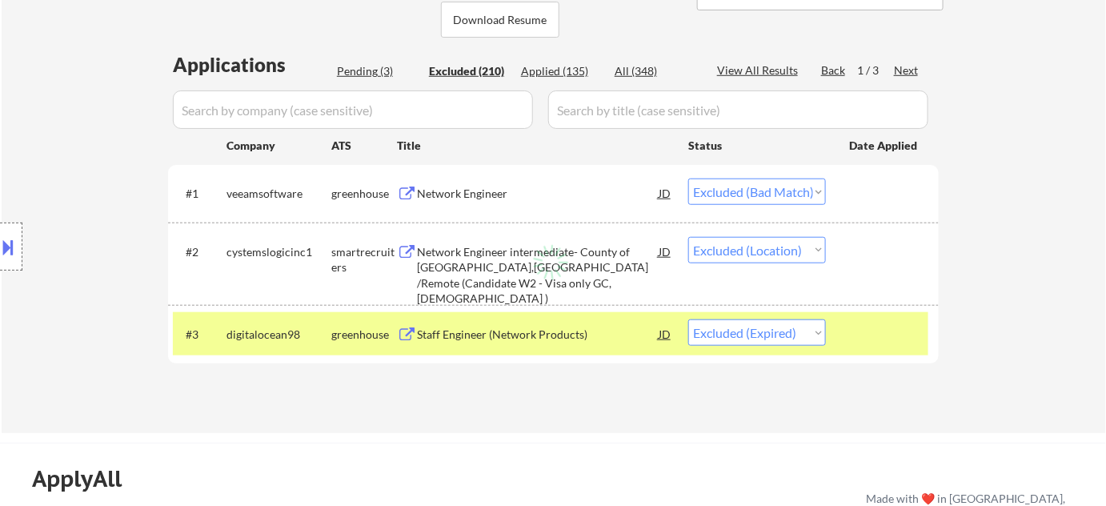
select select ""excluded""
select select ""excluded__location_""
select select ""excluded__other_""
select select ""excluded__salary_""
select select ""excluded""
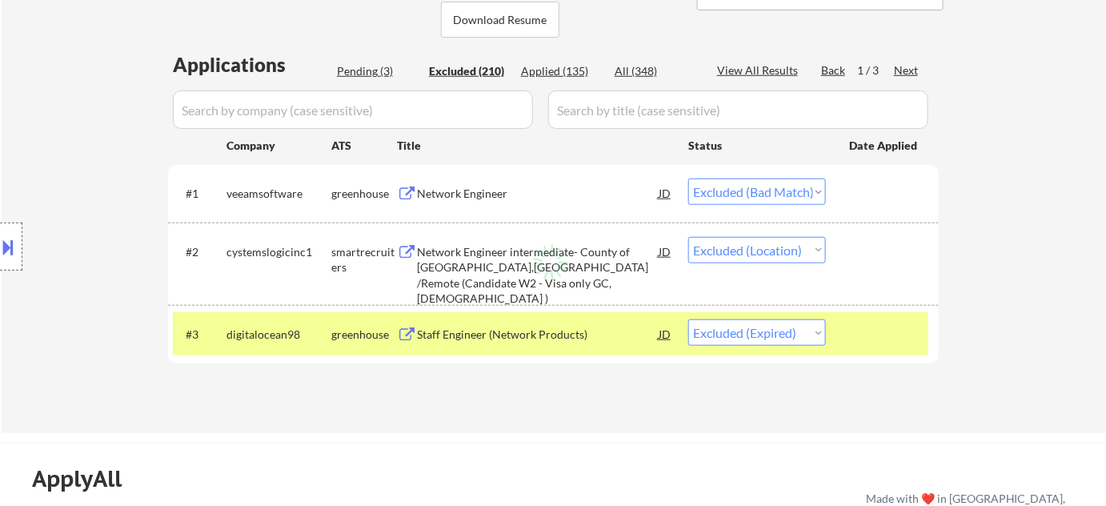
select select ""excluded__salary_""
select select ""excluded__bad_match_""
select select ""excluded__location_""
select select ""excluded__expired_""
select select ""excluded""
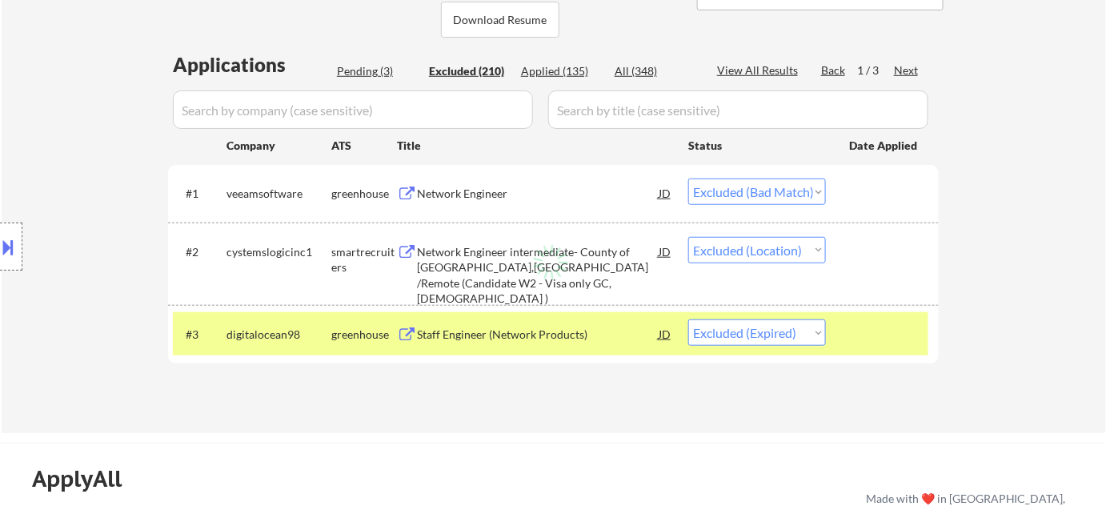
select select ""excluded__location_""
select select ""excluded__expired_""
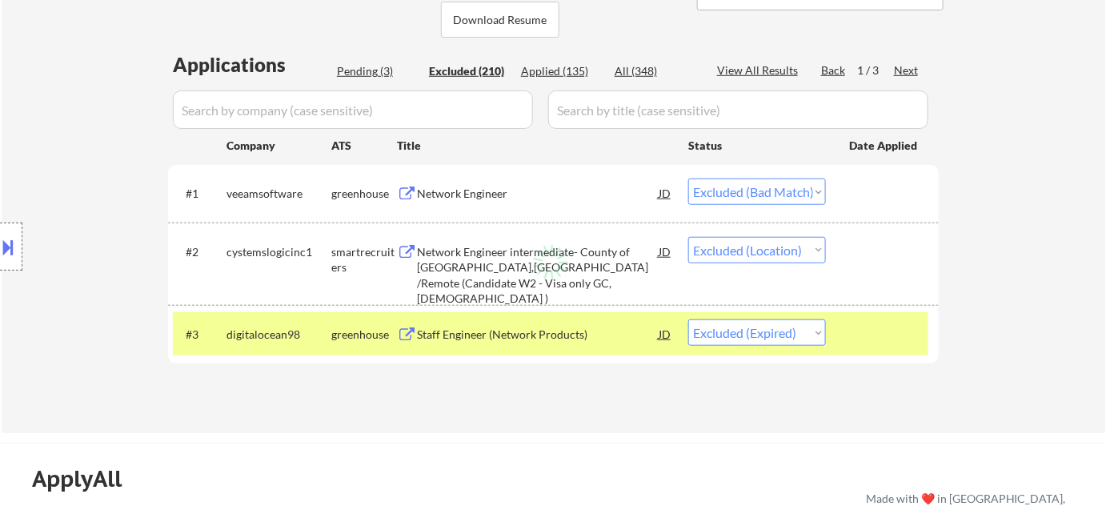
select select ""excluded""
select select ""excluded__location_""
select select ""excluded__expired_""
select select ""excluded__other_""
select select ""excluded""
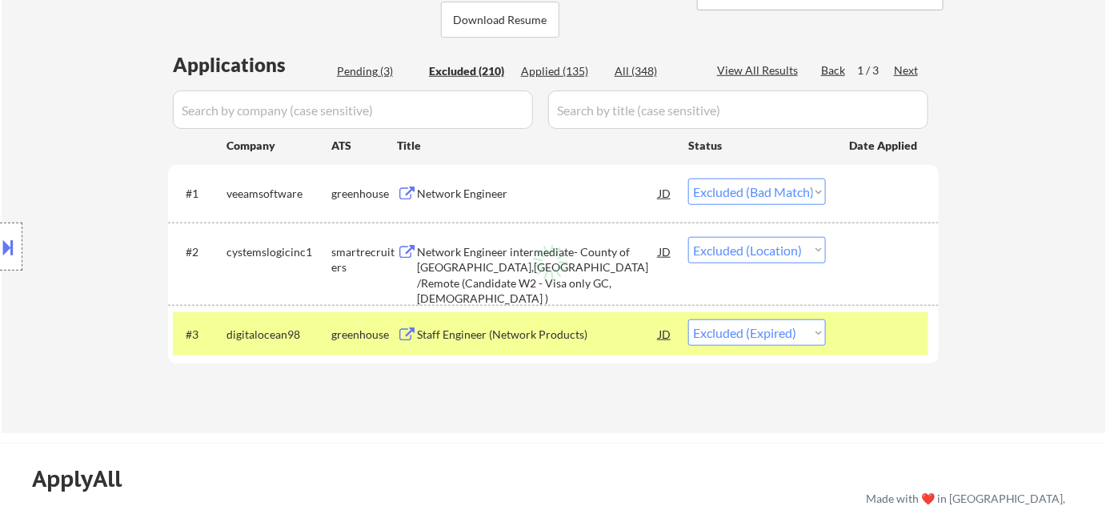
select select ""excluded""
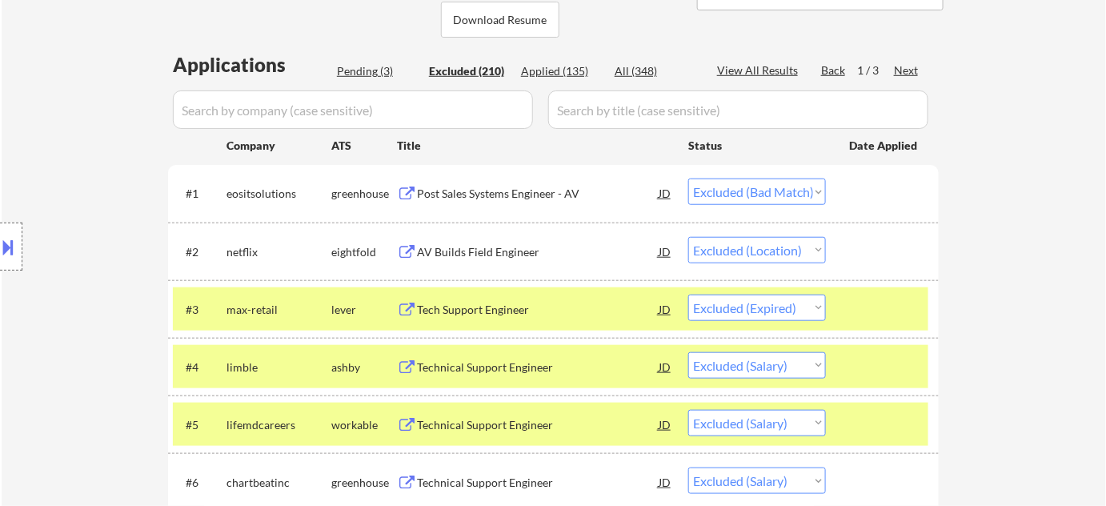
drag, startPoint x: 274, startPoint y: 131, endPoint x: 280, endPoint y: 125, distance: 8.5
click at [280, 125] on div "Location Inclusions: Medford, OR Central Point, OR Phoenix, OR Jacksonville, OR…" at bounding box center [143, 246] width 286 height 297
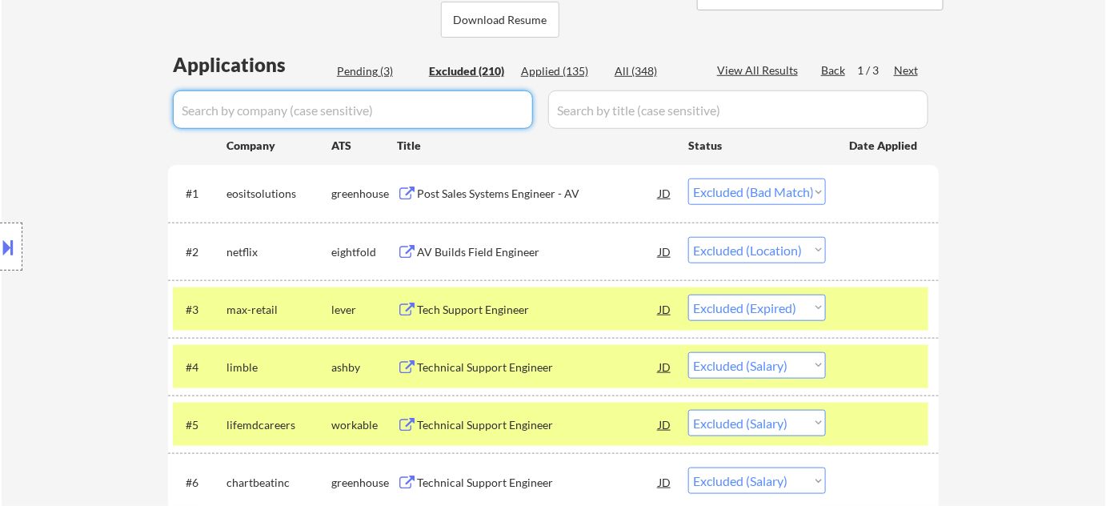
click at [290, 115] on input "input" at bounding box center [353, 109] width 360 height 38
type input "cyber"
select select ""excluded__salary_""
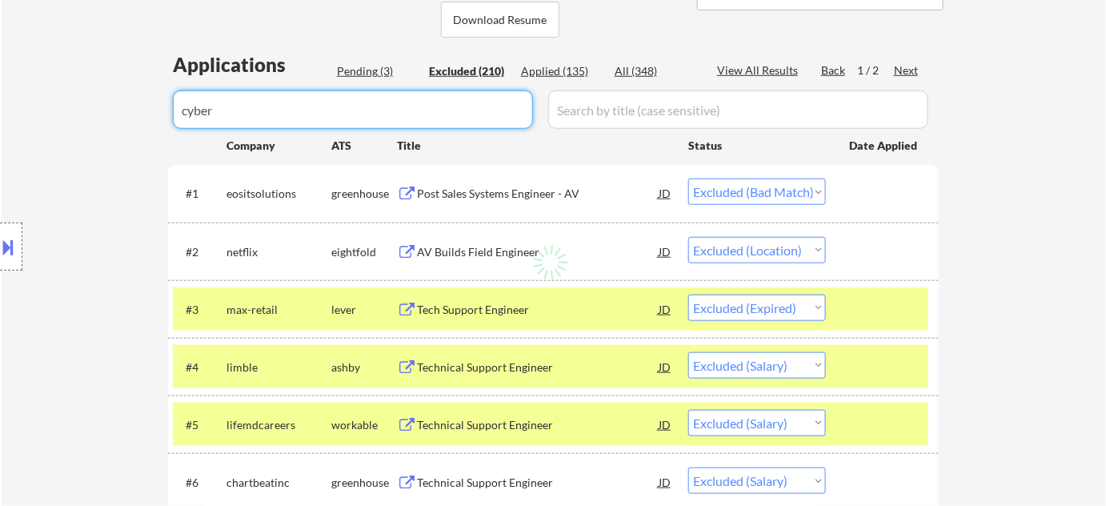
select select ""excluded__location_""
select select ""excluded__expired_""
select select ""excluded__location_""
select select ""excluded__expired_""
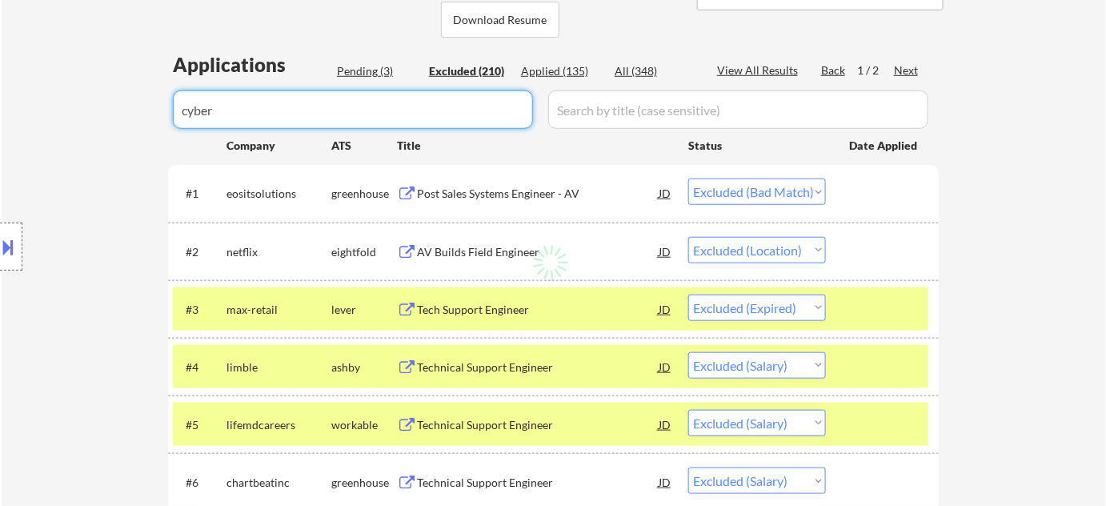
select select ""excluded__salary_""
select select ""excluded__location_""
select select ""excluded__salary_""
select select ""excluded__other_""
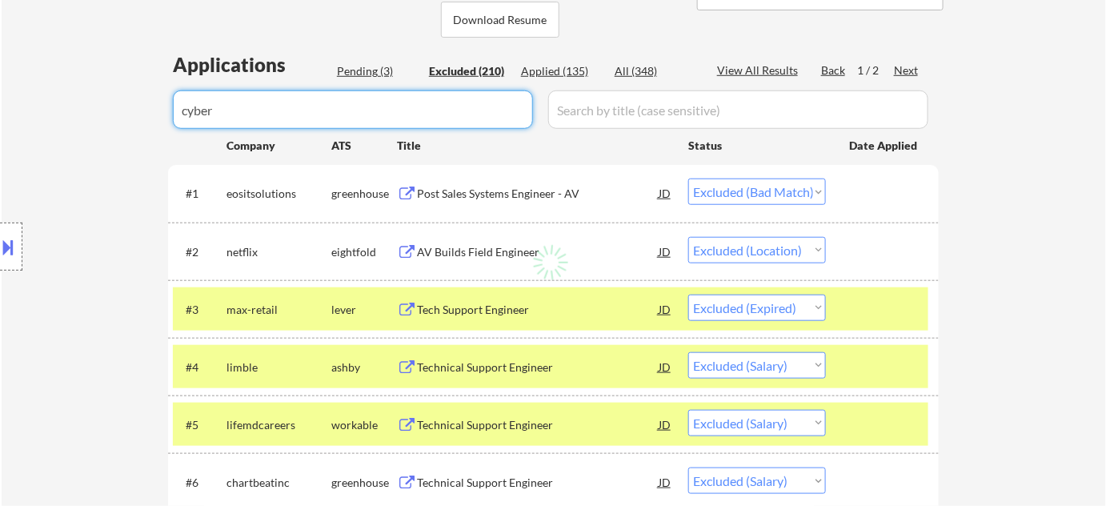
select select ""excluded""
select select ""excluded__salary_""
select select ""excluded__expired_""
select select ""excluded__salary_""
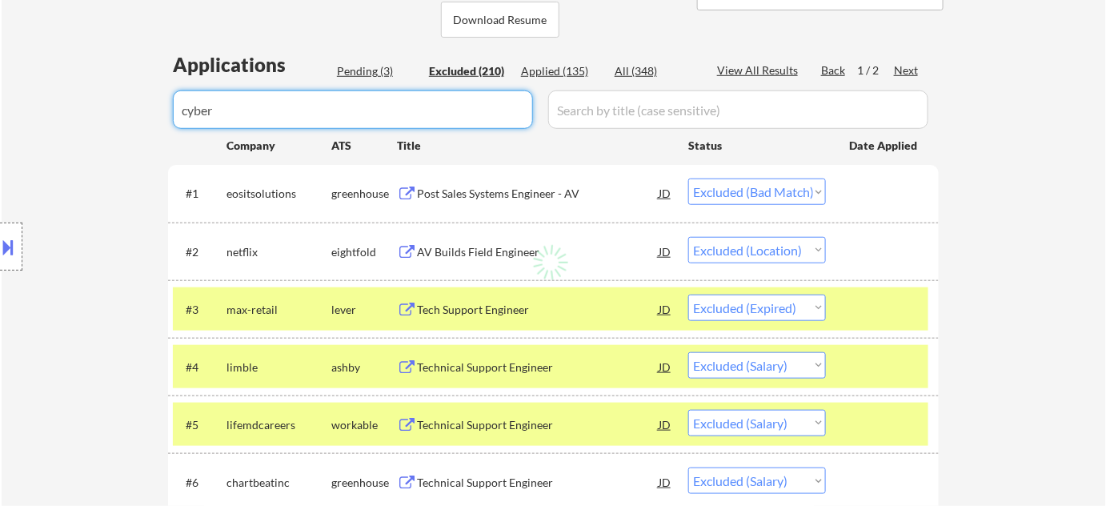
select select ""excluded__location_""
select select ""excluded__salary_""
select select ""excluded__expired_""
select select ""excluded__location_""
select select ""excluded__expired_""
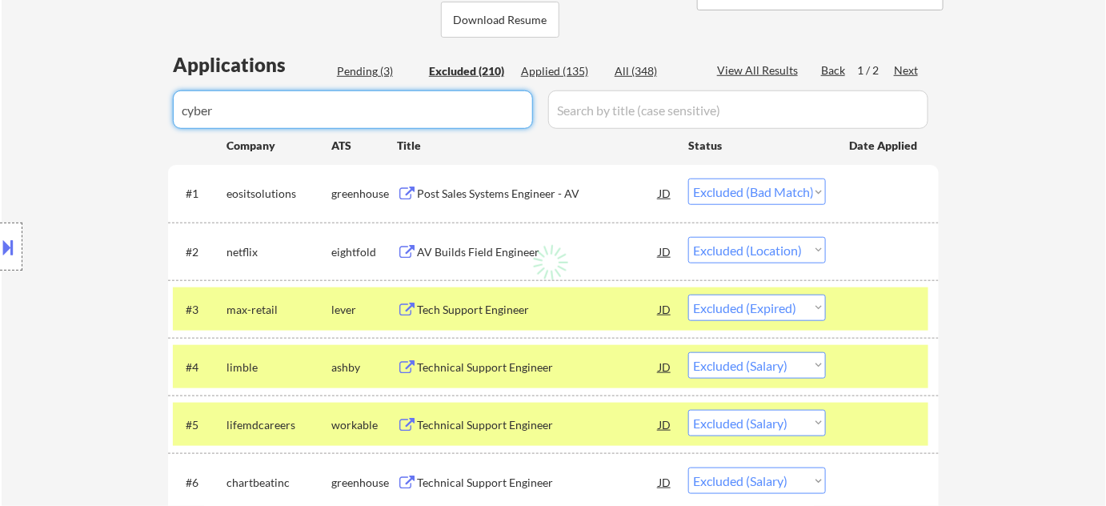
select select ""excluded__salary_""
select select ""excluded__location_""
select select ""excluded__bad_match_""
select select ""excluded__expired_""
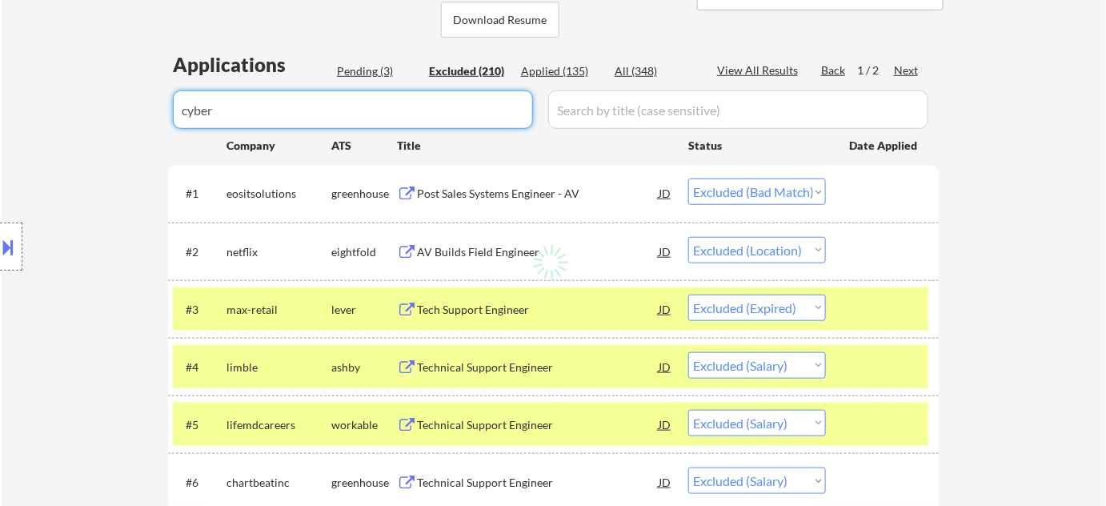
select select ""excluded__bad_match_""
select select ""excluded__expired_""
select select ""excluded__bad_match_""
select select ""excluded""
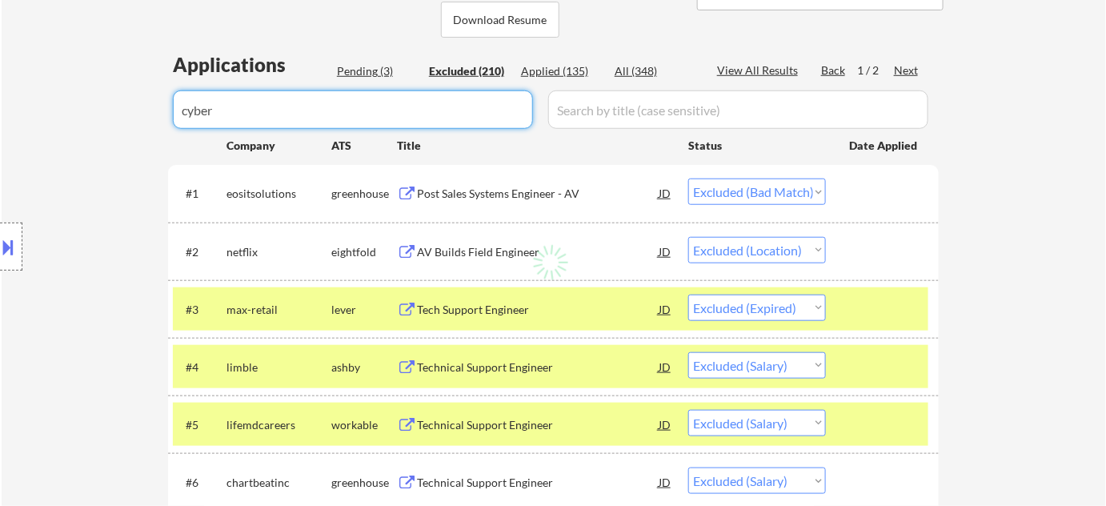
select select ""excluded__other_""
select select ""excluded__salary_""
select select ""excluded__location_""
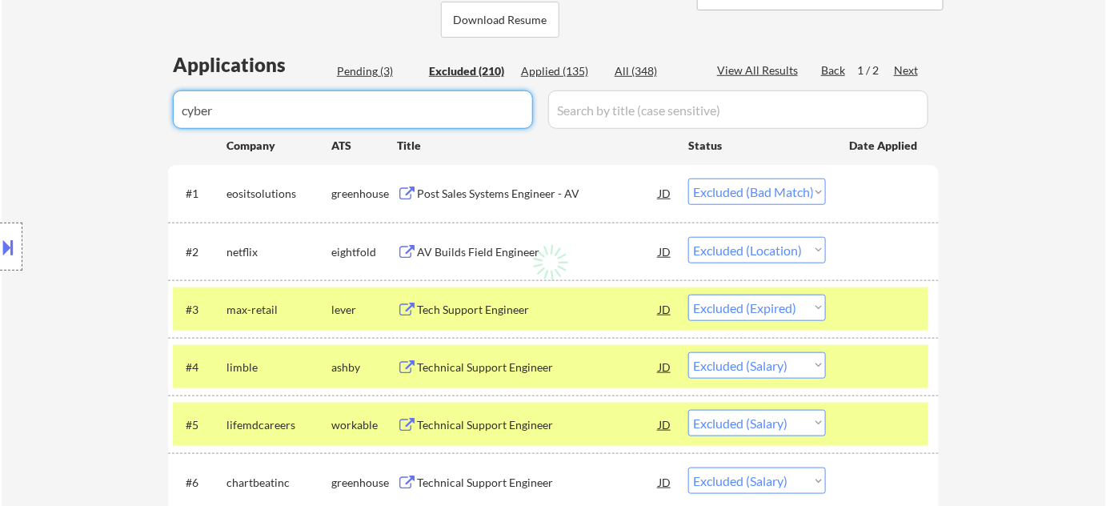
select select ""excluded__location_""
select select ""excluded""
select select ""excluded__location_""
select select ""excluded__expired_""
select select ""excluded__other_""
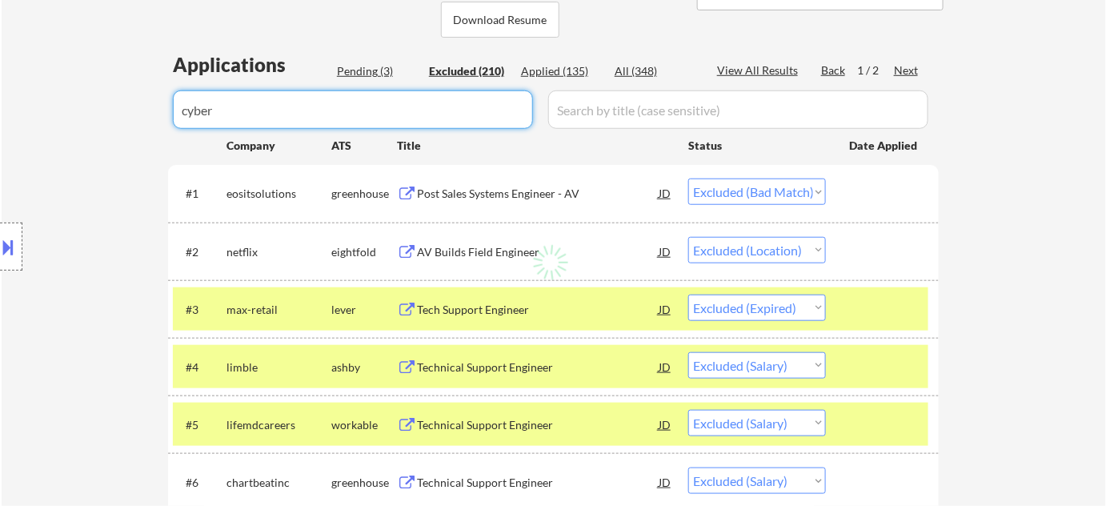
select select ""excluded""
select select ""excluded__expired_""
select select ""excluded__location_""
select select ""excluded__salary_""
select select ""excluded__other_""
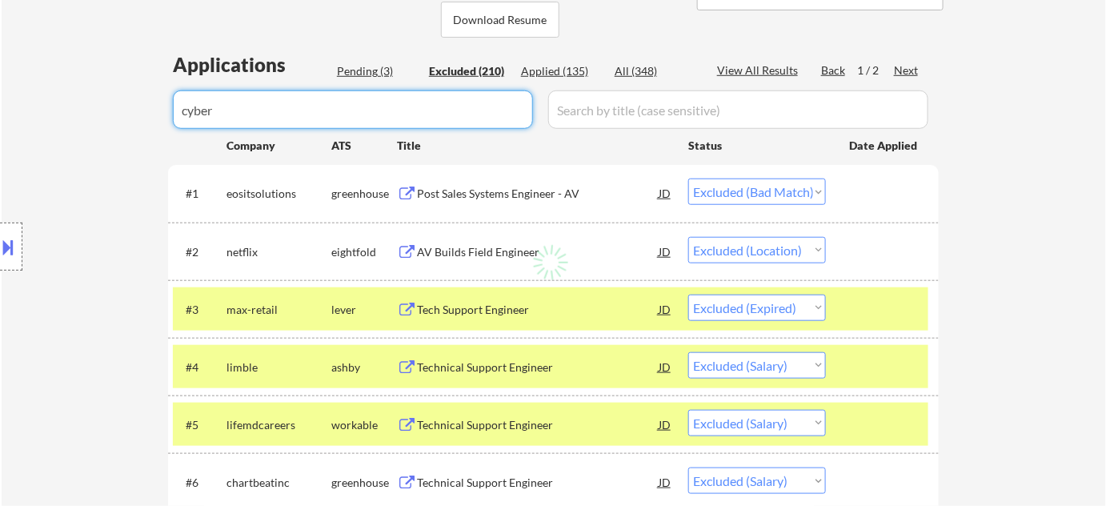
select select ""excluded__location_""
select select ""excluded__expired_""
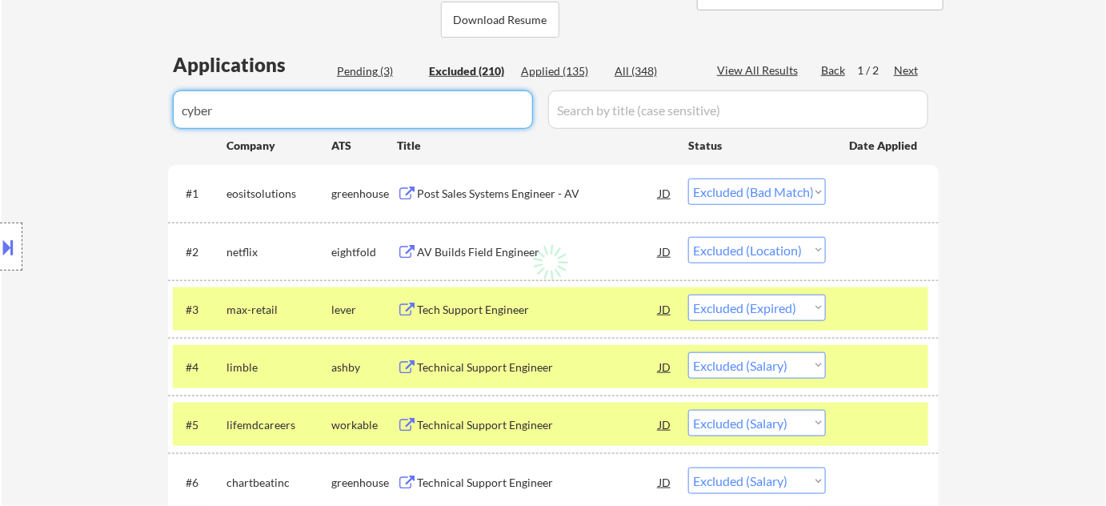
select select ""excluded__expired_""
select select ""excluded__bad_match_""
select select ""excluded__location_""
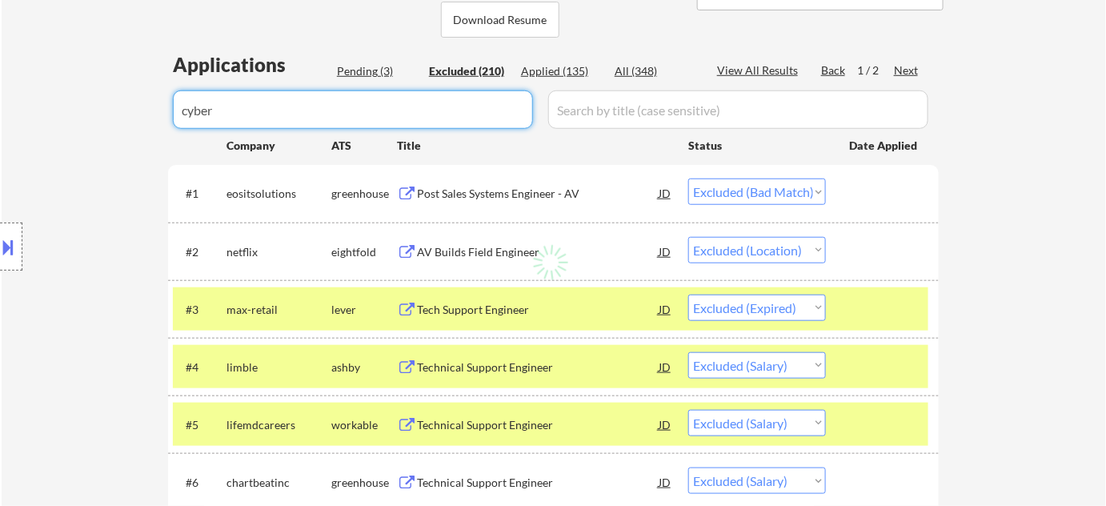
select select ""excluded__bad_match_""
select select ""excluded__expired_""
select select ""excluded__location_""
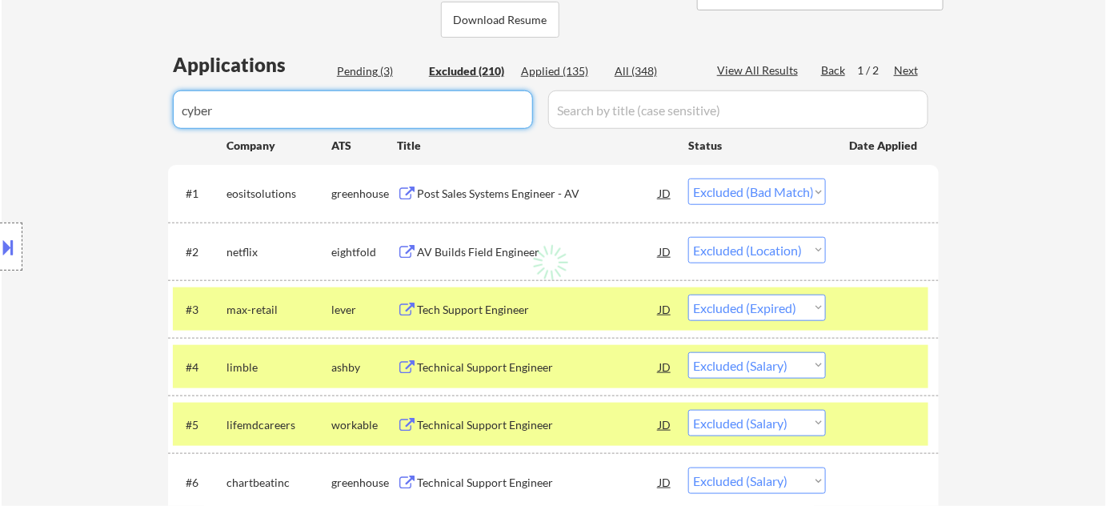
select select ""excluded__location_""
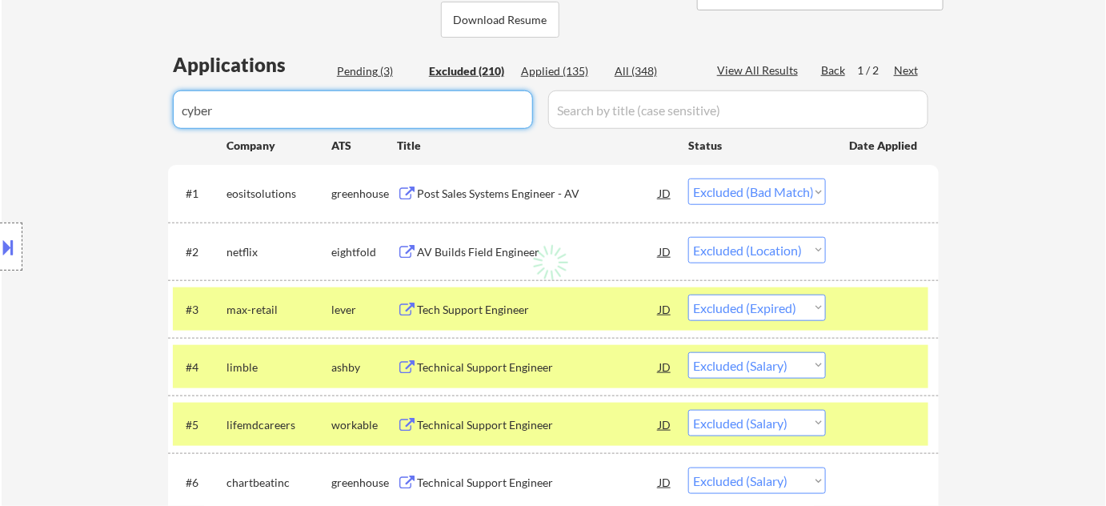
select select ""excluded""
select select ""excluded__bad_match_""
select select ""excluded__location_""
select select ""excluded__expired_""
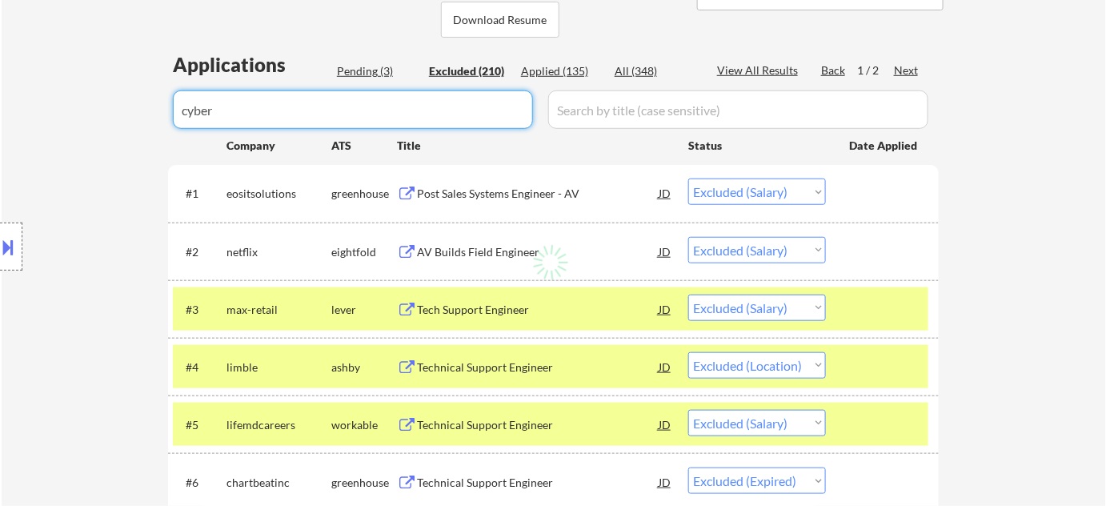
select select ""excluded__location_""
select select ""excluded""
select select ""excluded__salary_""
select select ""excluded__location_""
select select ""excluded__expired_""
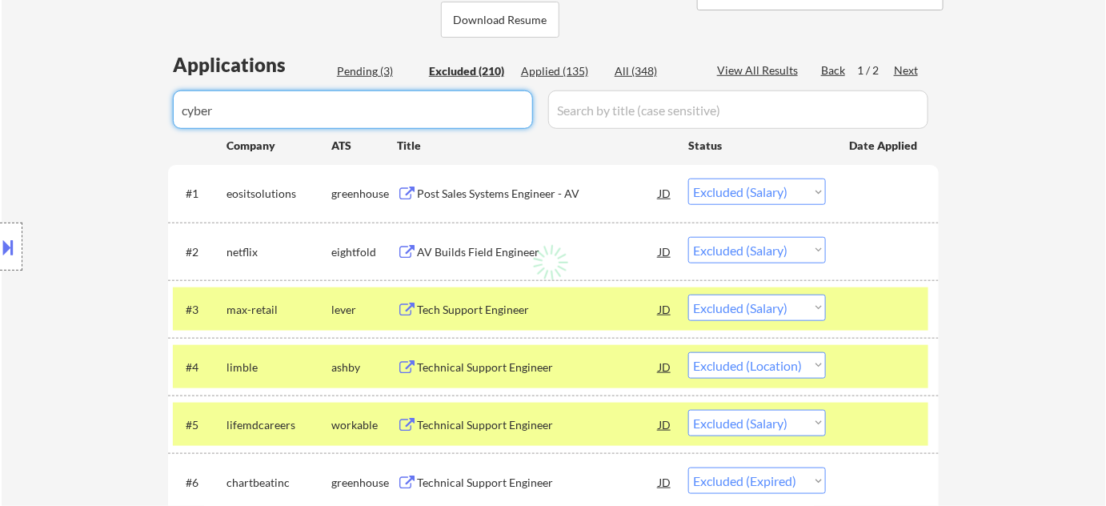
select select ""excluded__location_""
select select ""excluded__bad_match_""
select select ""excluded__expired_""
select select ""excluded""
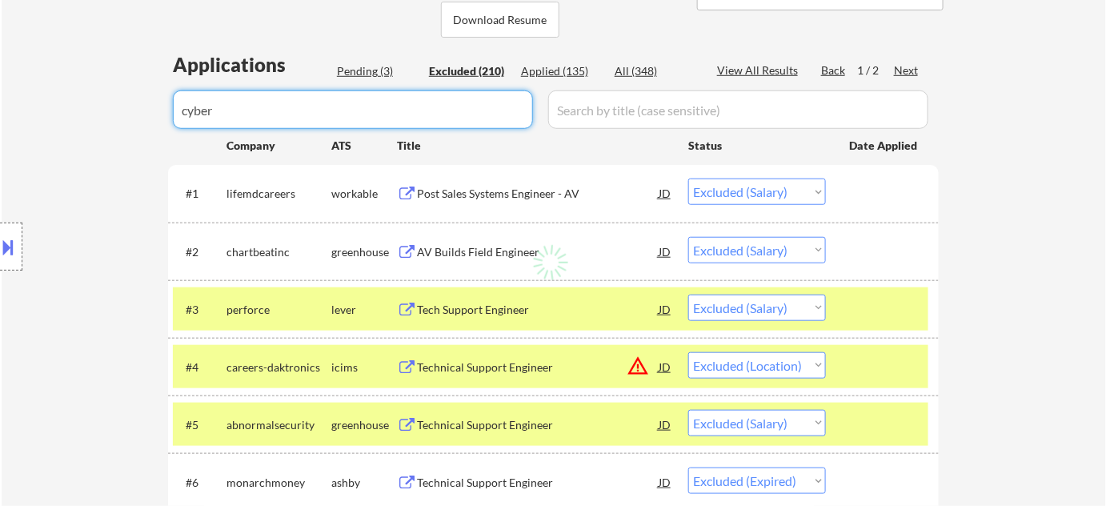
select select ""excluded__other_""
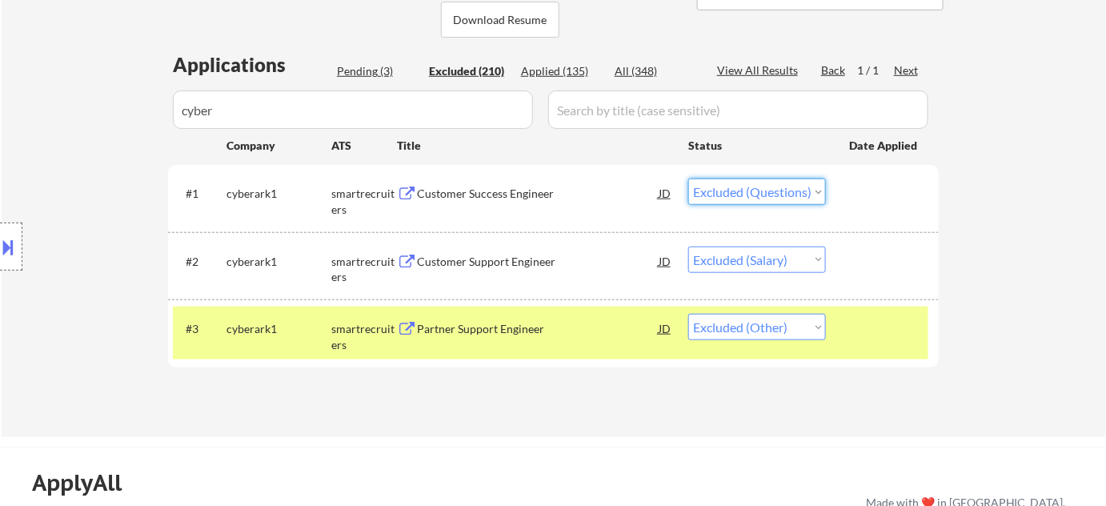
drag, startPoint x: 769, startPoint y: 186, endPoint x: 778, endPoint y: 202, distance: 19.4
click at [770, 189] on select "Choose an option... Pending Applied Excluded (Questions) Excluded (Expired) Exc…" at bounding box center [757, 191] width 138 height 26
click at [688, 178] on select "Choose an option... Pending Applied Excluded (Questions) Excluded (Expired) Exc…" at bounding box center [757, 191] width 138 height 26
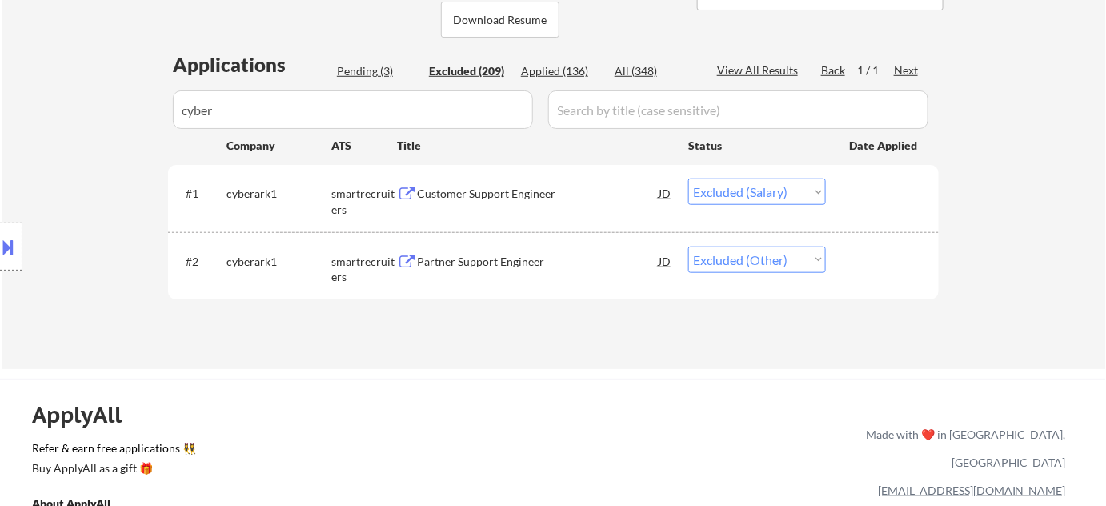
drag, startPoint x: 272, startPoint y: 114, endPoint x: 68, endPoint y: 112, distance: 204.0
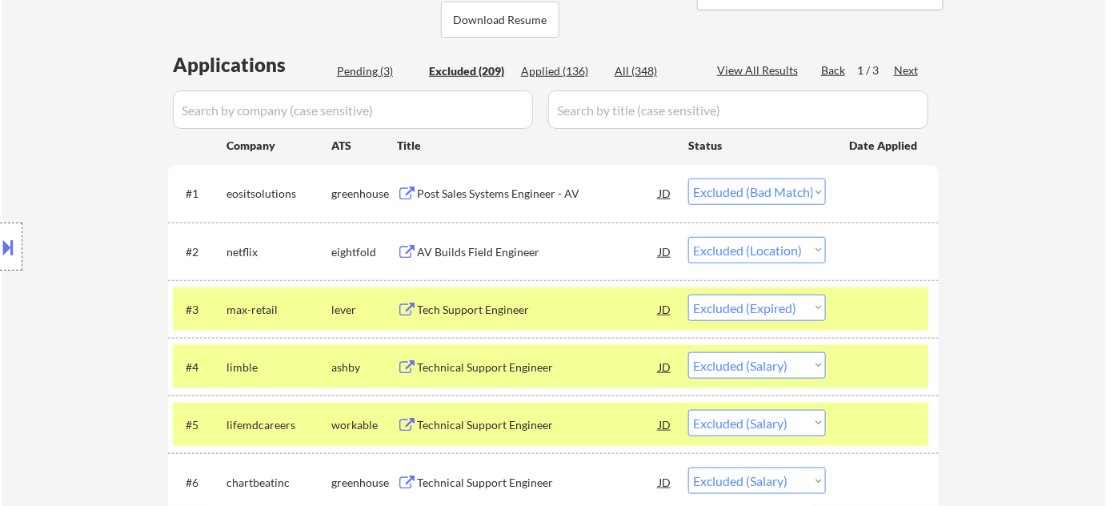
click at [356, 70] on div "Pending (3)" at bounding box center [377, 71] width 80 height 16
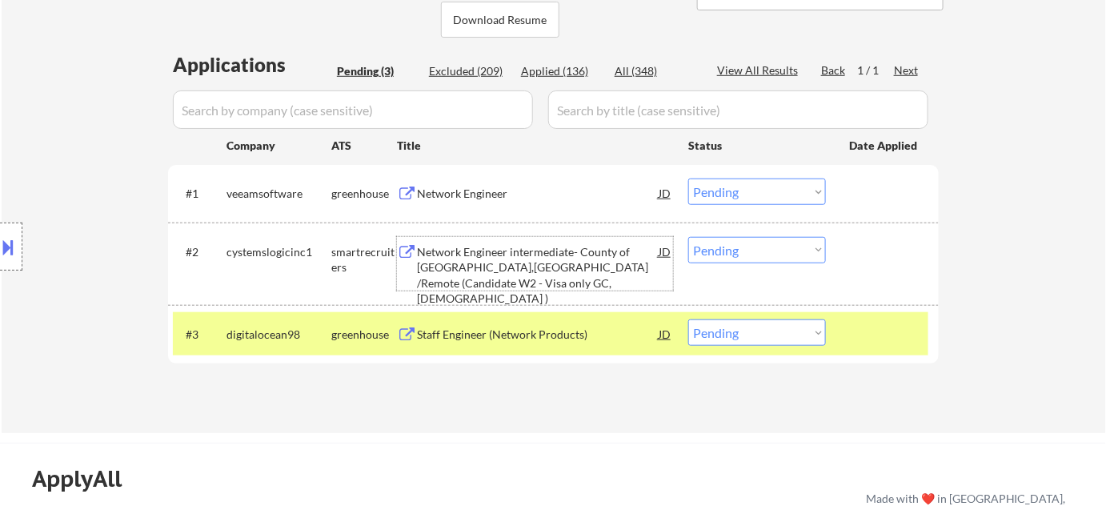
click at [541, 262] on div "Network Engineer intermediate- County of Fairfax,VA /Remote (Candidate W2 - Vis…" at bounding box center [538, 275] width 242 height 62
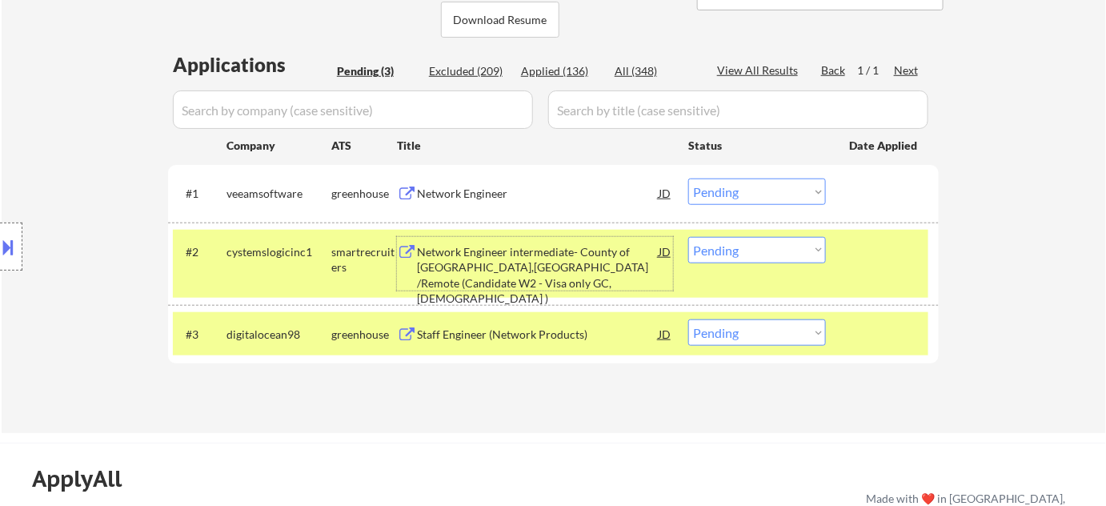
click at [763, 246] on select "Choose an option... Pending Applied Excluded (Questions) Excluded (Expired) Exc…" at bounding box center [757, 250] width 138 height 26
click at [688, 237] on select "Choose an option... Pending Applied Excluded (Questions) Excluded (Expired) Exc…" at bounding box center [757, 250] width 138 height 26
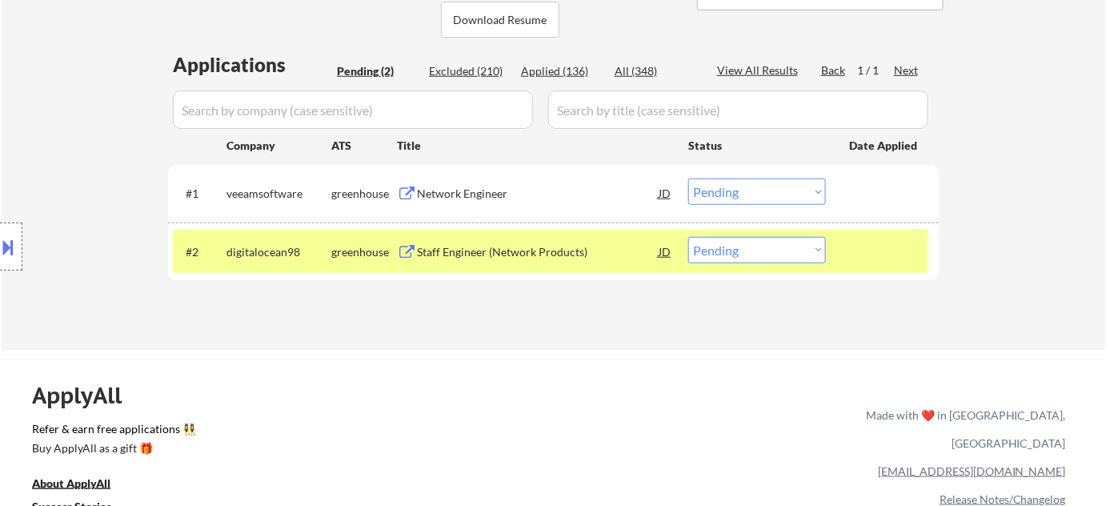
scroll to position [362, 0]
click at [764, 320] on div "← Return to /applysquad Mailslurp Inbox Job Search Builder Joshua Small User Em…" at bounding box center [553, 20] width 798 height 636
click at [457, 250] on div "Staff Engineer (Network Products)" at bounding box center [538, 253] width 242 height 16
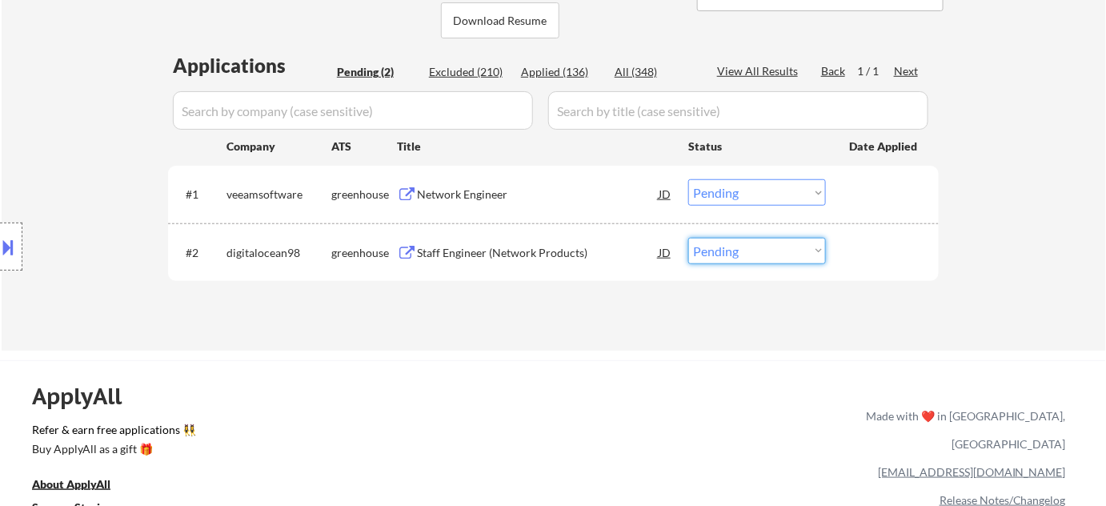
click at [710, 243] on select "Choose an option... Pending Applied Excluded (Questions) Excluded (Expired) Exc…" at bounding box center [757, 251] width 138 height 26
click at [688, 238] on select "Choose an option... Pending Applied Excluded (Questions) Excluded (Expired) Exc…" at bounding box center [757, 251] width 138 height 26
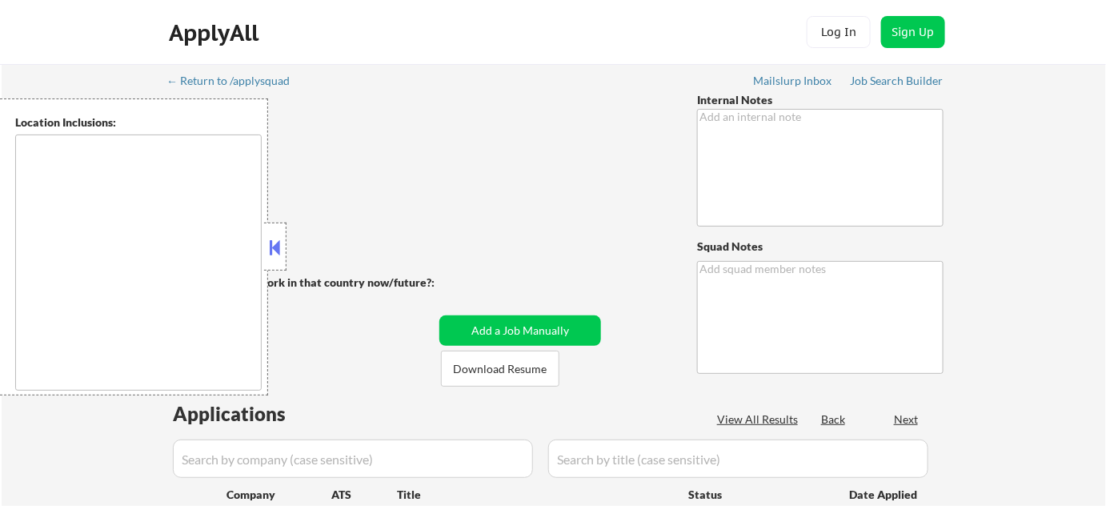
type textarea "Salary and college outreach 2/18 AB"
type textarea "Flor de Mae Mailslurp ✔️ 1Westview Drive, Litchfield, NH 03052 https://www.link…"
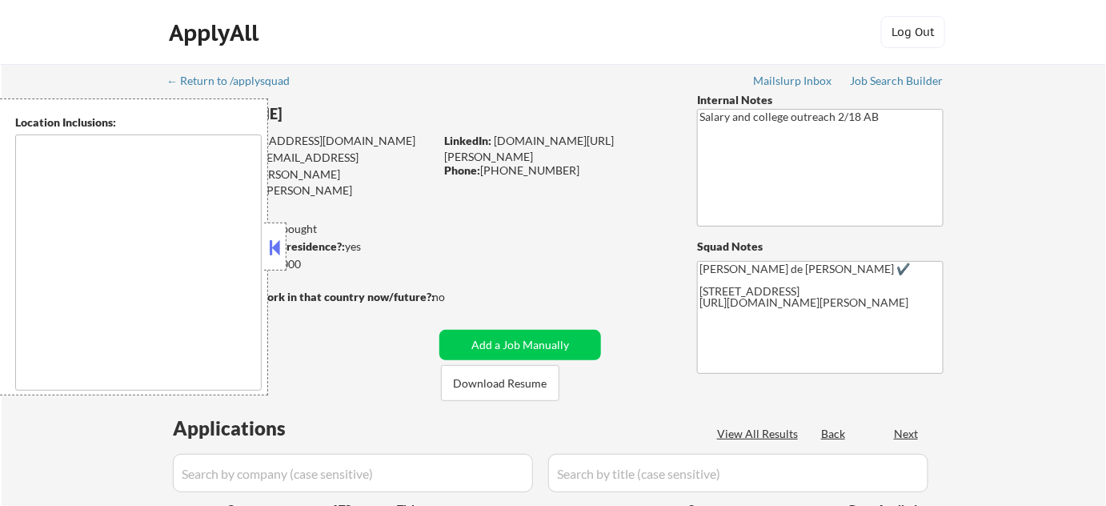
select select ""pending""
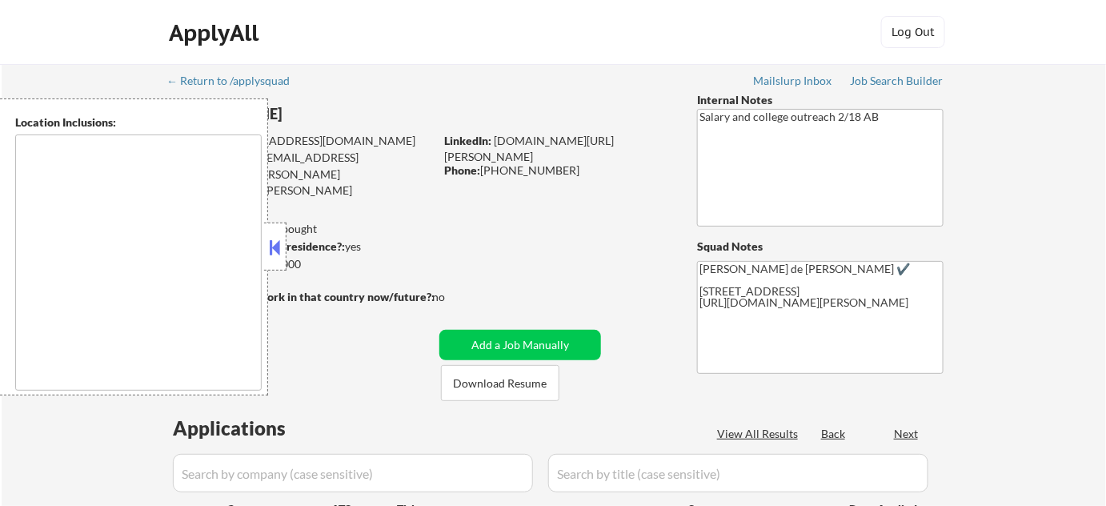
select select ""pending""
type textarea "Manchester, NH Bedford, NH Goffstown, NH Hooksett, NH Londonderry, NH Merrimack…"
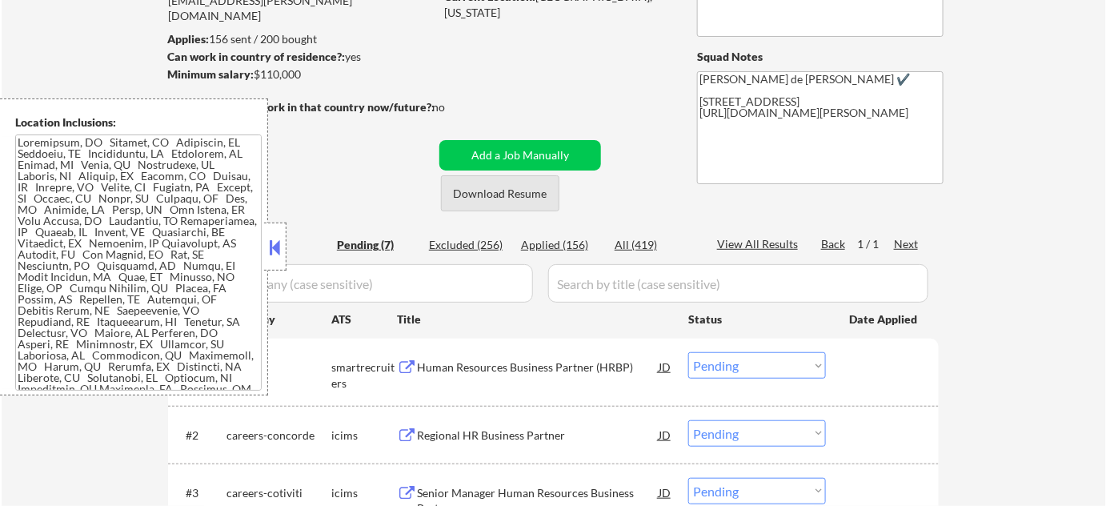
scroll to position [218, 0]
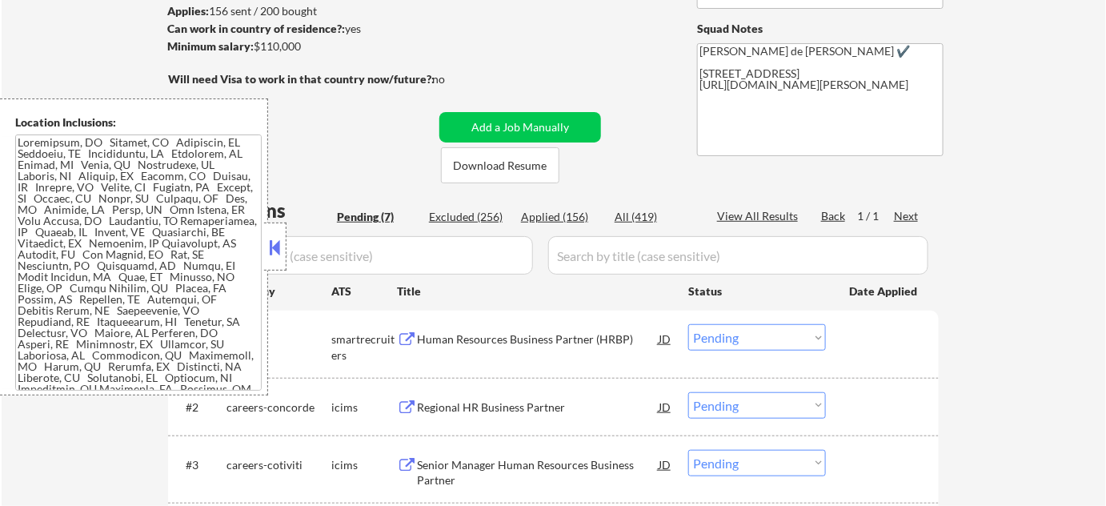
click at [266, 245] on button at bounding box center [275, 247] width 18 height 24
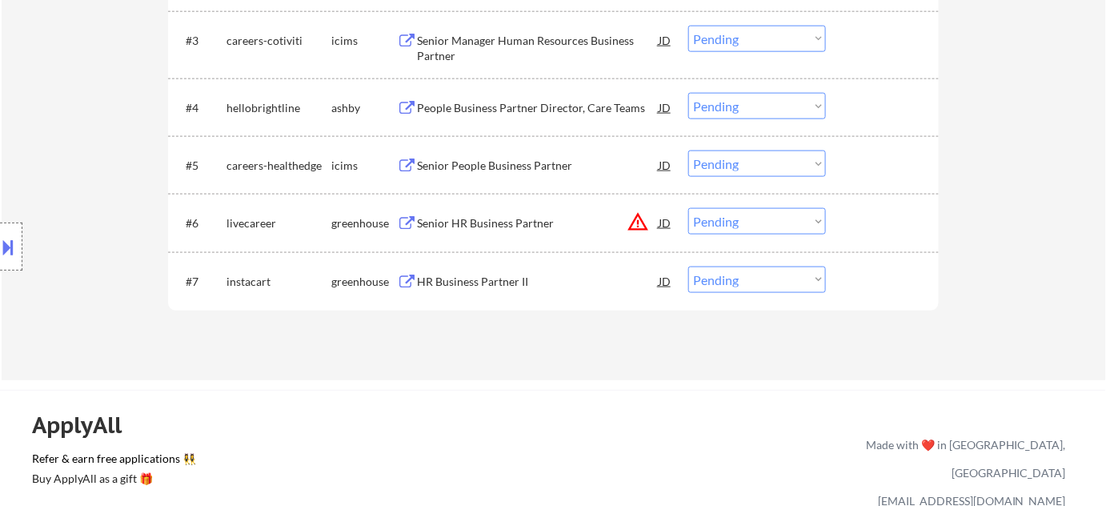
scroll to position [654, 0]
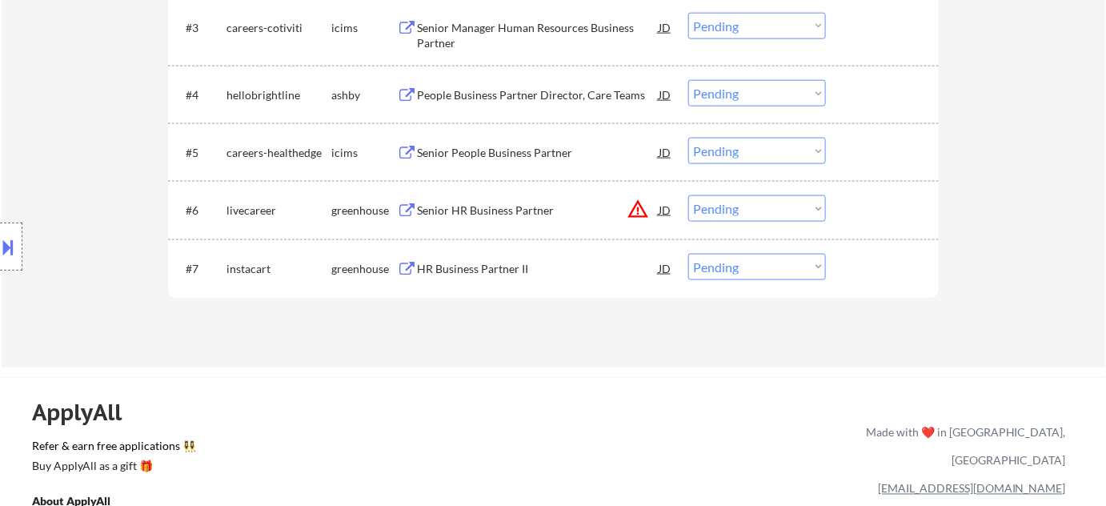
click at [454, 102] on div "People Business Partner Director, Care Teams" at bounding box center [538, 95] width 242 height 16
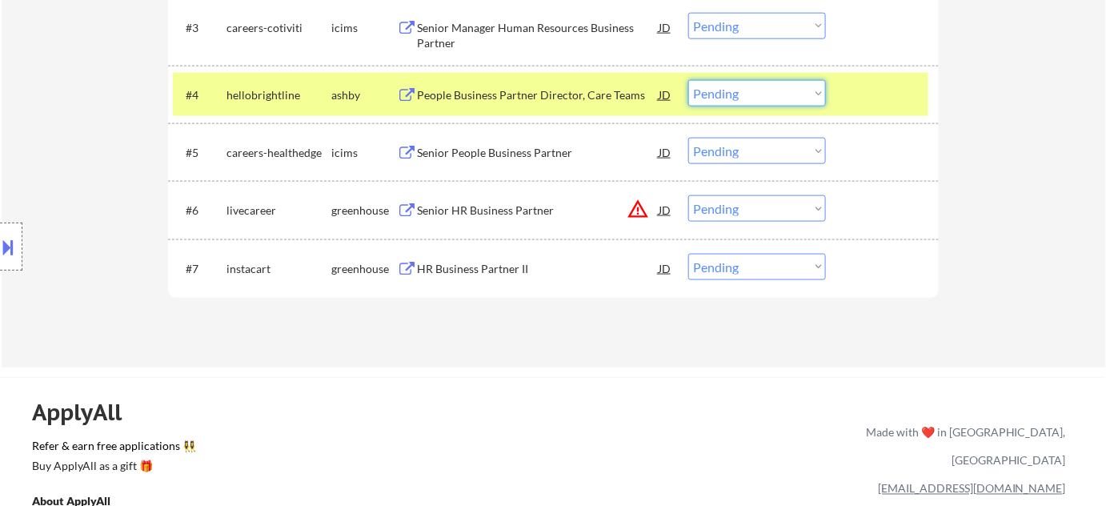
click at [696, 89] on select "Choose an option... Pending Applied Excluded (Questions) Excluded (Expired) Exc…" at bounding box center [757, 93] width 138 height 26
click at [688, 80] on select "Choose an option... Pending Applied Excluded (Questions) Excluded (Expired) Exc…" at bounding box center [757, 93] width 138 height 26
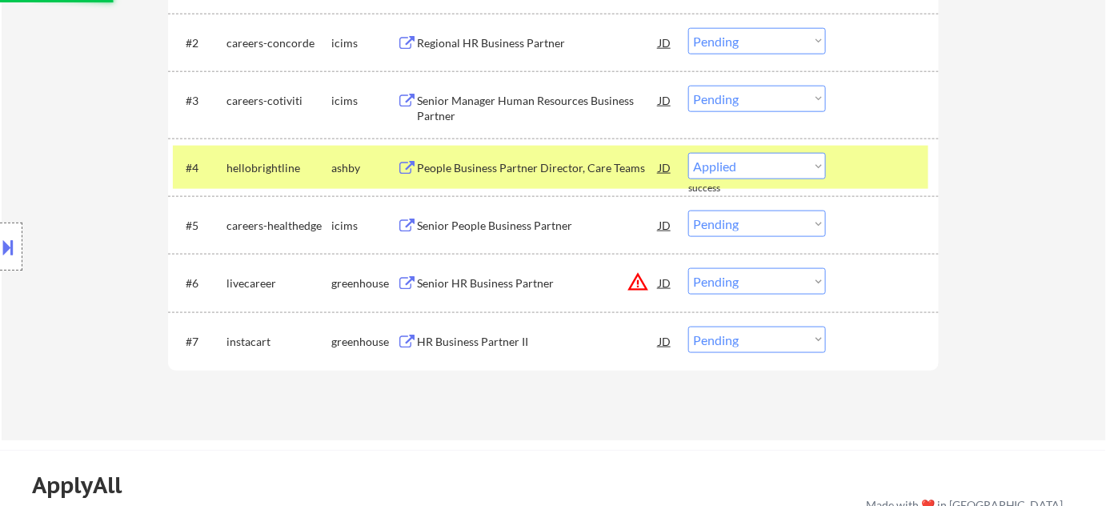
select select ""pending""
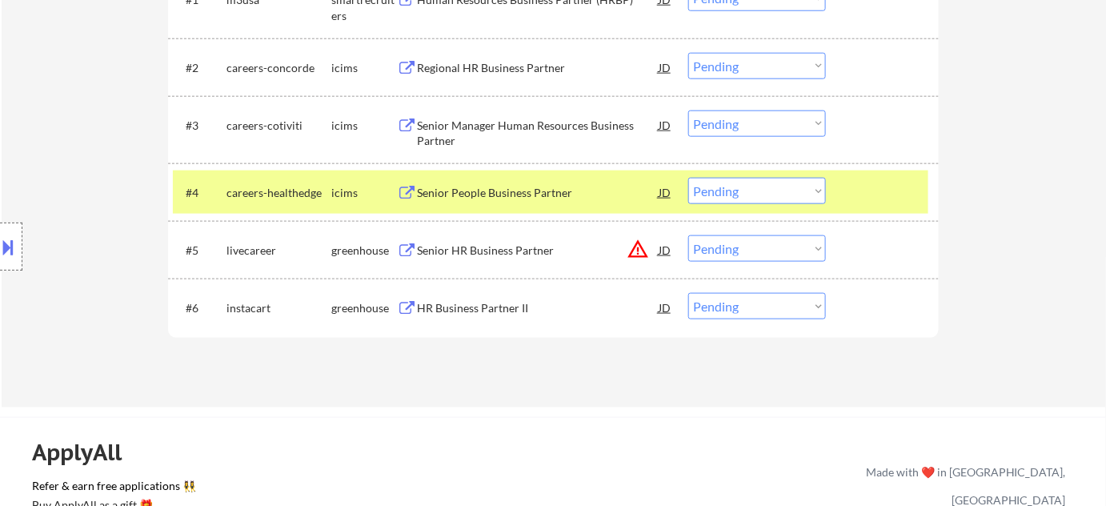
scroll to position [582, 0]
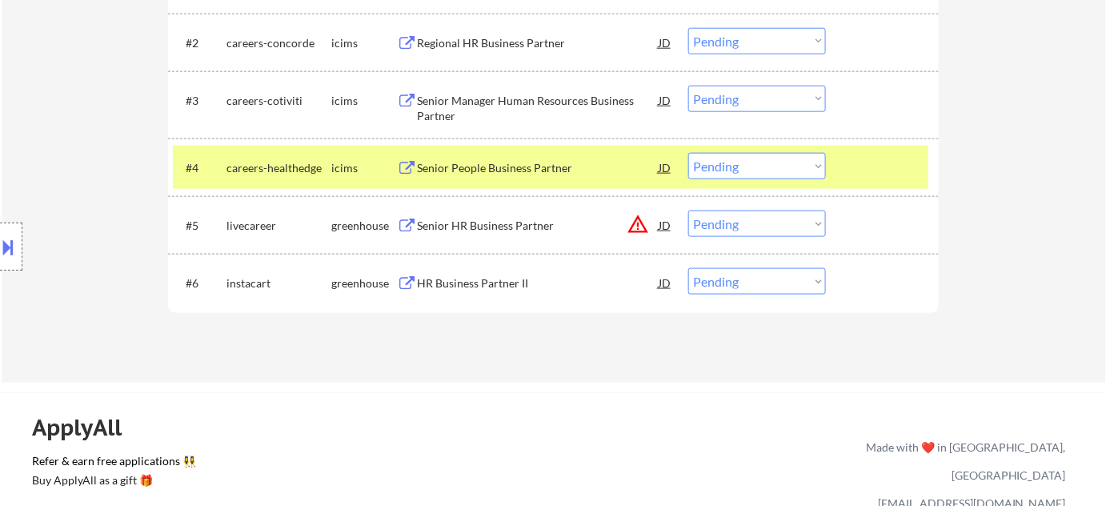
click at [642, 230] on button "warning_amber" at bounding box center [637, 224] width 22 height 22
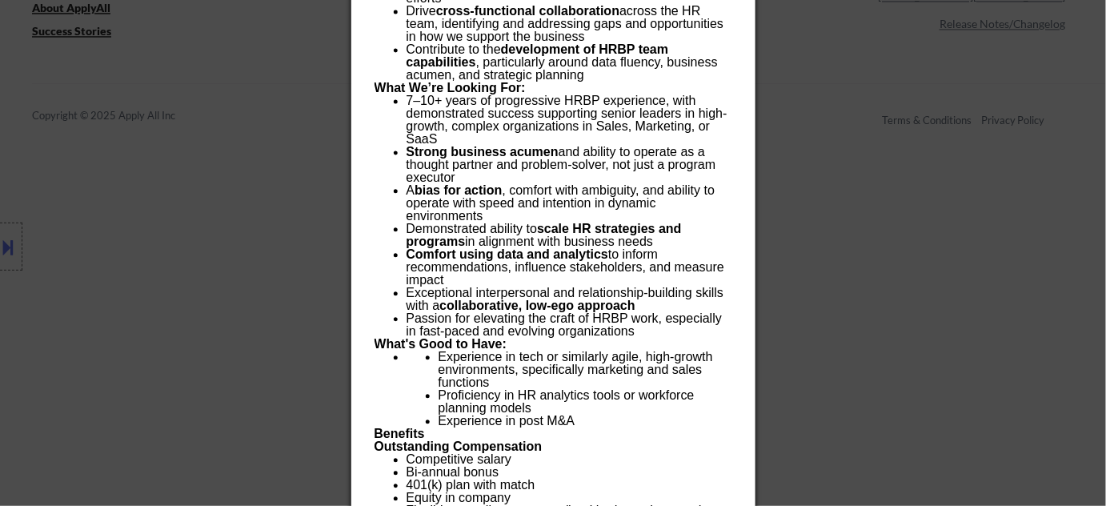
scroll to position [1091, 0]
click at [834, 218] on div at bounding box center [553, 253] width 1106 height 506
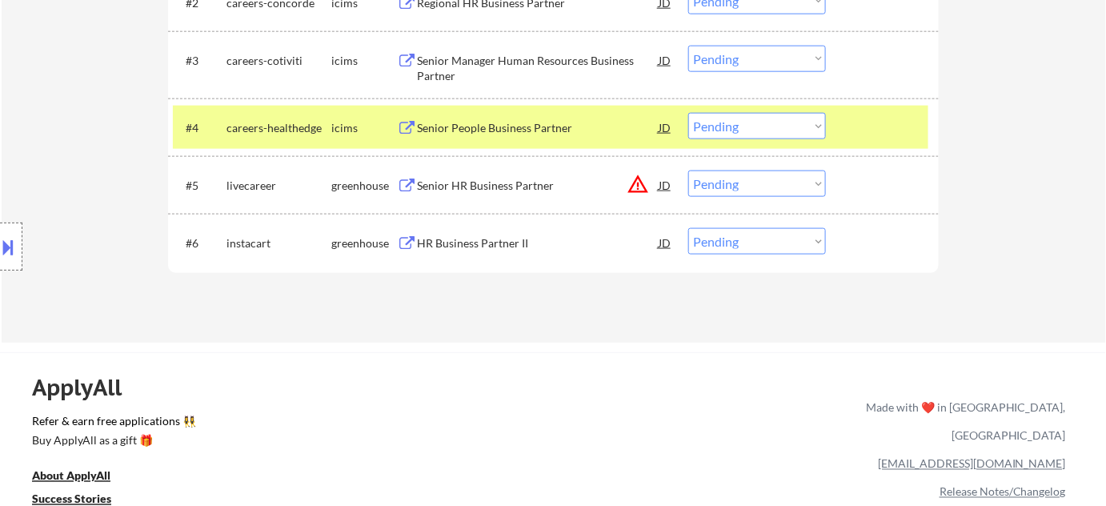
scroll to position [582, 0]
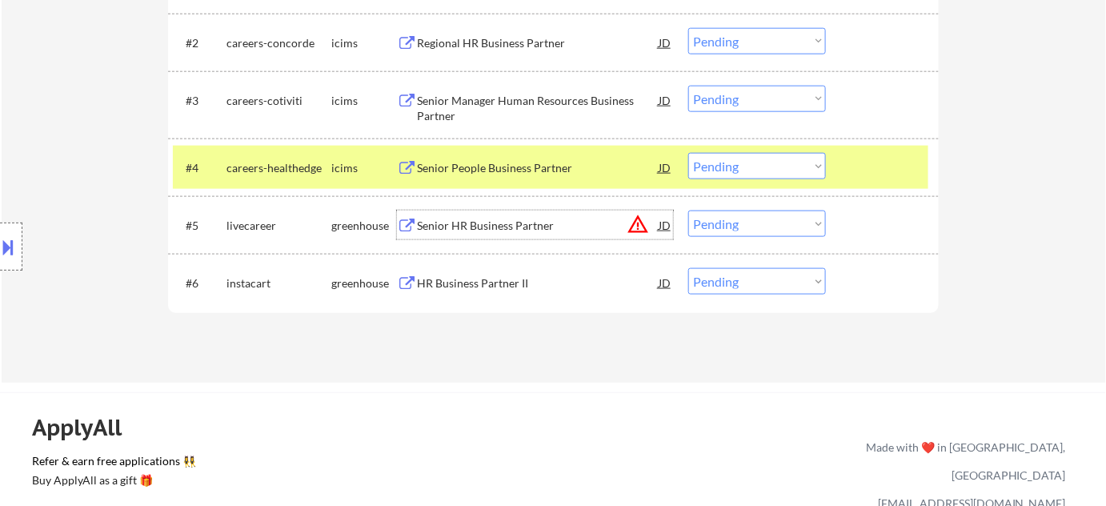
click at [512, 223] on div "Senior HR Business Partner" at bounding box center [538, 226] width 242 height 16
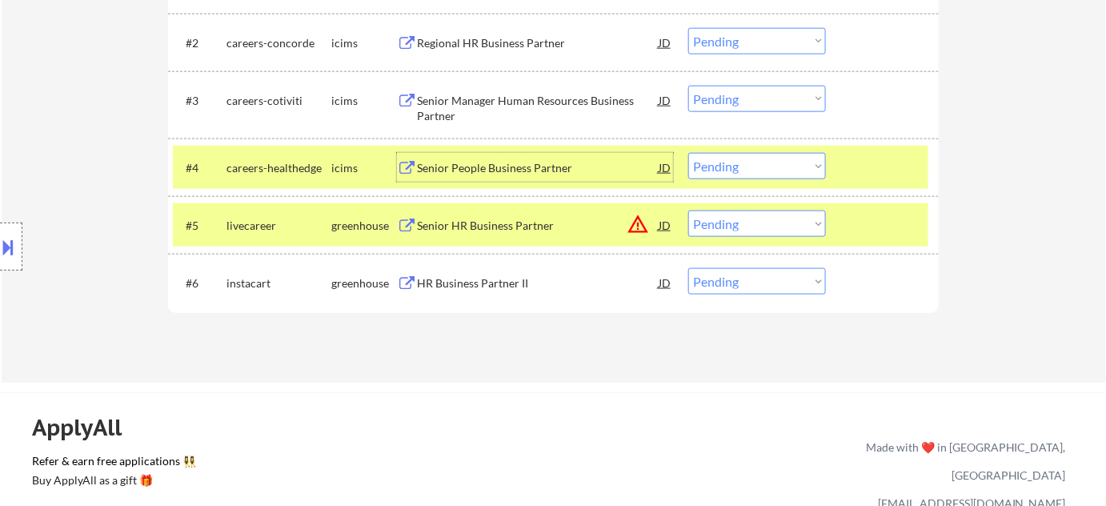
click at [506, 162] on div "Senior People Business Partner" at bounding box center [538, 168] width 242 height 16
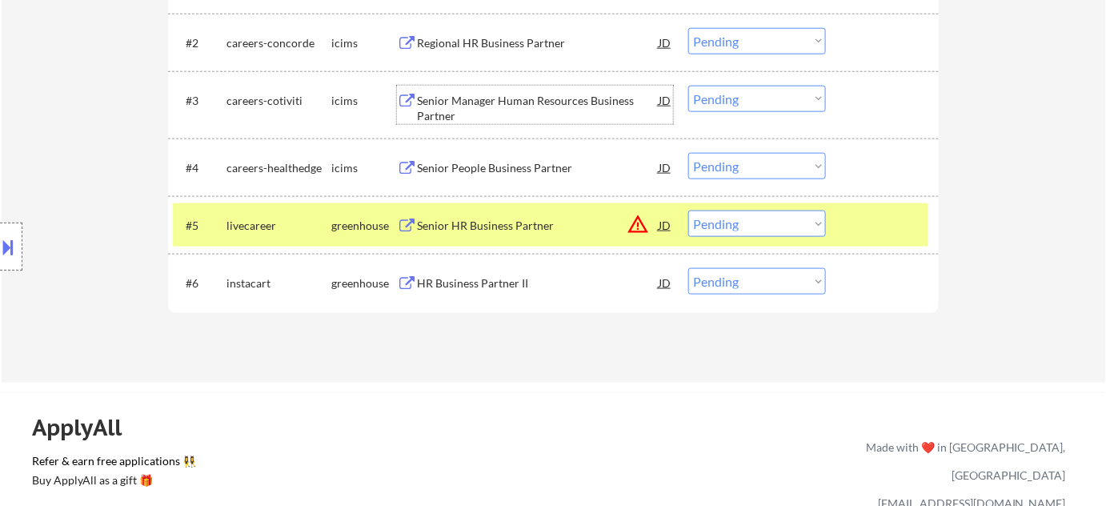
click at [488, 110] on div "Senior Manager Human Resources Business Partner" at bounding box center [538, 108] width 242 height 31
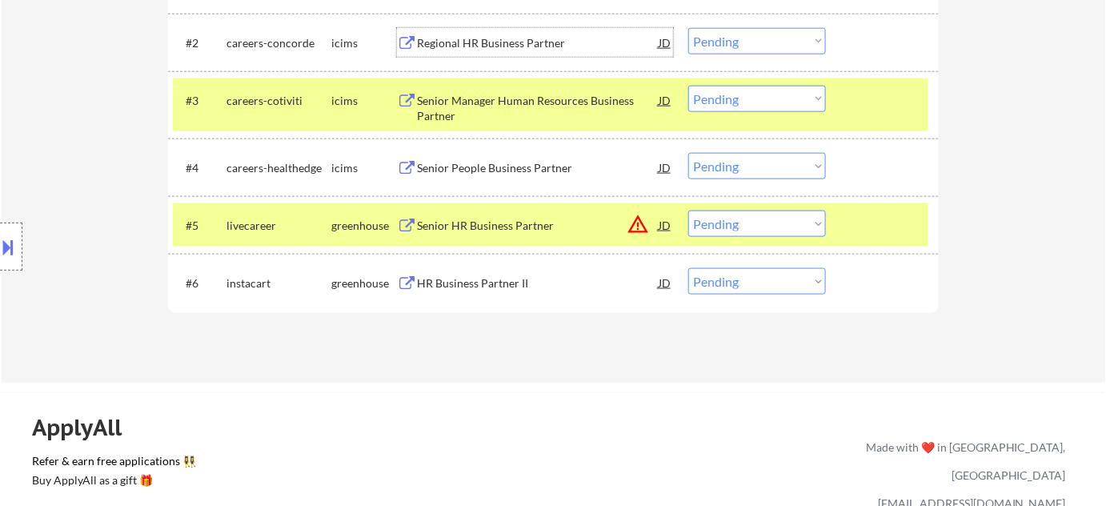
click at [457, 28] on div "Regional HR Business Partner" at bounding box center [538, 42] width 242 height 29
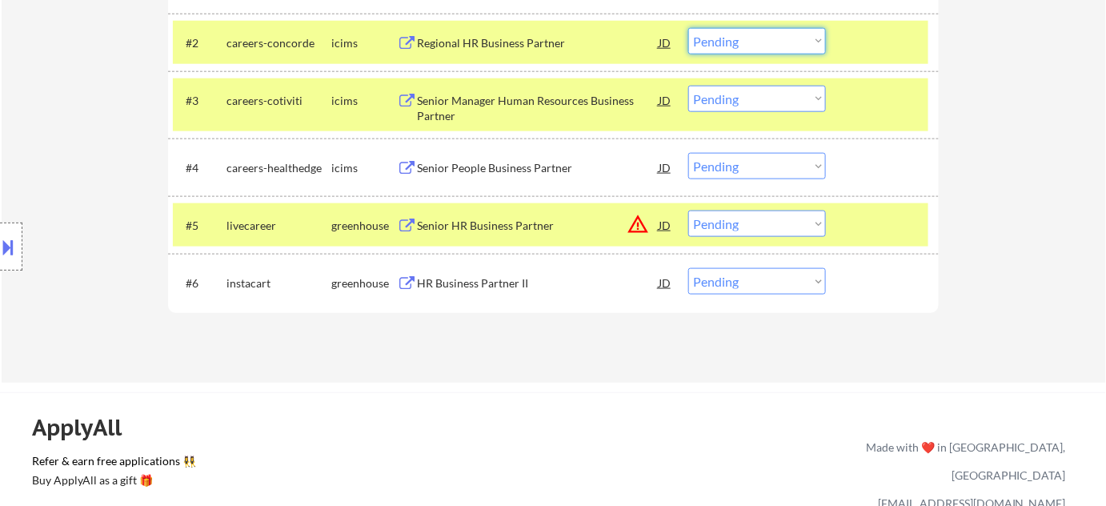
click at [736, 45] on select "Choose an option... Pending Applied Excluded (Questions) Excluded (Expired) Exc…" at bounding box center [757, 41] width 138 height 26
click at [688, 28] on select "Choose an option... Pending Applied Excluded (Questions) Excluded (Expired) Exc…" at bounding box center [757, 41] width 138 height 26
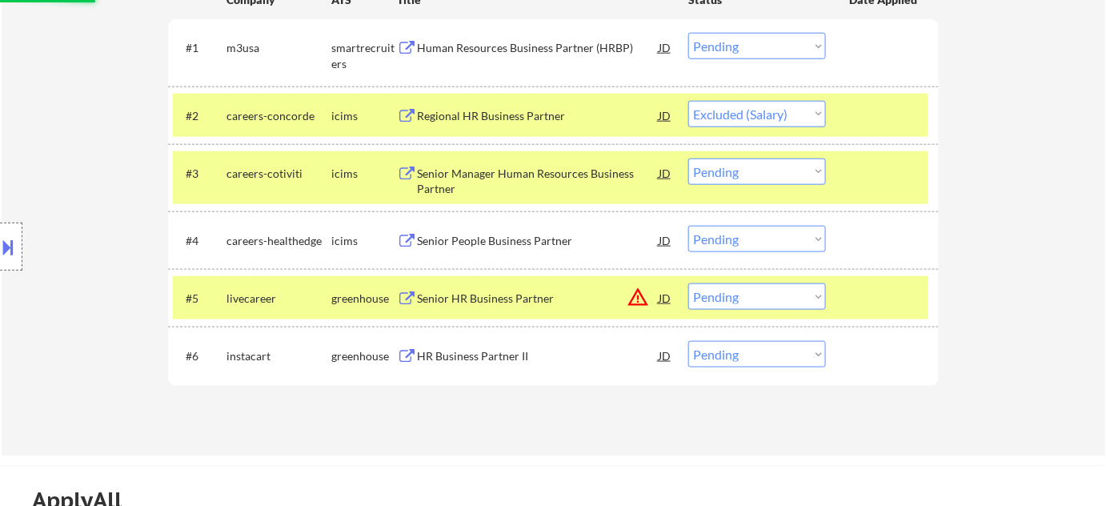
select select ""pending""
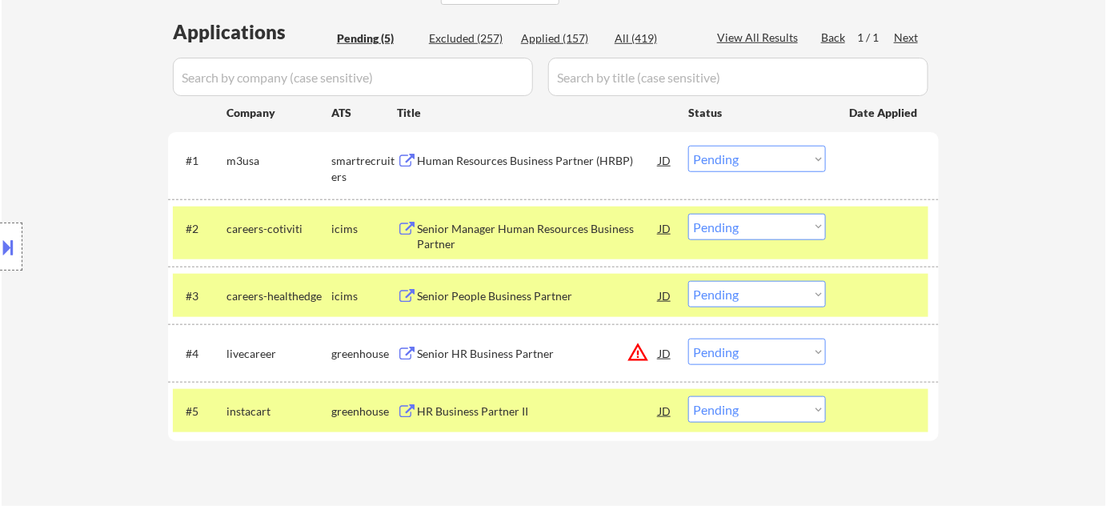
scroll to position [363, 0]
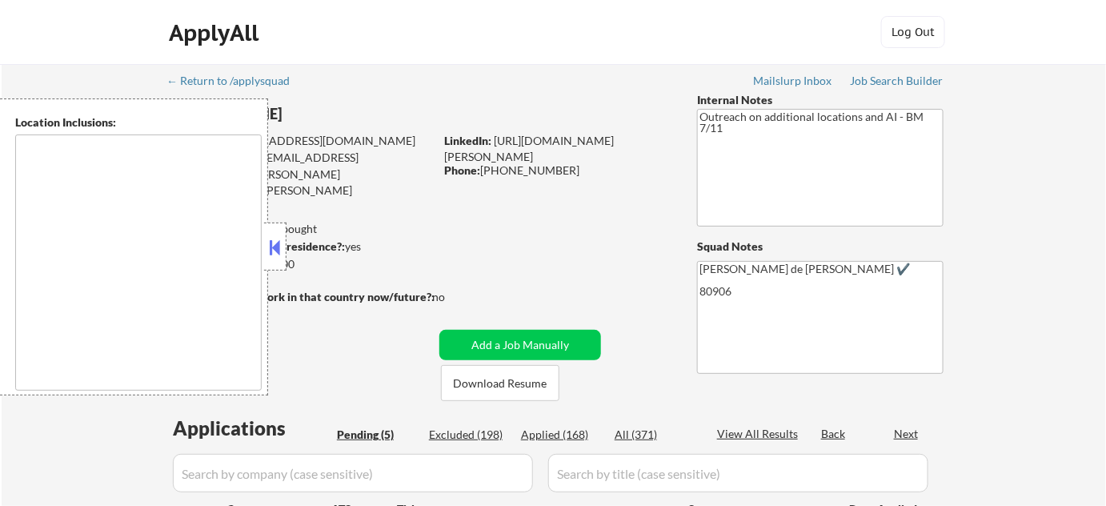
select select ""pending""
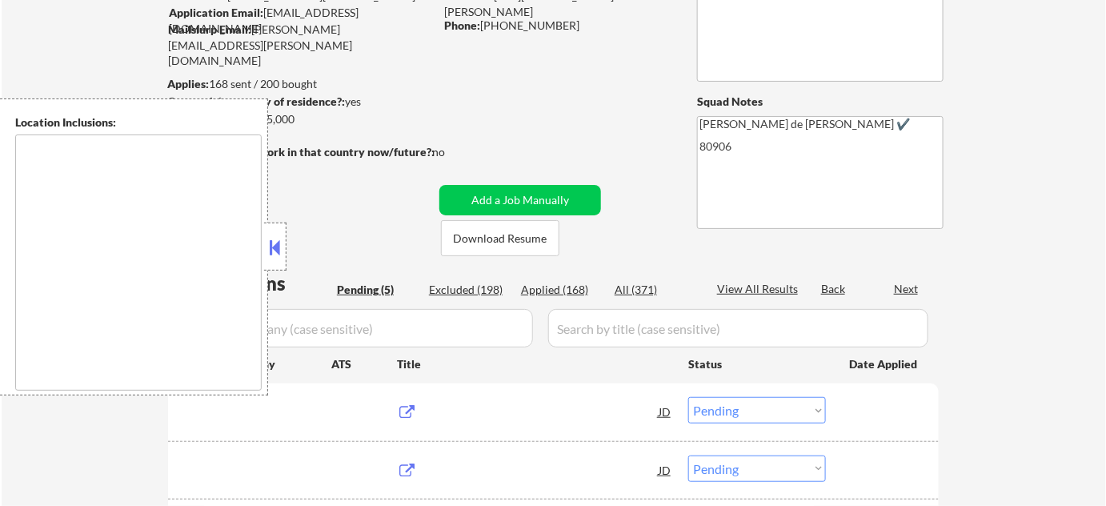
type textarea "Colorado Springs, CO Manitou Springs, CO Fountain, CO Security-Widefield, CO Ci…"
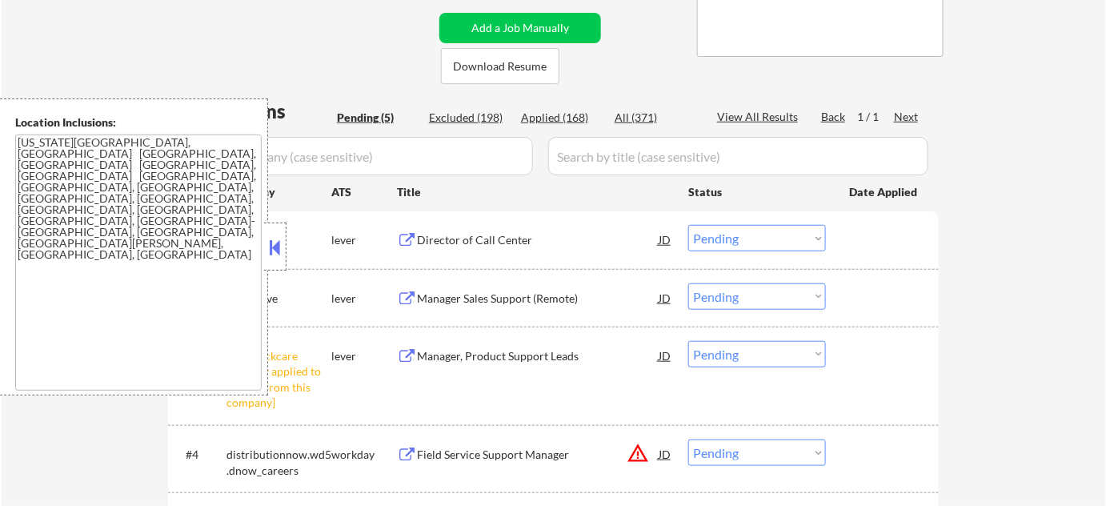
scroll to position [363, 0]
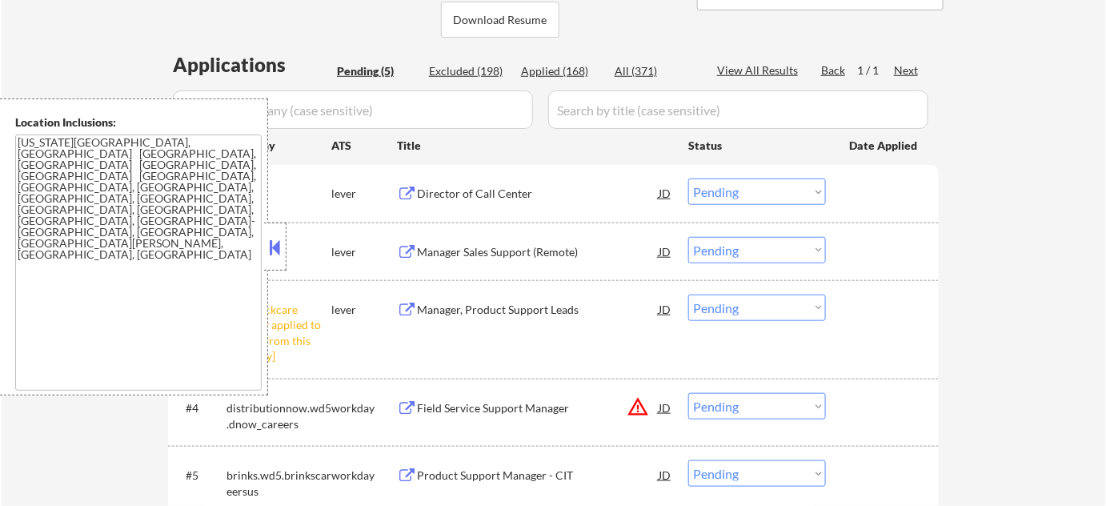
click at [284, 242] on div at bounding box center [275, 246] width 22 height 48
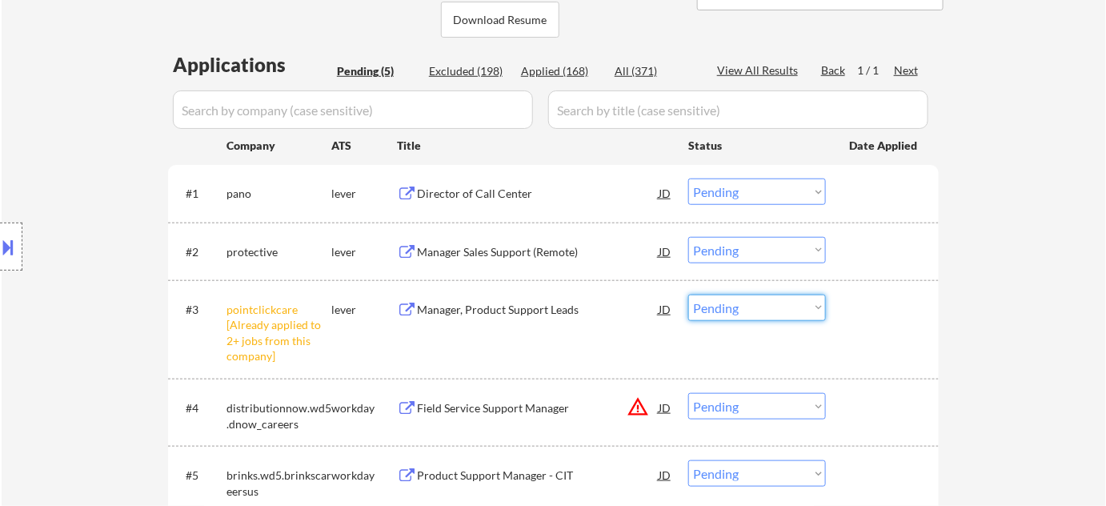
click at [758, 301] on select "Choose an option... Pending Applied Excluded (Questions) Excluded (Expired) Exc…" at bounding box center [757, 307] width 138 height 26
click at [688, 294] on select "Choose an option... Pending Applied Excluded (Questions) Excluded (Expired) Exc…" at bounding box center [757, 307] width 138 height 26
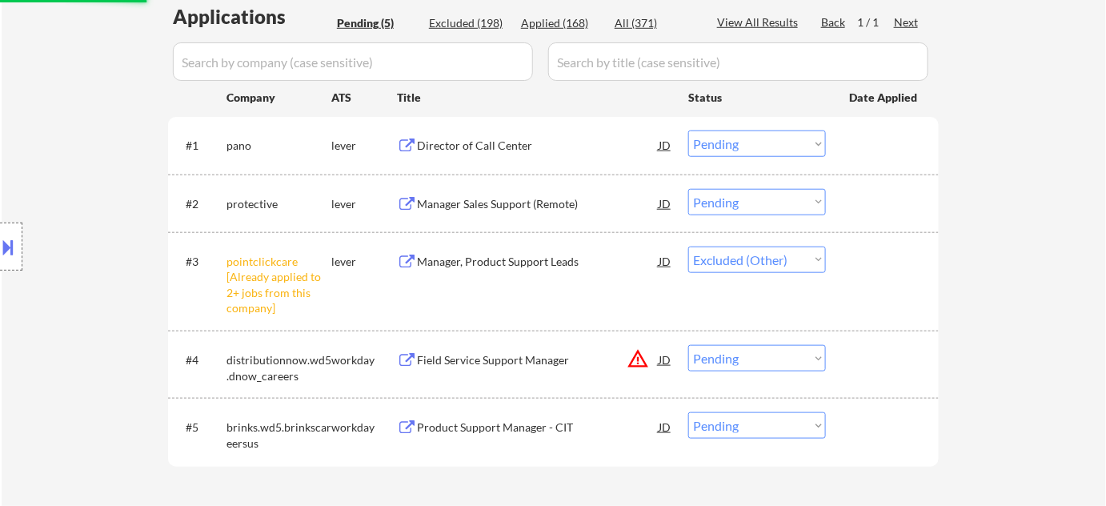
scroll to position [436, 0]
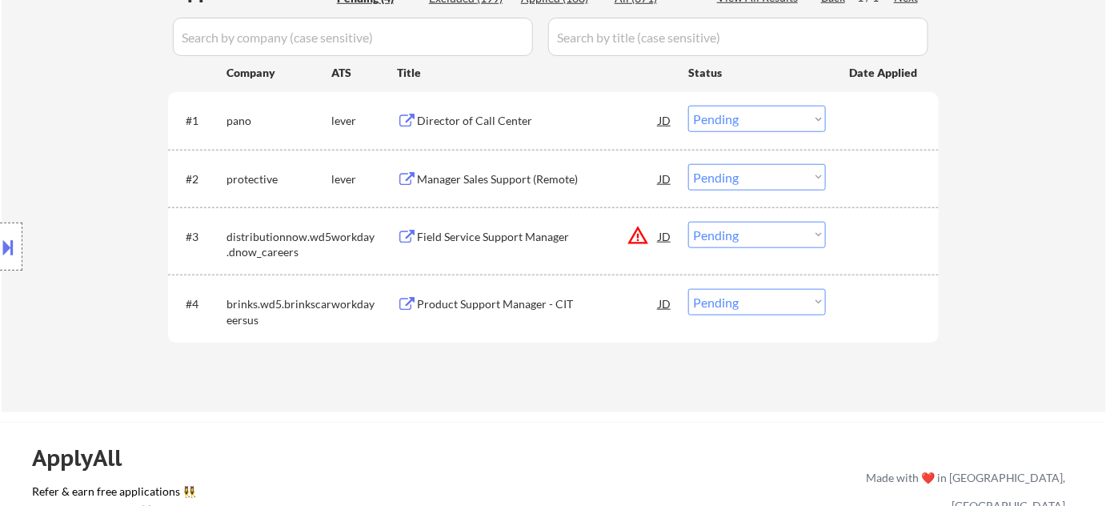
click at [634, 238] on button "warning_amber" at bounding box center [637, 235] width 22 height 22
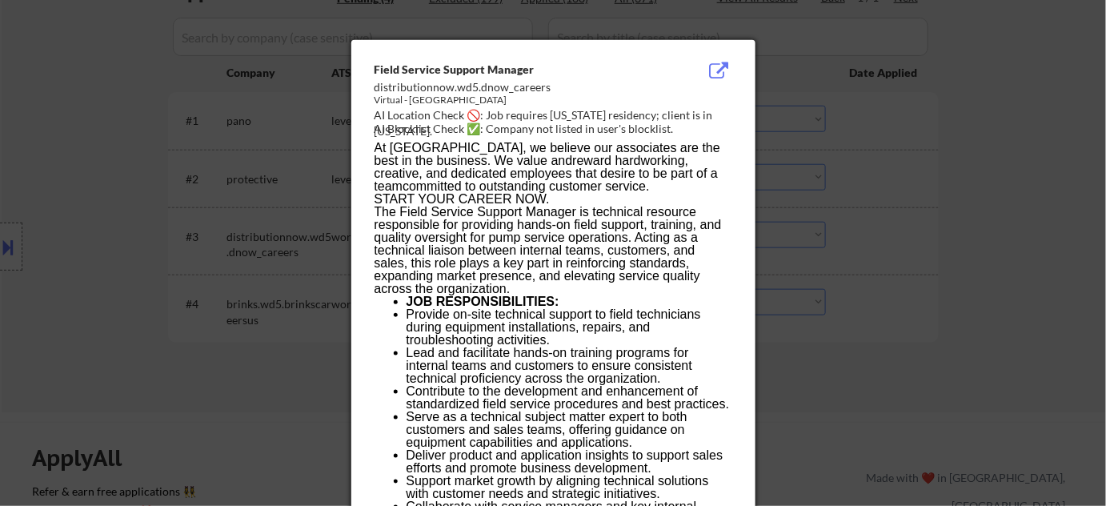
click at [845, 262] on div at bounding box center [553, 253] width 1106 height 506
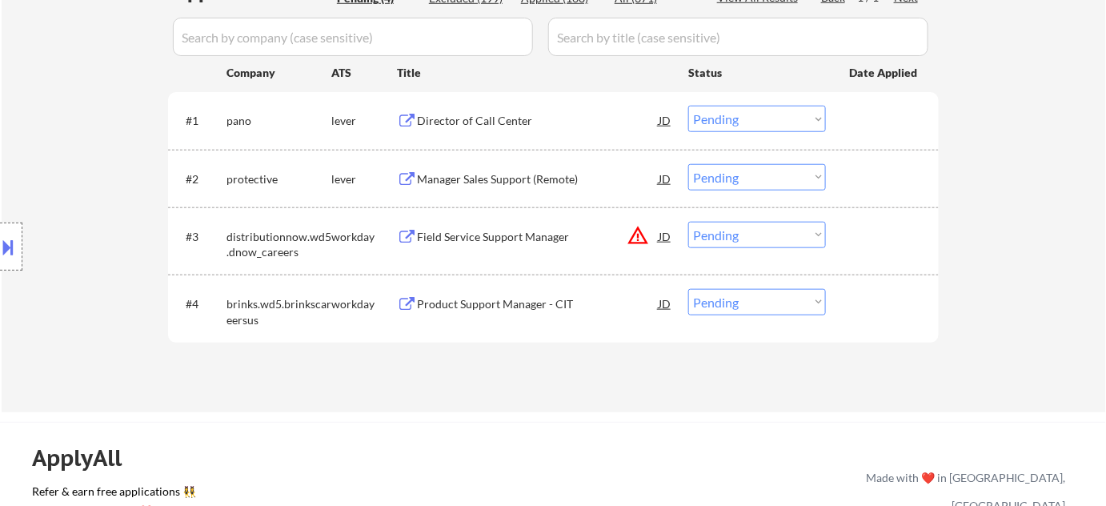
click at [766, 242] on select "Choose an option... Pending Applied Excluded (Questions) Excluded (Expired) Exc…" at bounding box center [757, 235] width 138 height 26
click at [688, 222] on select "Choose an option... Pending Applied Excluded (Questions) Excluded (Expired) Exc…" at bounding box center [757, 235] width 138 height 26
select select ""pending""
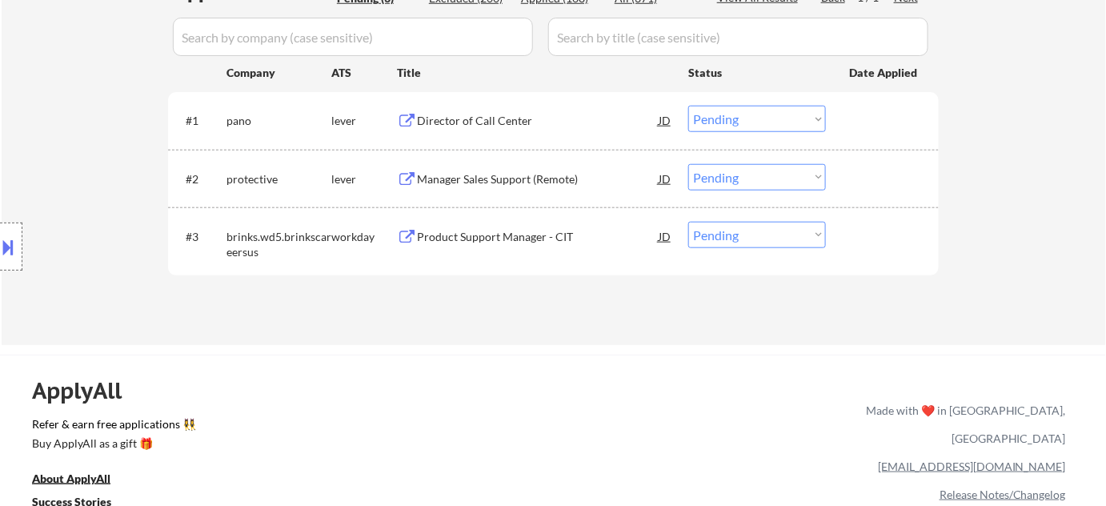
click at [486, 180] on div "Manager Sales Support (Remote)" at bounding box center [538, 179] width 242 height 16
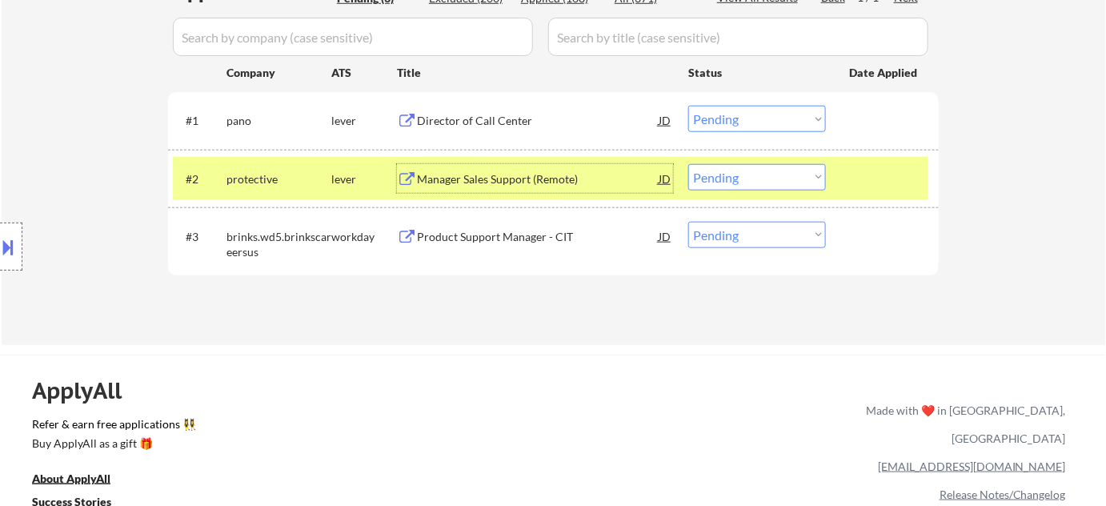
click at [538, 130] on div "Director of Call Center" at bounding box center [538, 120] width 242 height 29
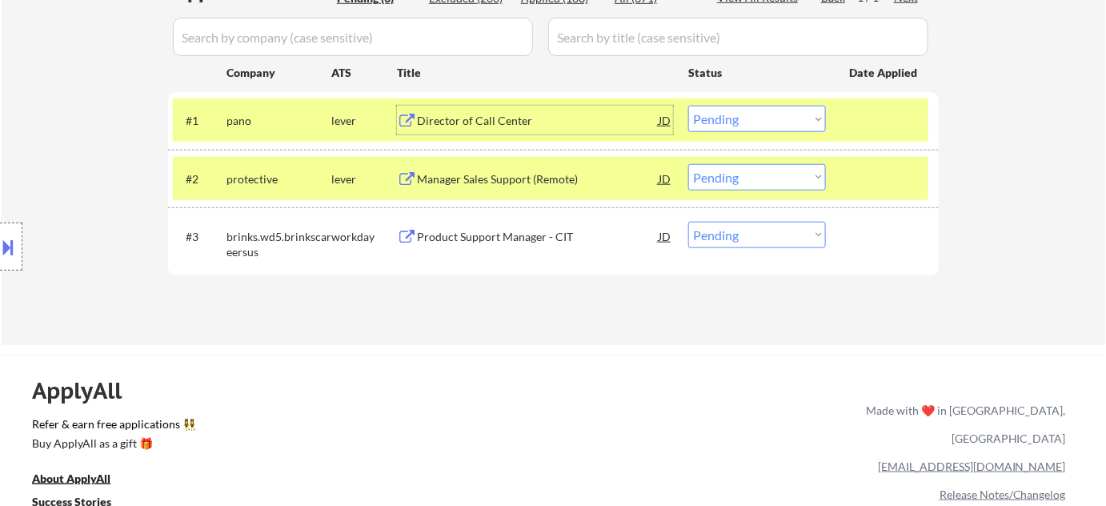
click at [689, 114] on select "Choose an option... Pending Applied Excluded (Questions) Excluded (Expired) Exc…" at bounding box center [757, 119] width 138 height 26
click at [688, 106] on select "Choose an option... Pending Applied Excluded (Questions) Excluded (Expired) Exc…" at bounding box center [757, 119] width 138 height 26
select select ""pending""
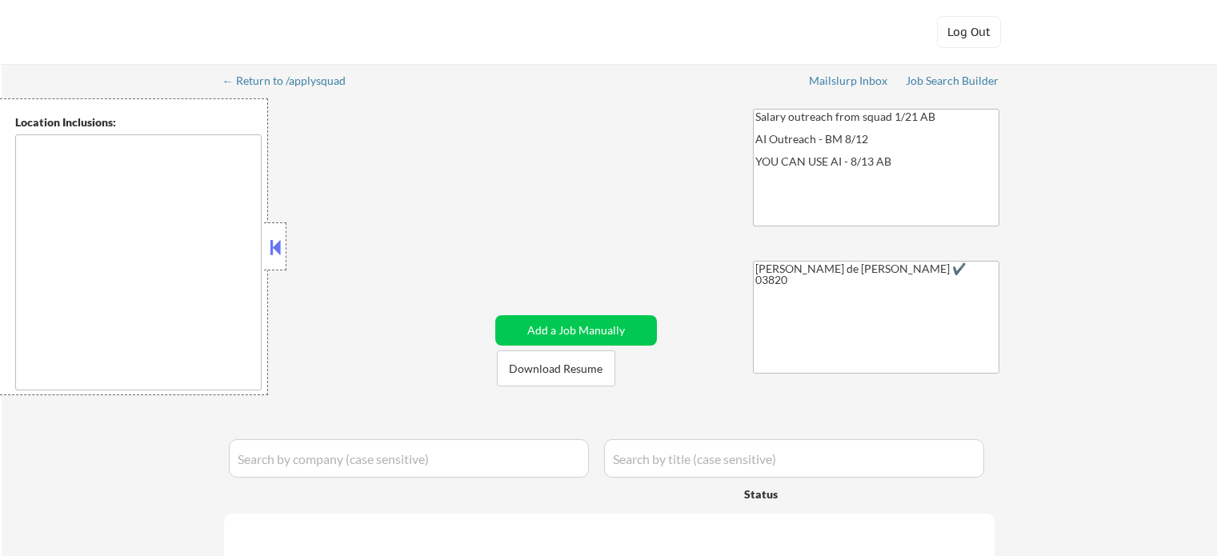
type textarea "[GEOGRAPHIC_DATA], [GEOGRAPHIC_DATA] [GEOGRAPHIC_DATA], [GEOGRAPHIC_DATA] [GEOG…"
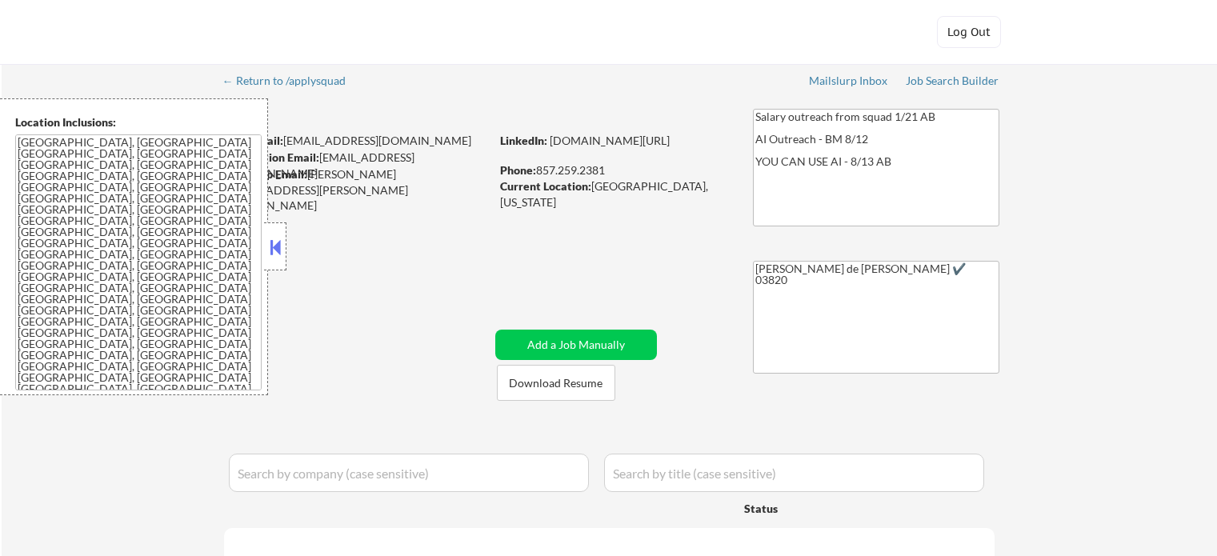
select select ""pending""
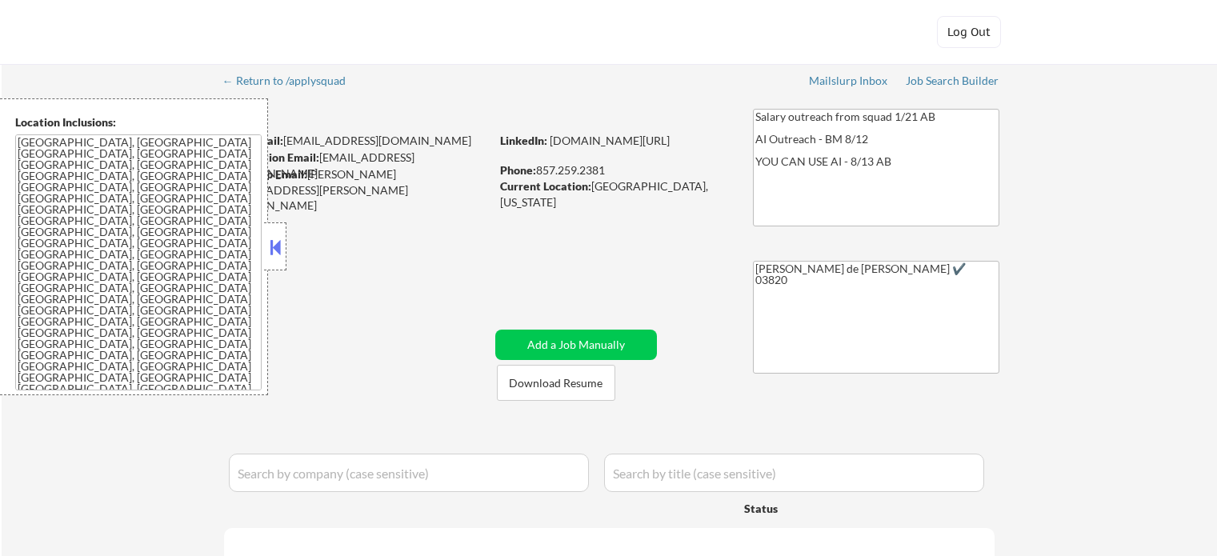
select select ""pending""
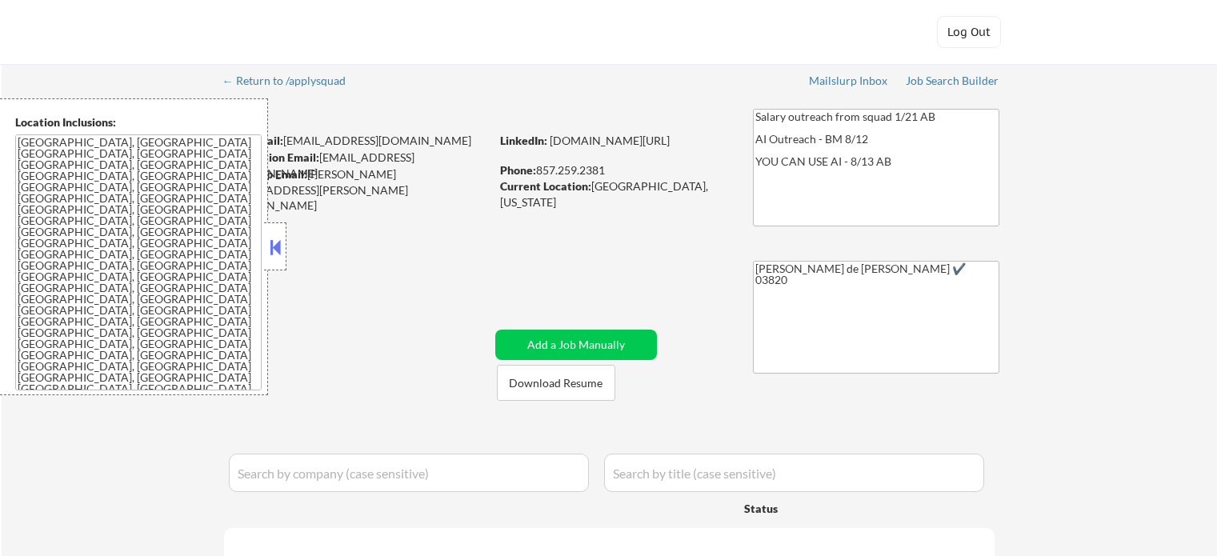
select select ""pending""
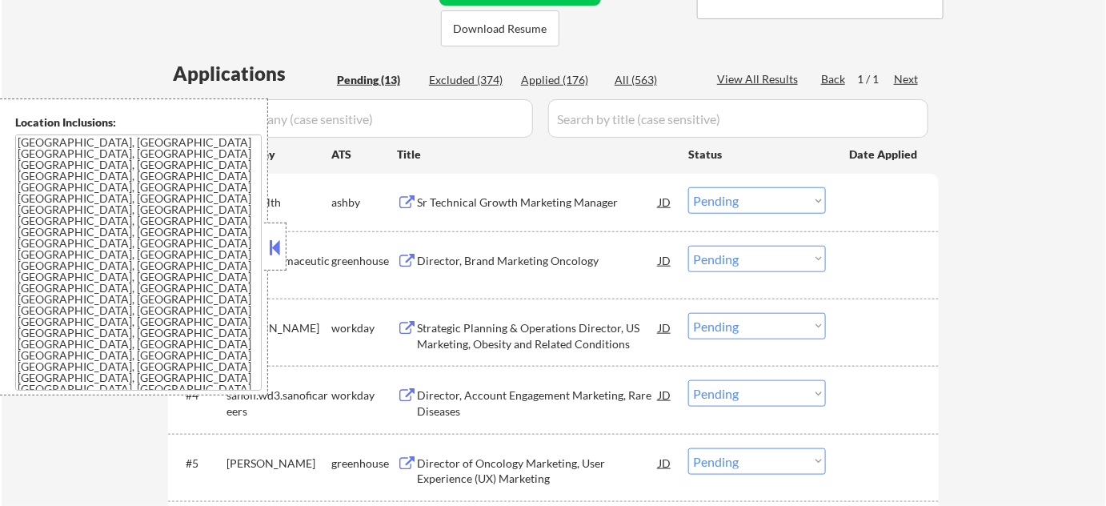
scroll to position [363, 0]
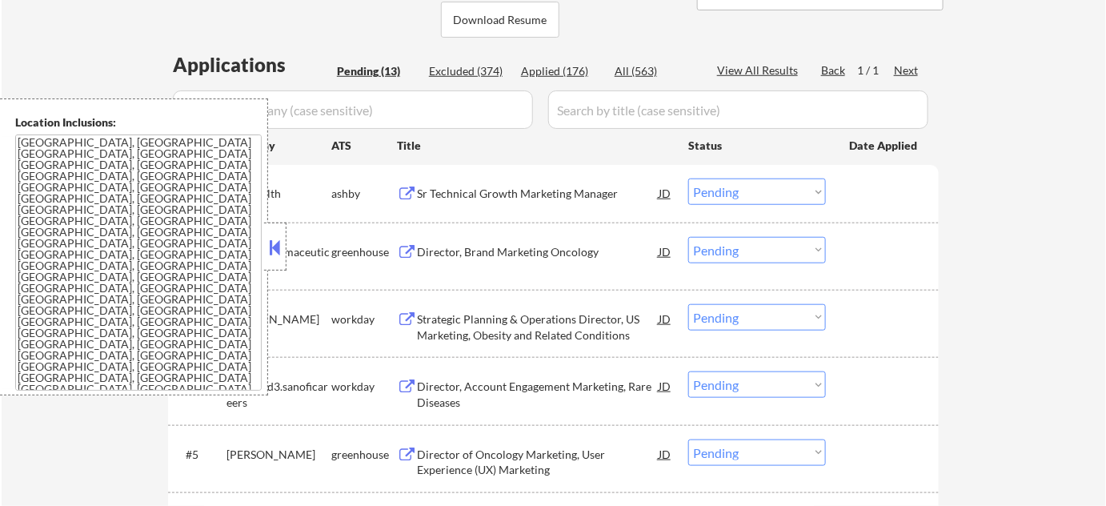
click at [278, 243] on button at bounding box center [275, 247] width 18 height 24
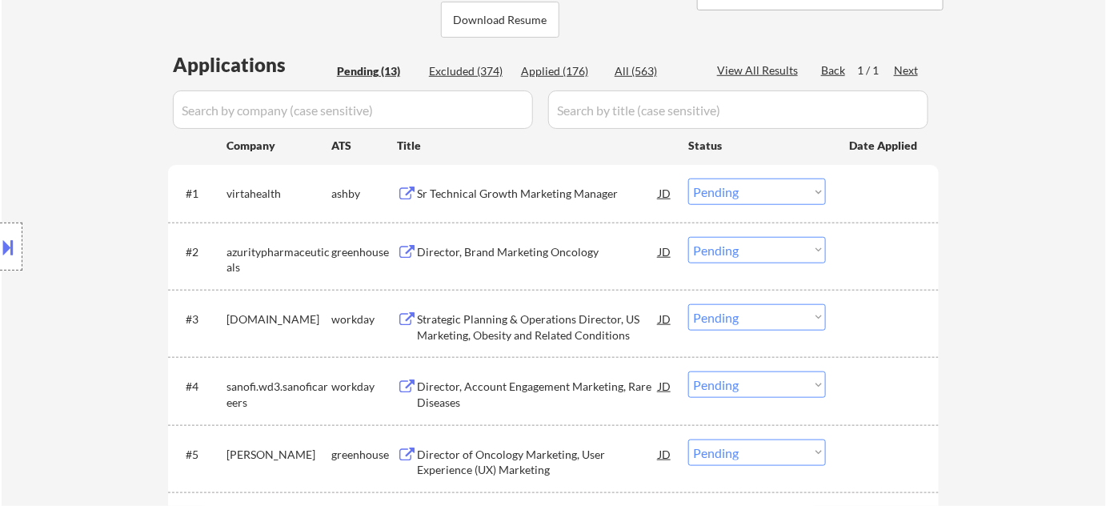
click at [538, 197] on div "Sr Technical Growth Marketing Manager" at bounding box center [538, 194] width 242 height 16
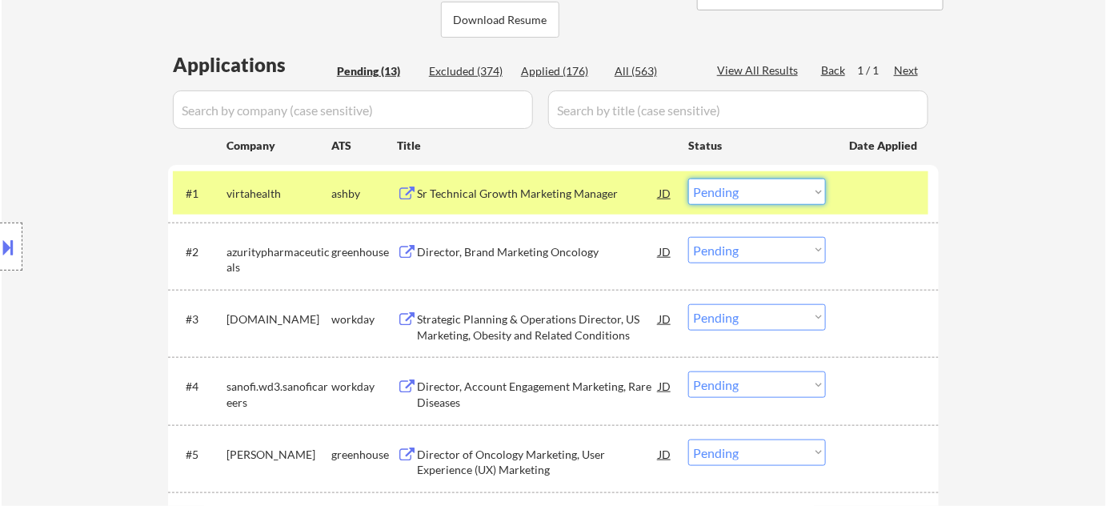
drag, startPoint x: 750, startPoint y: 182, endPoint x: 757, endPoint y: 201, distance: 19.8
click at [750, 182] on select "Choose an option... Pending Applied Excluded (Questions) Excluded (Expired) Exc…" at bounding box center [757, 191] width 138 height 26
click at [688, 178] on select "Choose an option... Pending Applied Excluded (Questions) Excluded (Expired) Exc…" at bounding box center [757, 191] width 138 height 26
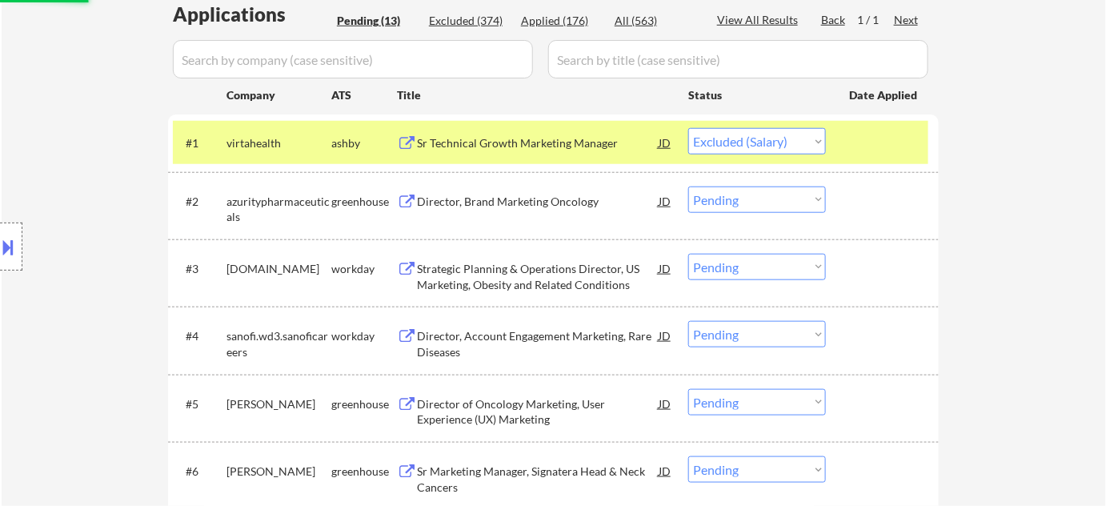
scroll to position [436, 0]
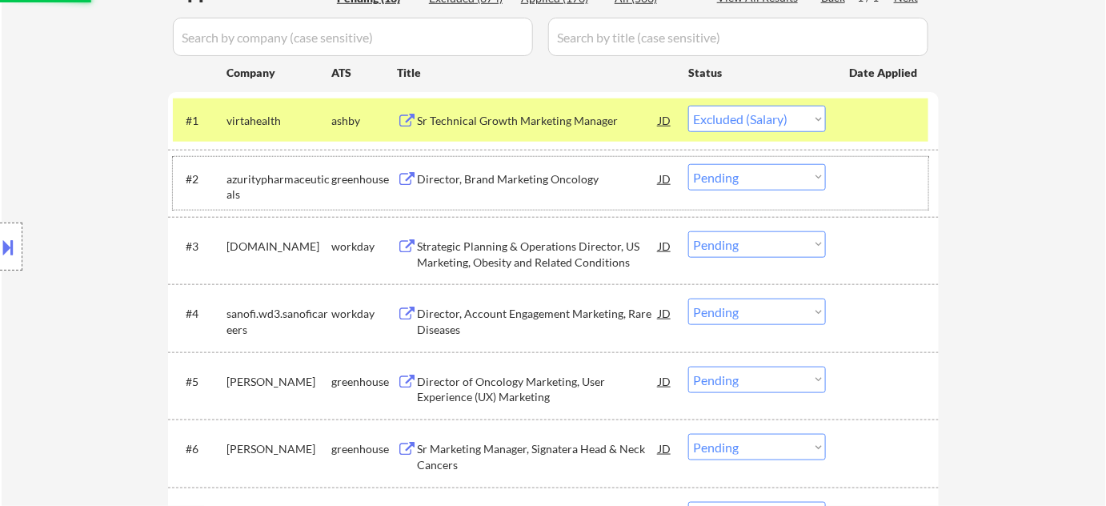
click at [554, 193] on div "#2 azuritypharmaceuticals greenhouse Director, Brand Marketing Oncology JD Choo…" at bounding box center [550, 183] width 755 height 53
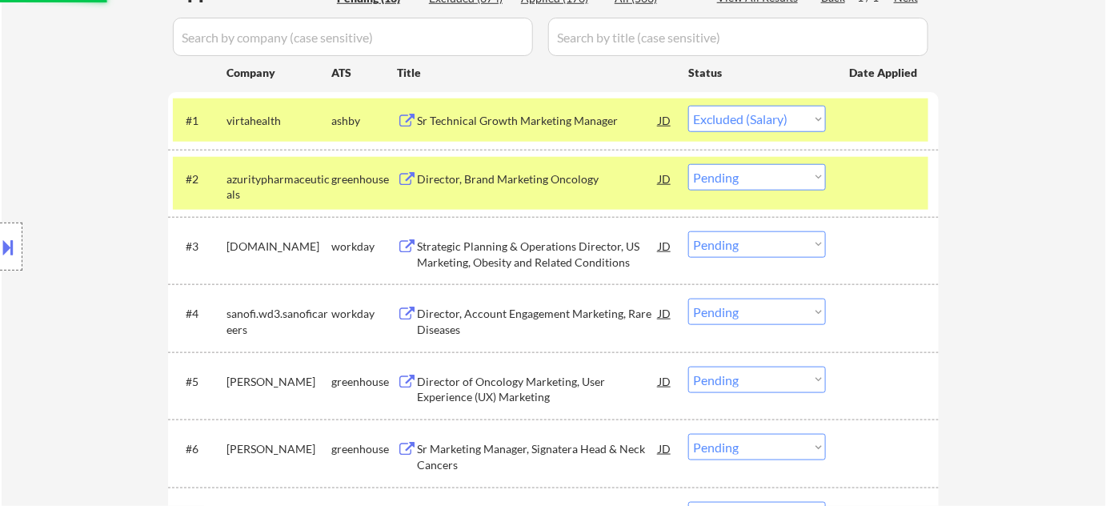
click at [545, 184] on div "Director, Brand Marketing Oncology" at bounding box center [538, 179] width 242 height 16
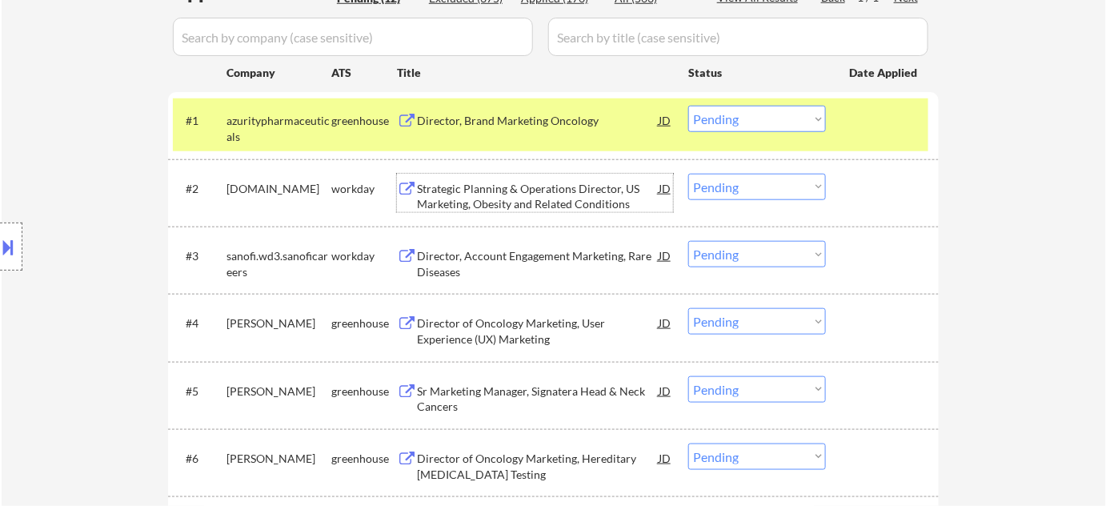
click at [12, 247] on button at bounding box center [9, 247] width 18 height 26
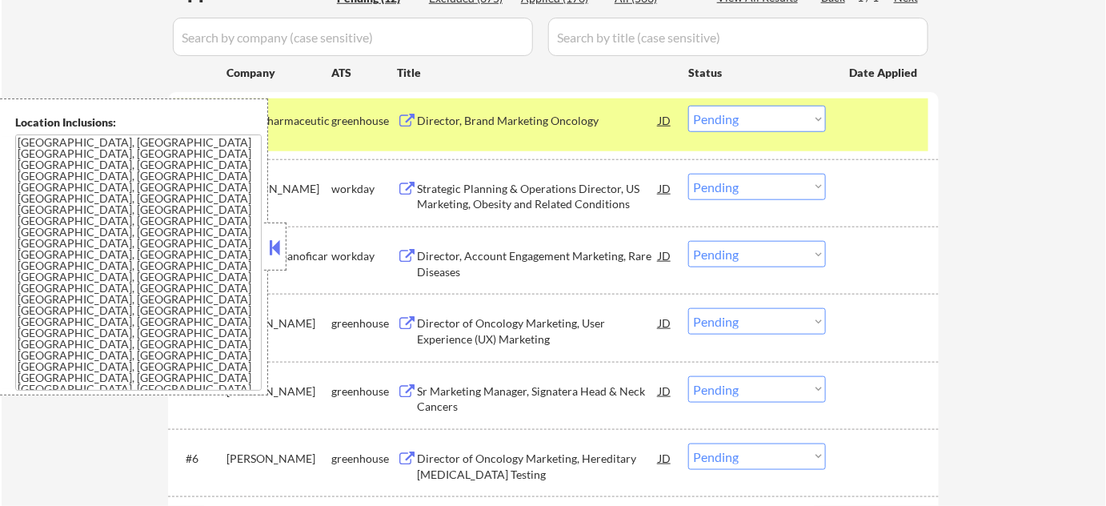
click at [278, 264] on div at bounding box center [275, 246] width 22 height 48
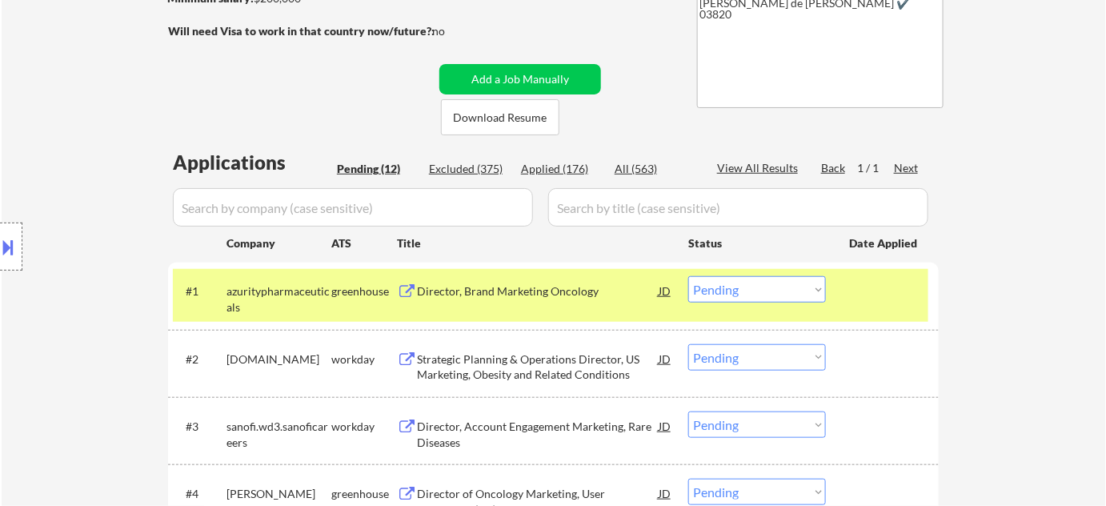
scroll to position [290, 0]
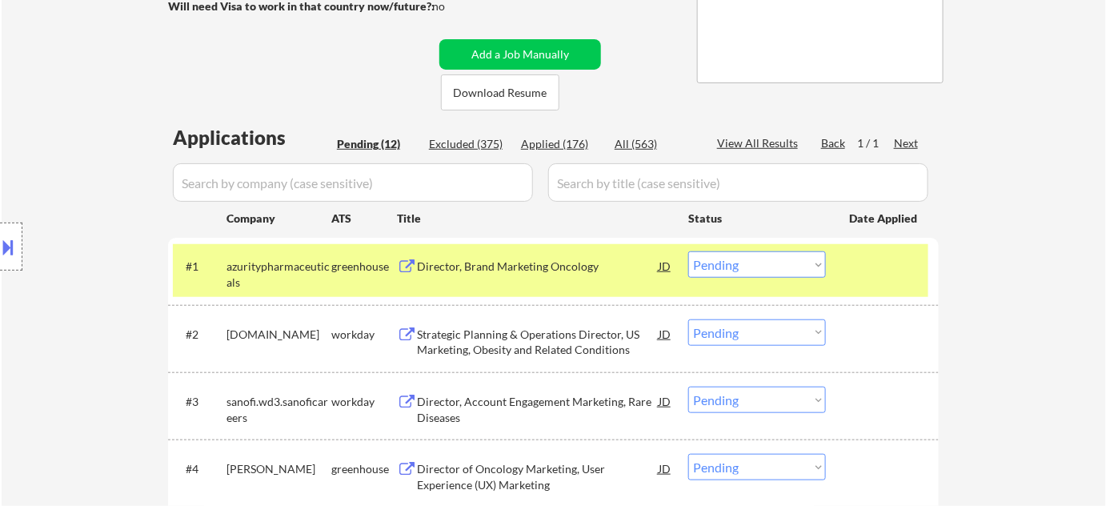
click at [707, 258] on select "Choose an option... Pending Applied Excluded (Questions) Excluded (Expired) Exc…" at bounding box center [757, 264] width 138 height 26
click at [688, 251] on select "Choose an option... Pending Applied Excluded (Questions) Excluded (Expired) Exc…" at bounding box center [757, 264] width 138 height 26
select select ""pending""
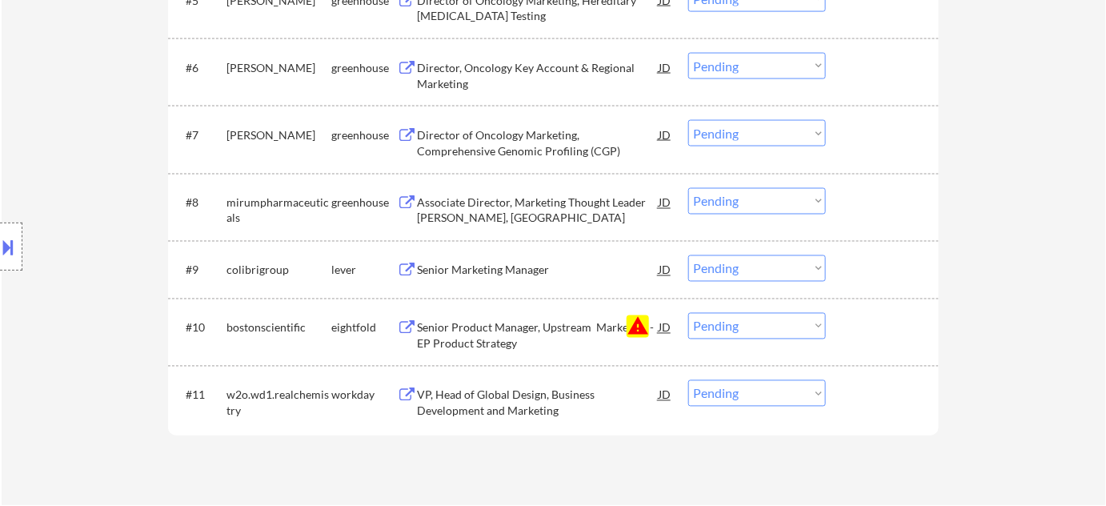
scroll to position [872, 0]
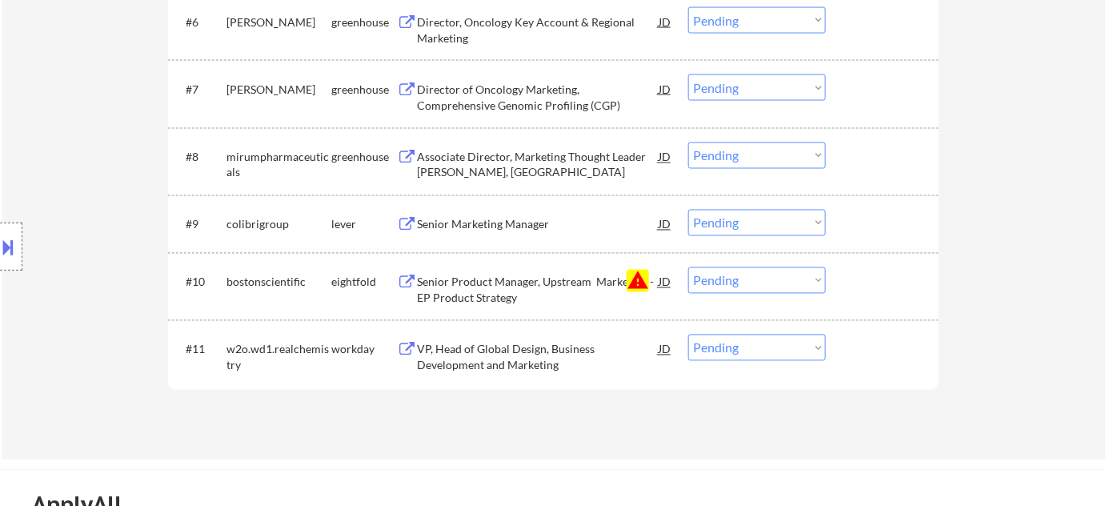
click at [738, 278] on select "Choose an option... Pending Applied Excluded (Questions) Excluded (Expired) Exc…" at bounding box center [757, 280] width 138 height 26
click at [688, 267] on select "Choose an option... Pending Applied Excluded (Questions) Excluded (Expired) Exc…" at bounding box center [757, 280] width 138 height 26
click at [502, 223] on div "Senior Marketing Manager" at bounding box center [538, 225] width 242 height 16
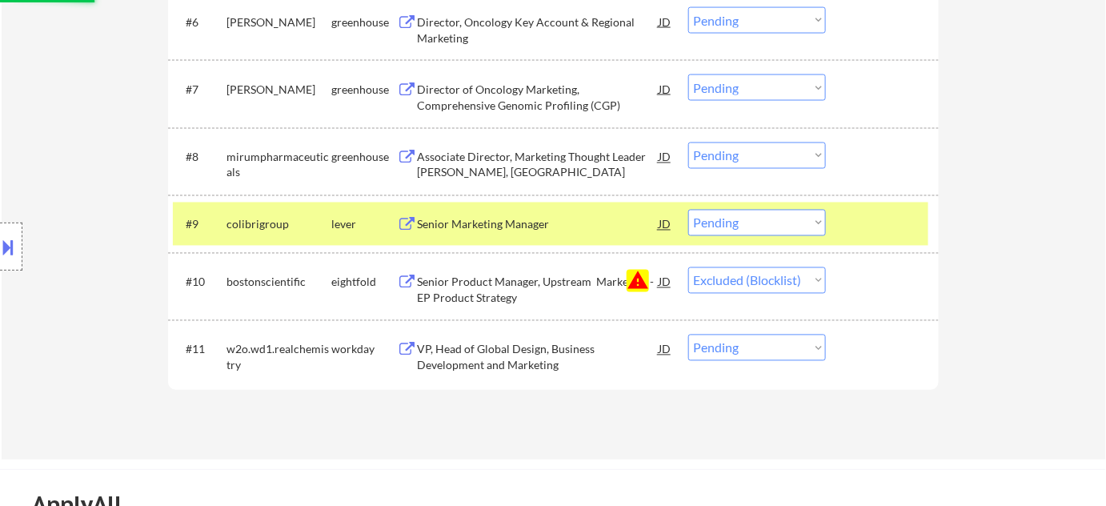
select select ""pending""
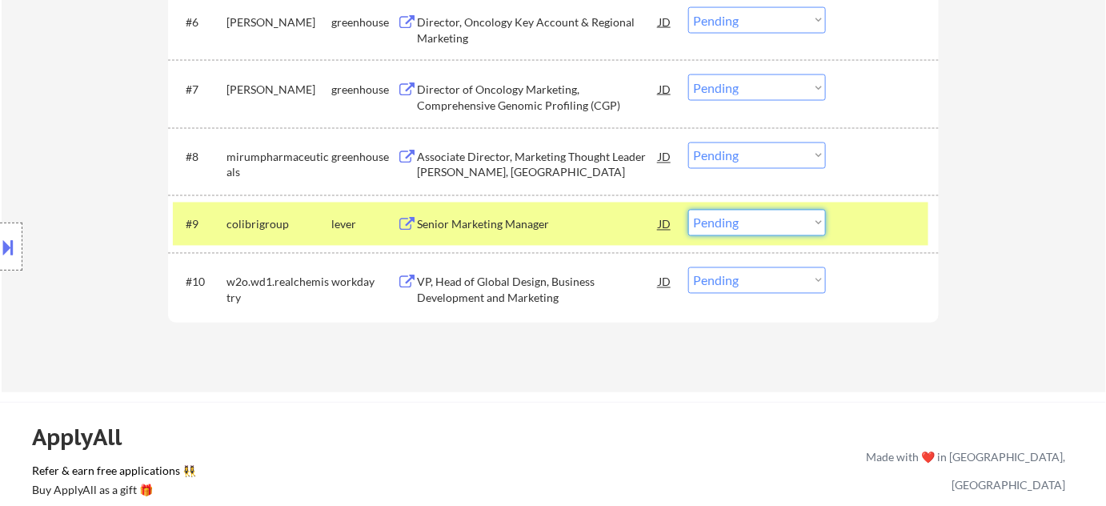
drag, startPoint x: 711, startPoint y: 218, endPoint x: 714, endPoint y: 227, distance: 9.9
click at [711, 218] on select "Choose an option... Pending Applied Excluded (Questions) Excluded (Expired) Exc…" at bounding box center [757, 223] width 138 height 26
click at [688, 210] on select "Choose an option... Pending Applied Excluded (Questions) Excluded (Expired) Exc…" at bounding box center [757, 223] width 138 height 26
select select ""pending""
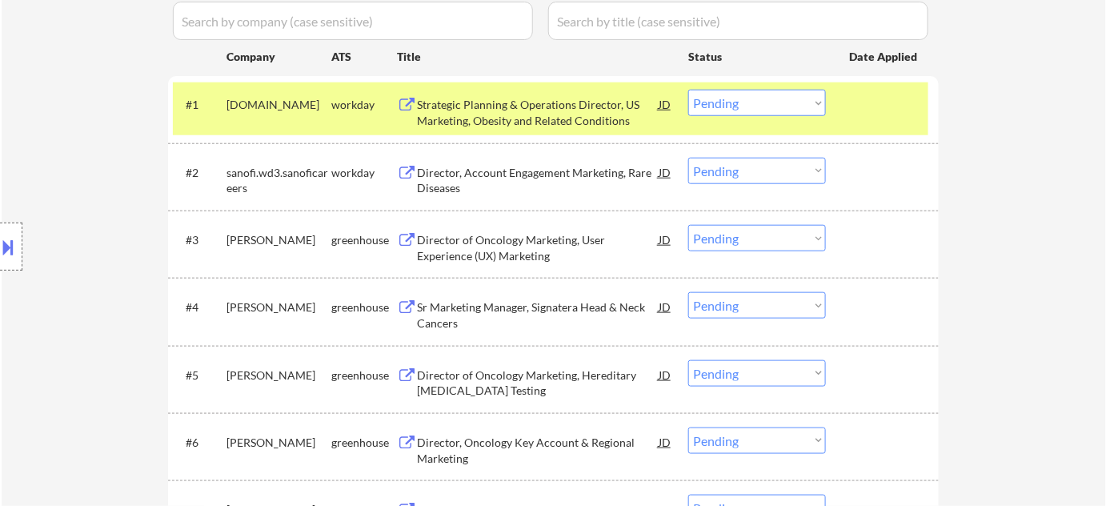
scroll to position [436, 0]
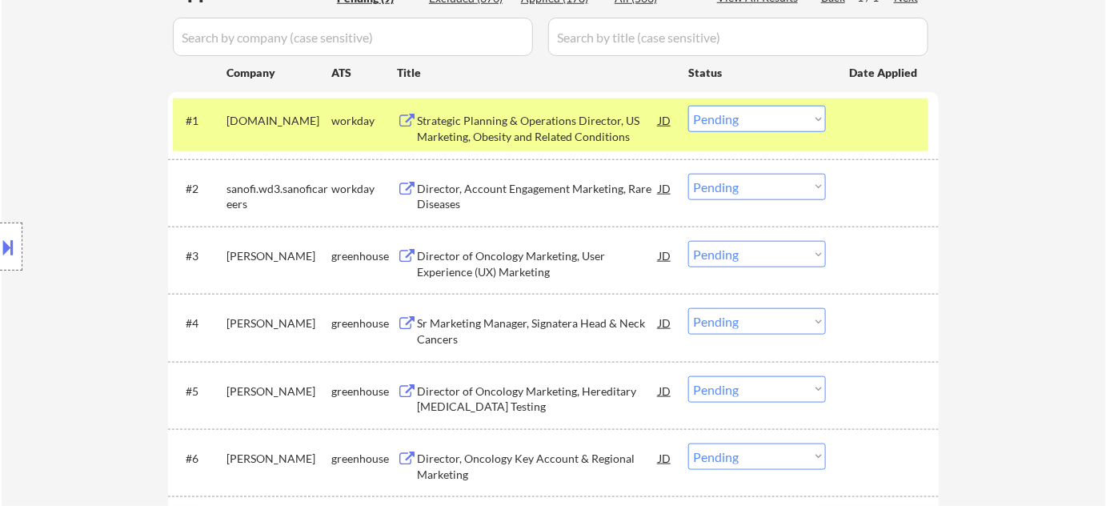
drag, startPoint x: 785, startPoint y: 118, endPoint x: 785, endPoint y: 127, distance: 9.6
click at [785, 118] on select "Choose an option... Pending Applied Excluded (Questions) Excluded (Expired) Exc…" at bounding box center [757, 119] width 138 height 26
click at [688, 106] on select "Choose an option... Pending Applied Excluded (Questions) Excluded (Expired) Exc…" at bounding box center [757, 119] width 138 height 26
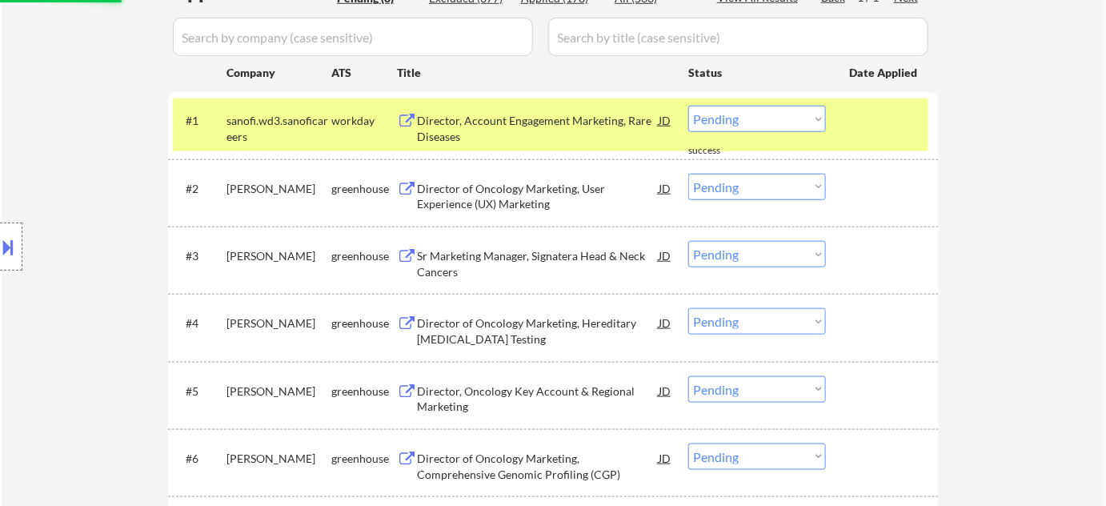
click at [770, 121] on select "Choose an option... Pending Applied Excluded (Questions) Excluded (Expired) Exc…" at bounding box center [757, 119] width 138 height 26
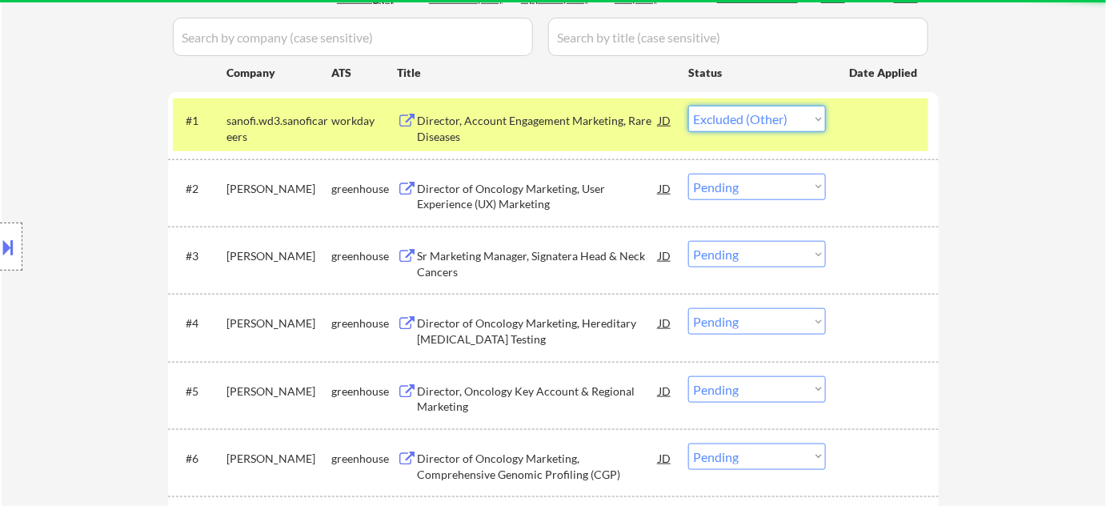
click at [688, 106] on select "Choose an option... Pending Applied Excluded (Questions) Excluded (Expired) Exc…" at bounding box center [757, 119] width 138 height 26
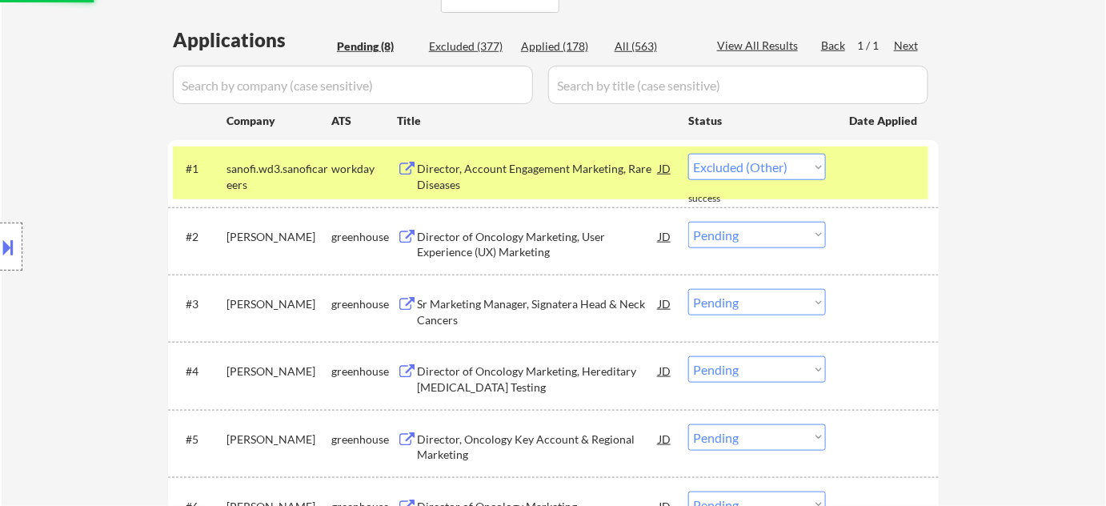
select select ""pending""
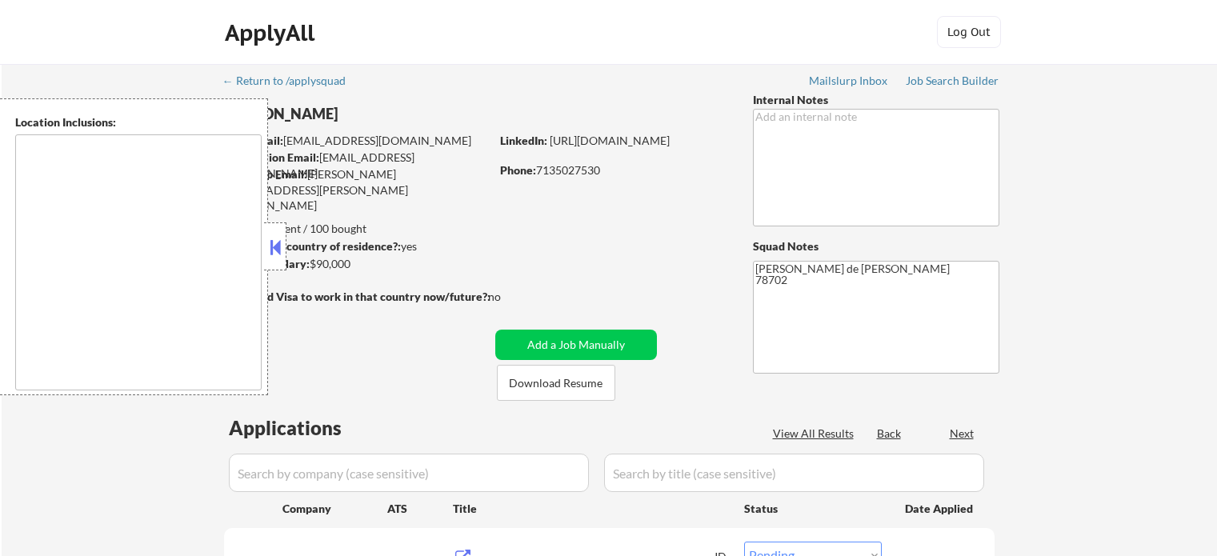
select select ""pending""
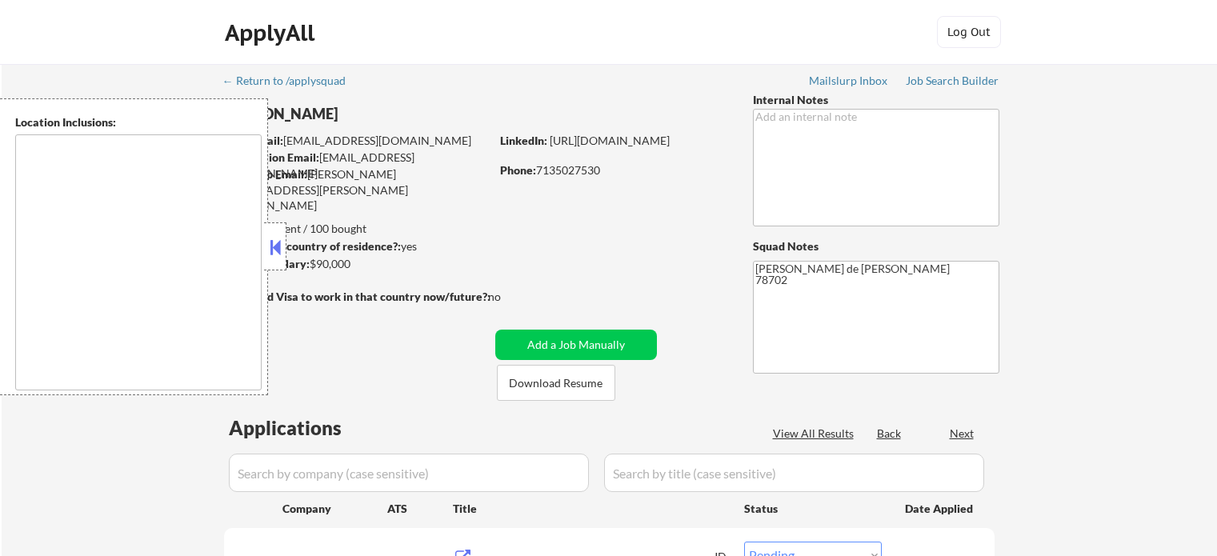
select select ""pending""
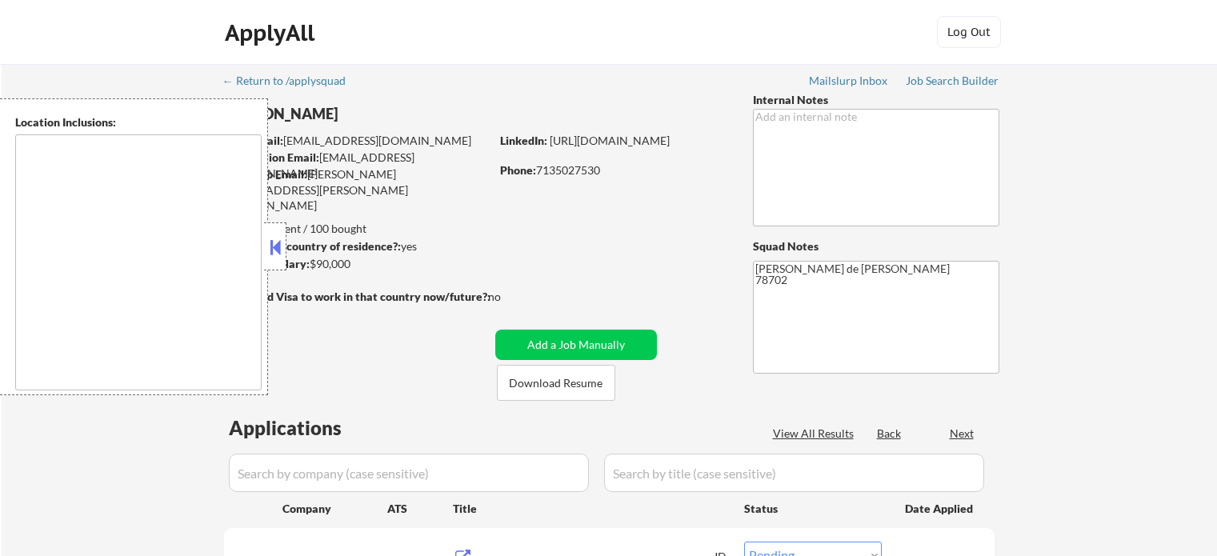
select select ""pending""
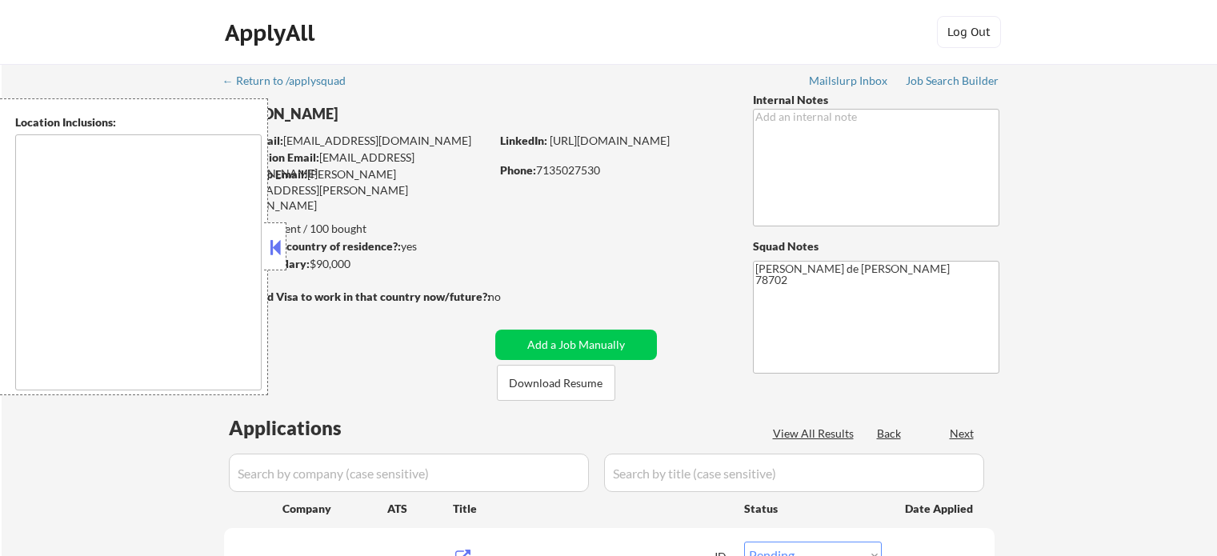
select select ""pending""
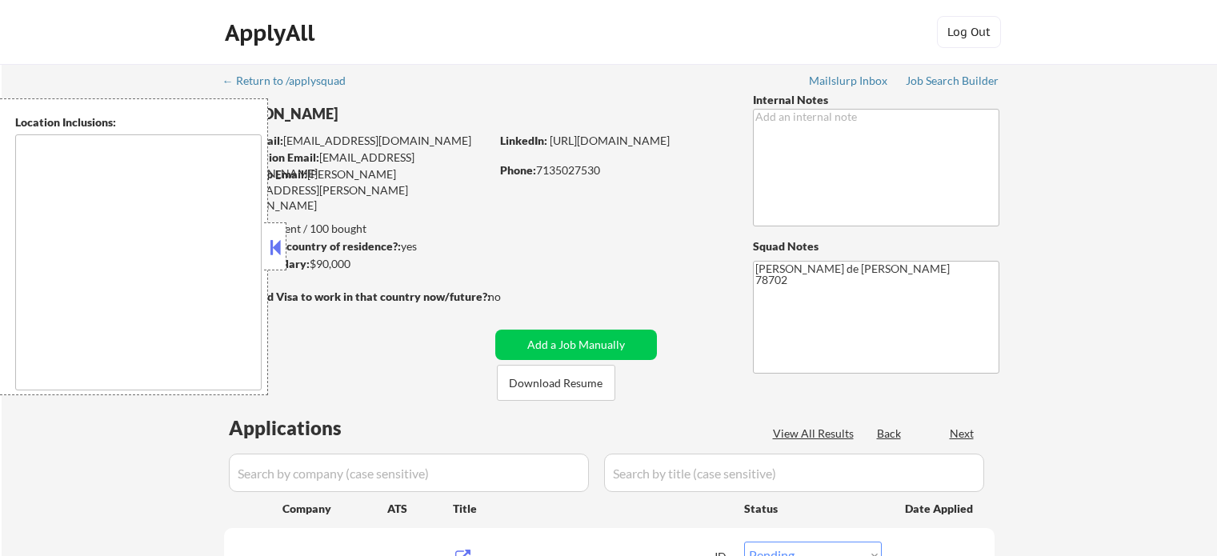
select select ""pending""
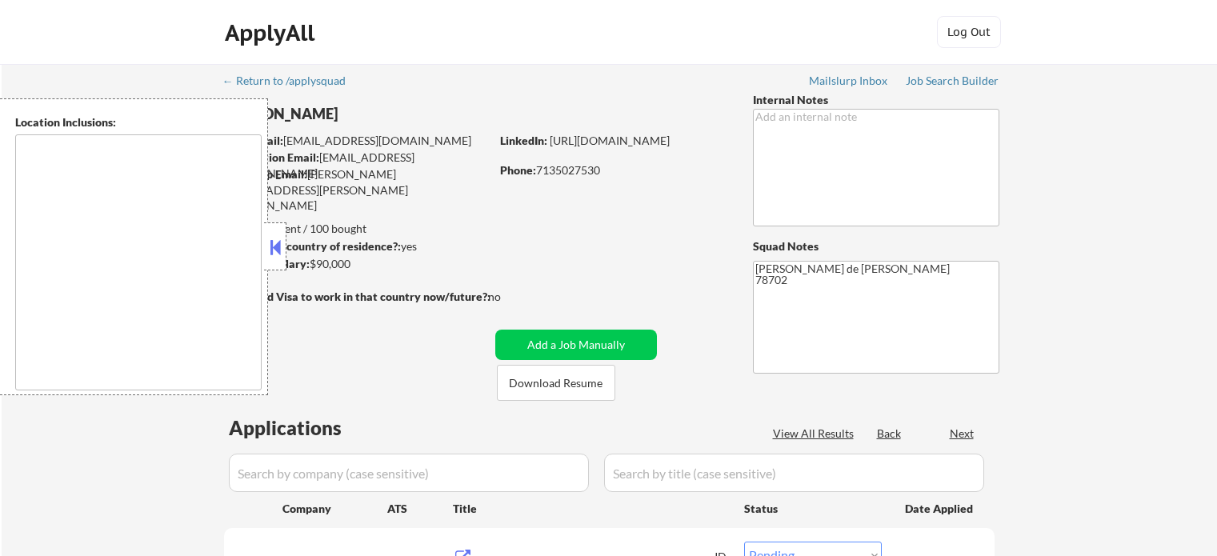
select select ""pending""
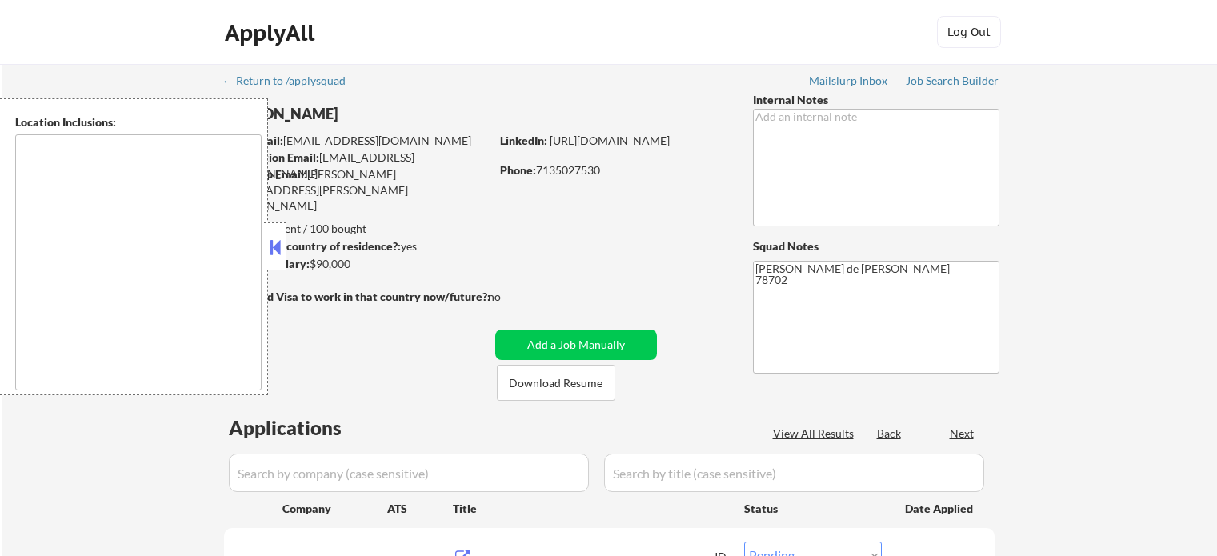
select select ""pending""
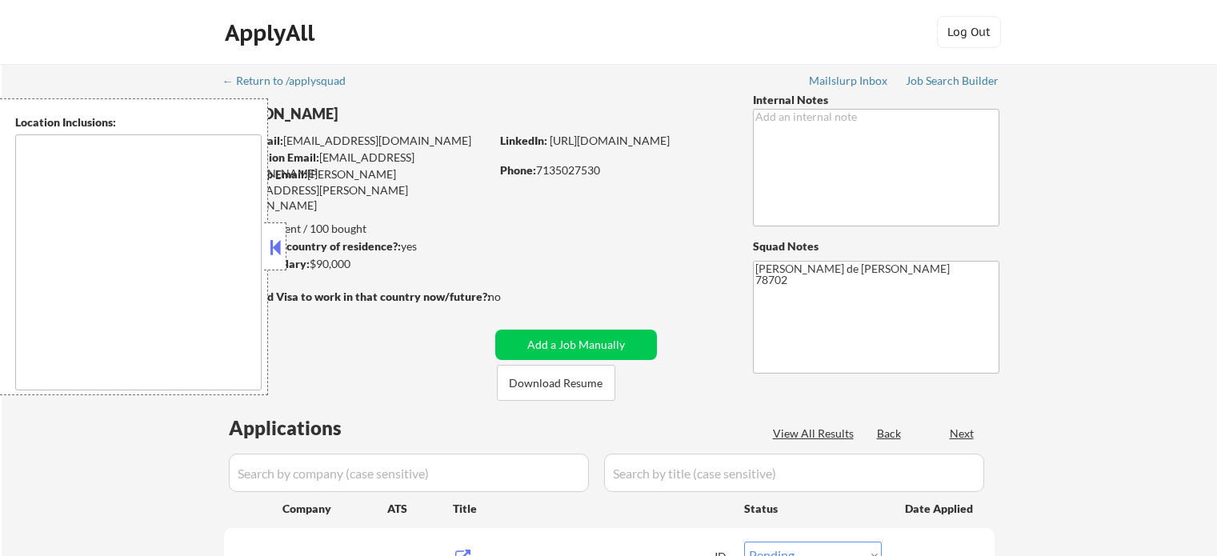
type textarea "[GEOGRAPHIC_DATA], [GEOGRAPHIC_DATA] [GEOGRAPHIC_DATA], [GEOGRAPHIC_DATA] [GEOG…"
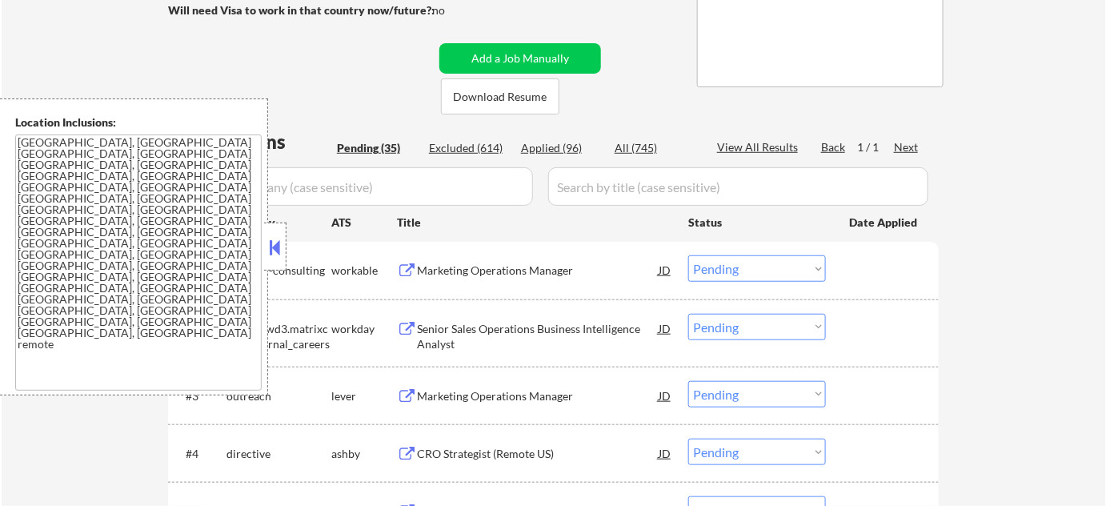
scroll to position [290, 0]
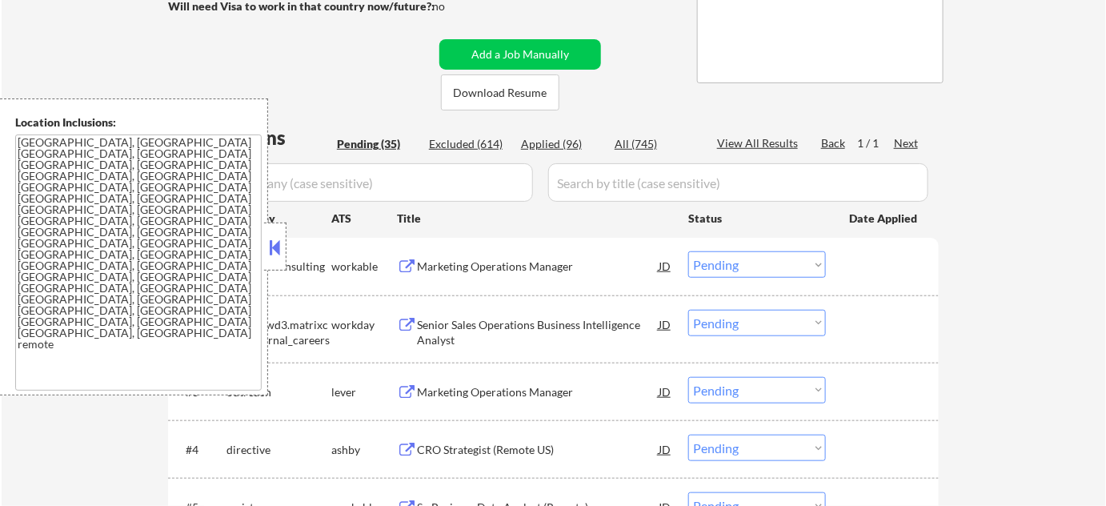
click at [286, 257] on div at bounding box center [275, 246] width 22 height 48
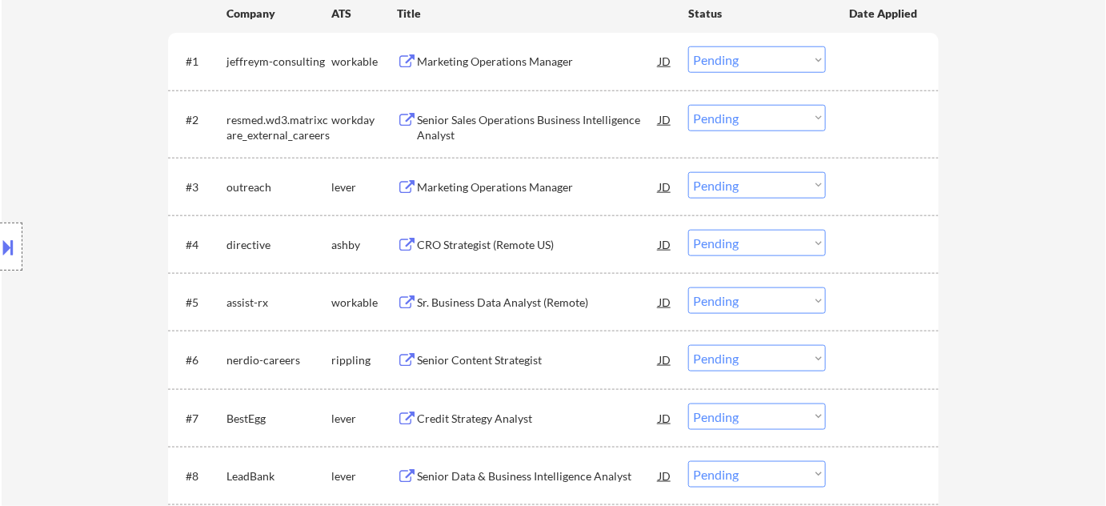
scroll to position [509, 0]
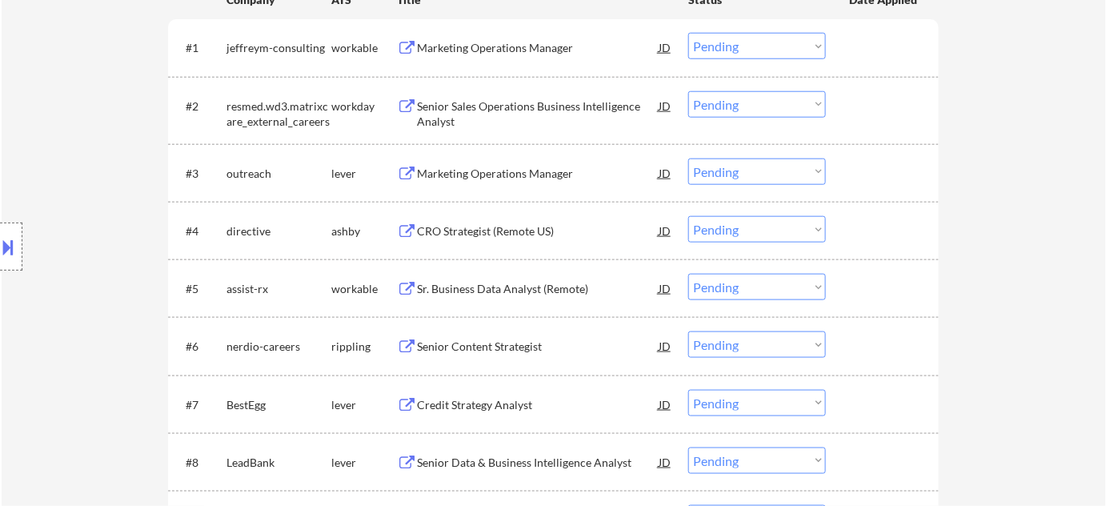
click at [534, 290] on div "Sr. Business Data Analyst (Remote)" at bounding box center [538, 289] width 242 height 16
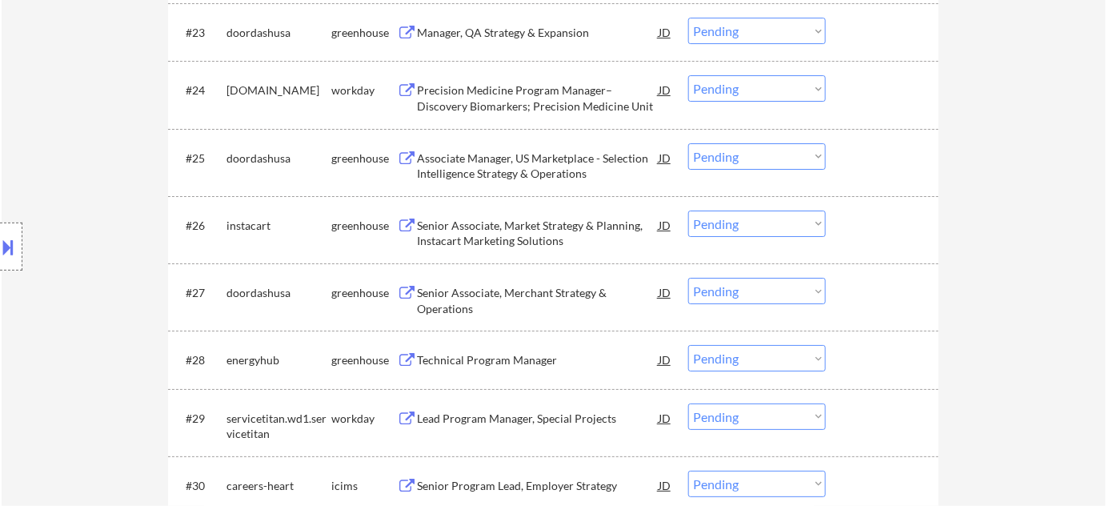
scroll to position [1818, 0]
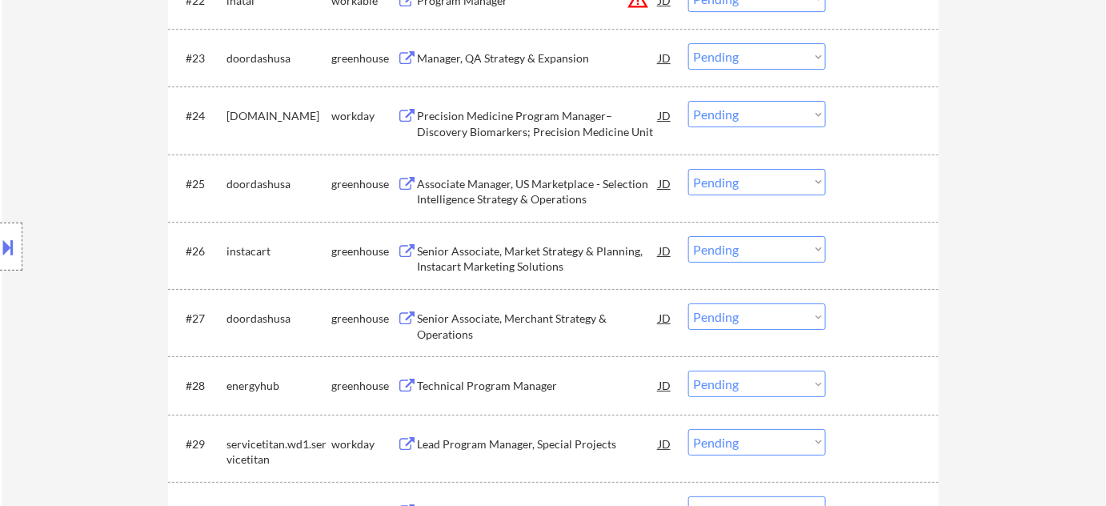
click at [752, 120] on select "Choose an option... Pending Applied Excluded (Questions) Excluded (Expired) Exc…" at bounding box center [757, 114] width 138 height 26
click at [688, 101] on select "Choose an option... Pending Applied Excluded (Questions) Excluded (Expired) Exc…" at bounding box center [757, 114] width 138 height 26
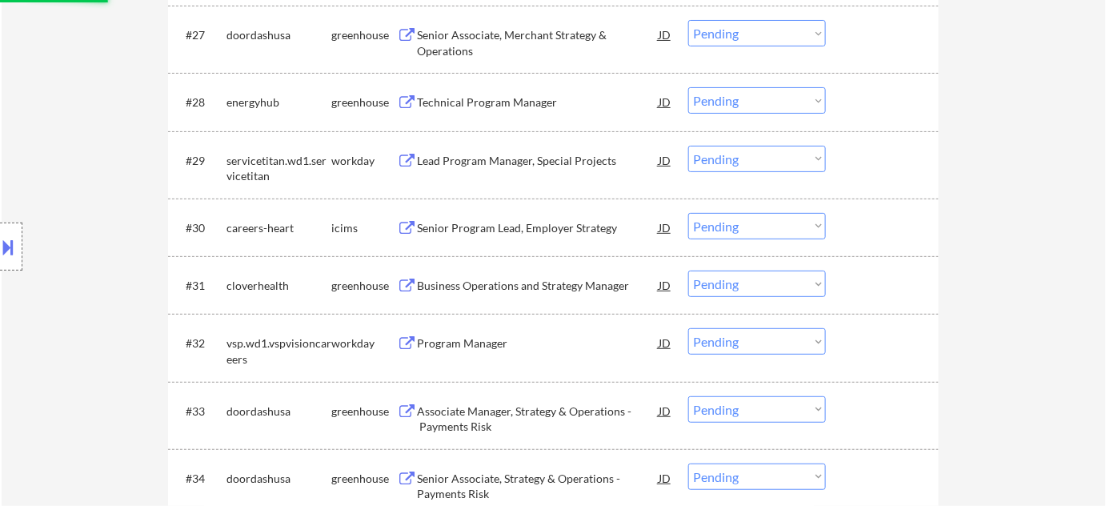
select select ""pending""
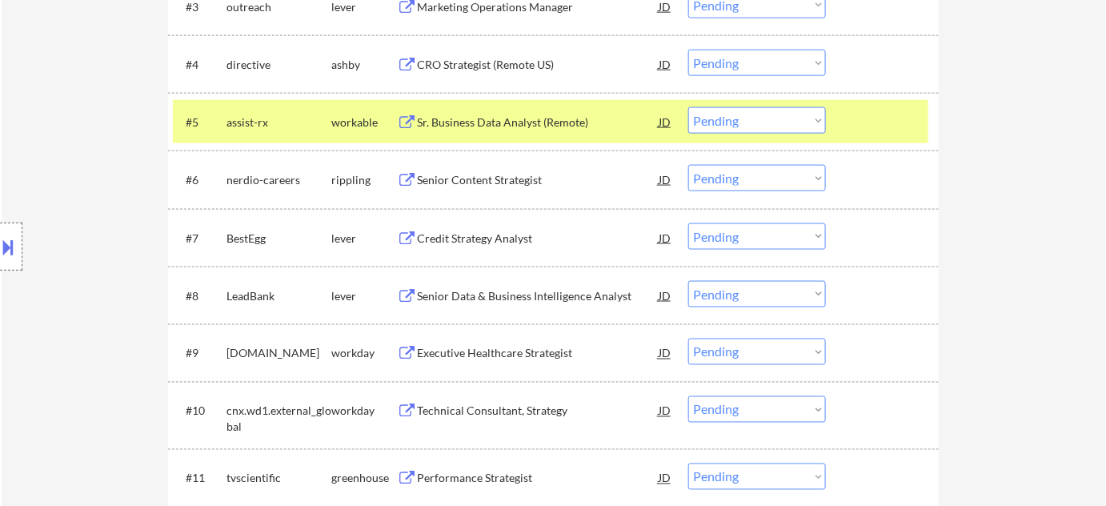
scroll to position [654, 0]
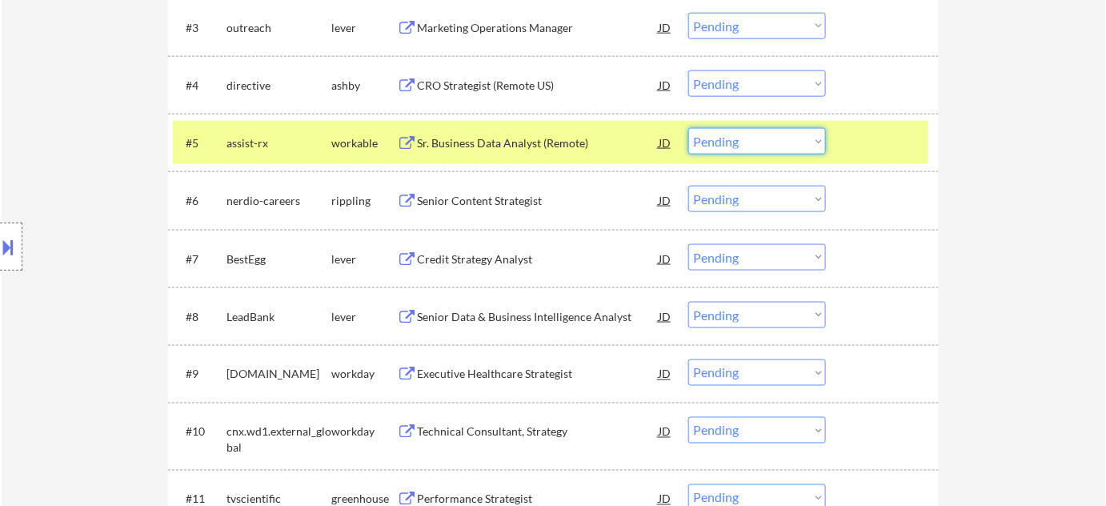
click at [736, 131] on select "Choose an option... Pending Applied Excluded (Questions) Excluded (Expired) Exc…" at bounding box center [757, 141] width 138 height 26
click at [688, 128] on select "Choose an option... Pending Applied Excluded (Questions) Excluded (Expired) Exc…" at bounding box center [757, 141] width 138 height 26
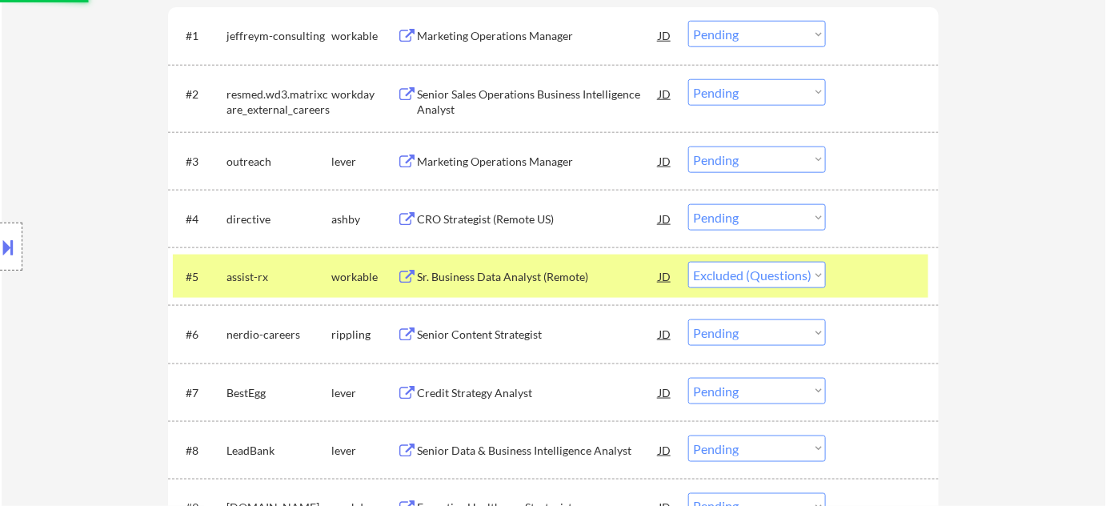
scroll to position [509, 0]
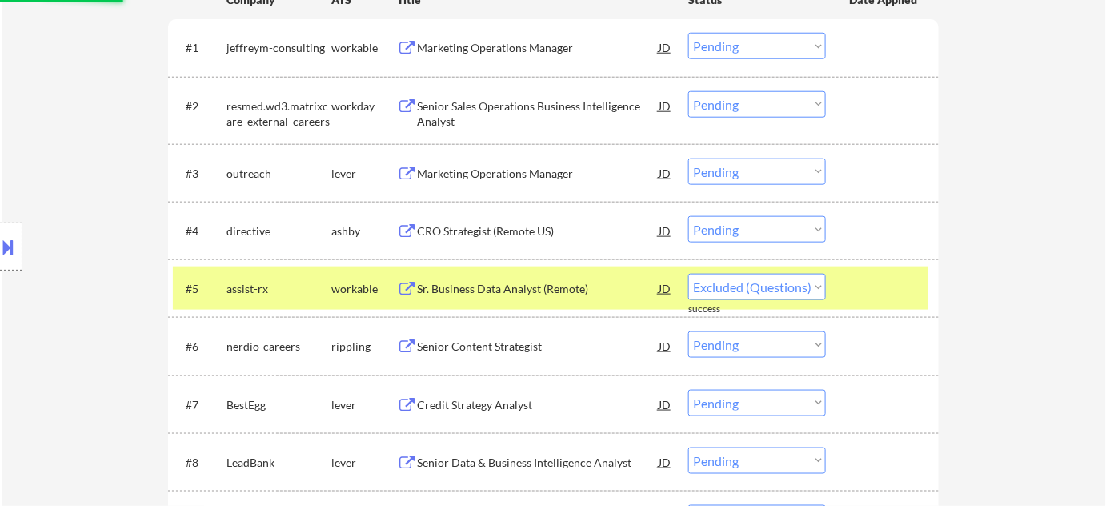
select select ""pending""
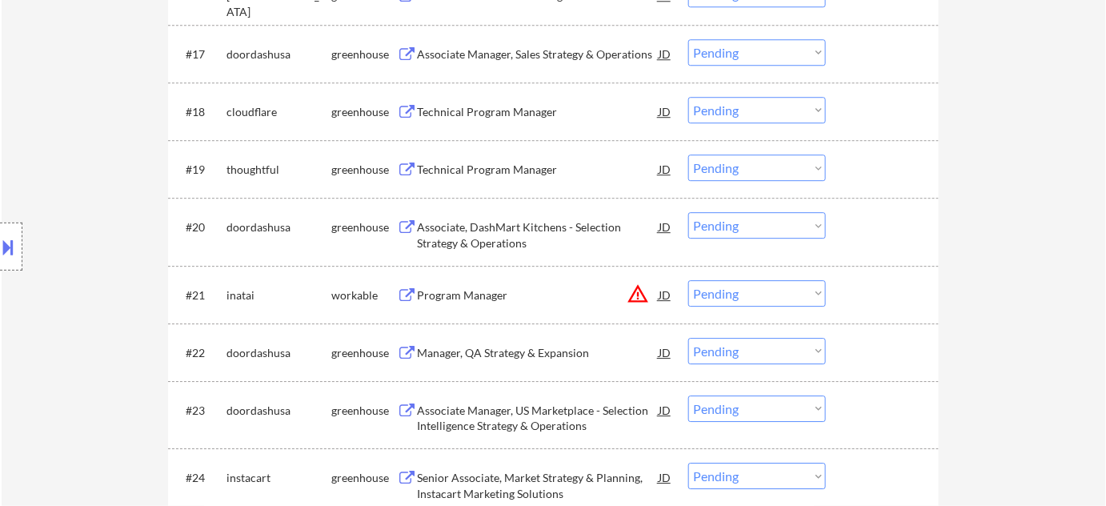
scroll to position [1455, 0]
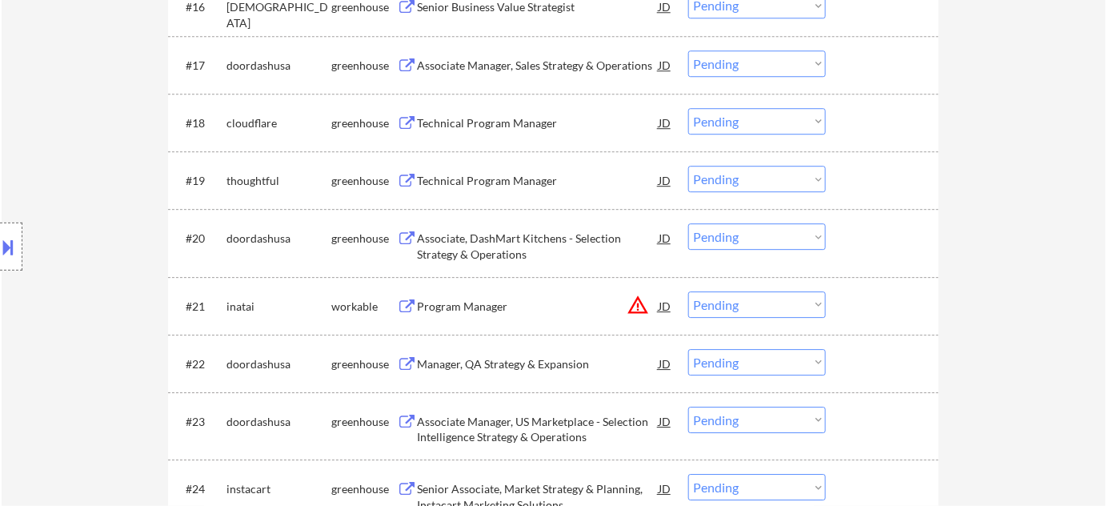
click at [637, 300] on button "warning_amber" at bounding box center [637, 305] width 22 height 22
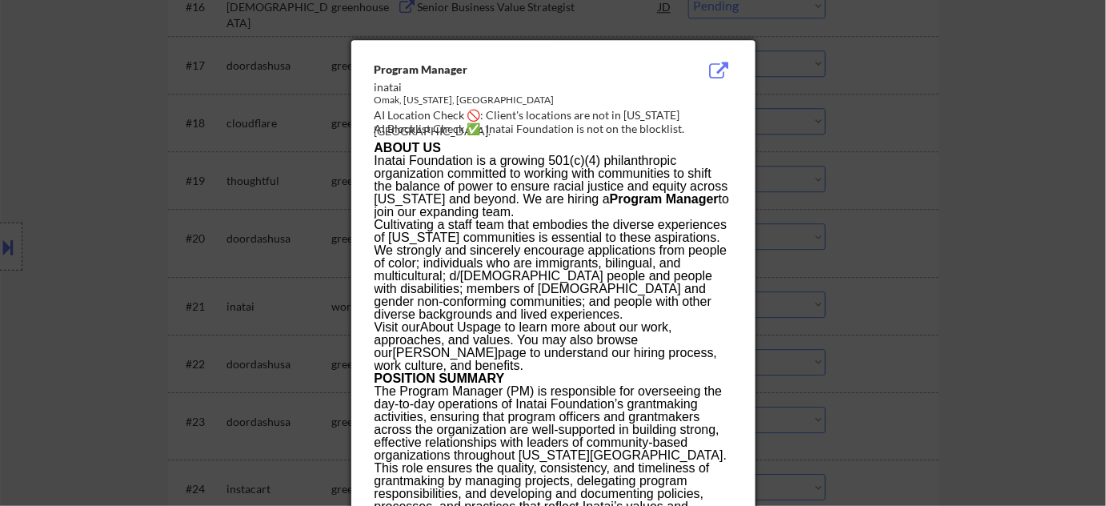
click at [872, 301] on div at bounding box center [553, 253] width 1106 height 506
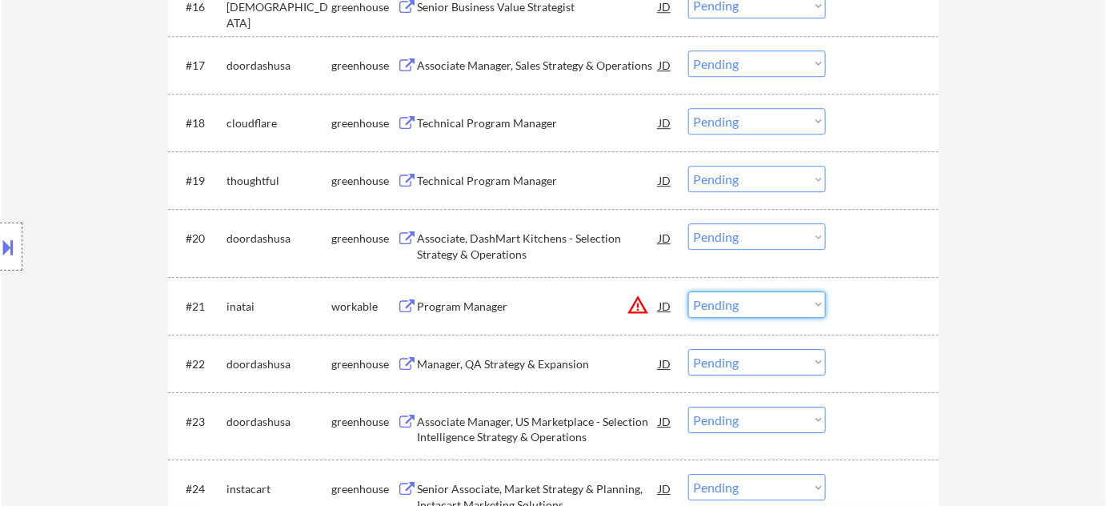
drag, startPoint x: 746, startPoint y: 301, endPoint x: 754, endPoint y: 314, distance: 15.8
click at [746, 301] on select "Choose an option... Pending Applied Excluded (Questions) Excluded (Expired) Exc…" at bounding box center [757, 304] width 138 height 26
click at [688, 291] on select "Choose an option... Pending Applied Excluded (Questions) Excluded (Expired) Exc…" at bounding box center [757, 304] width 138 height 26
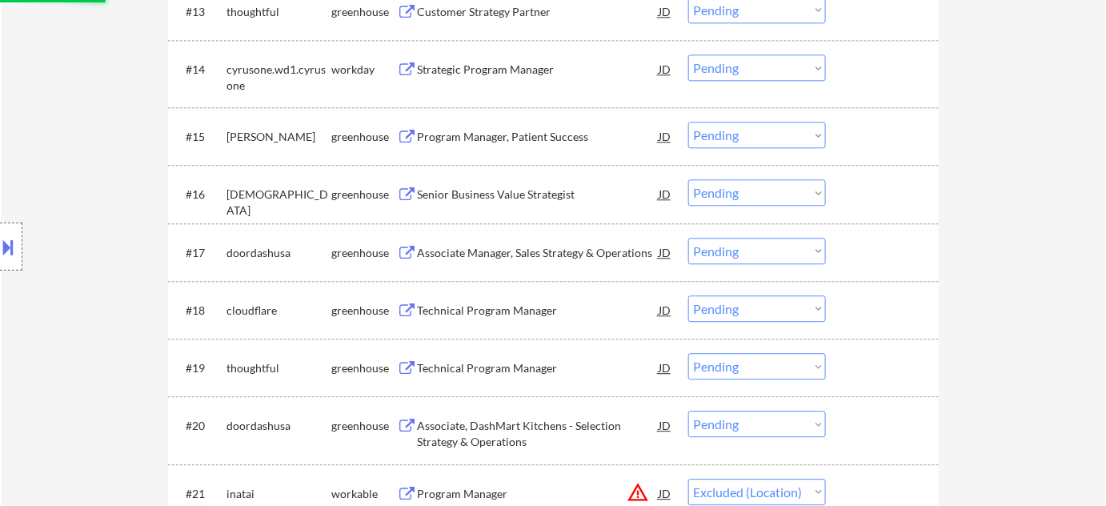
scroll to position [1236, 0]
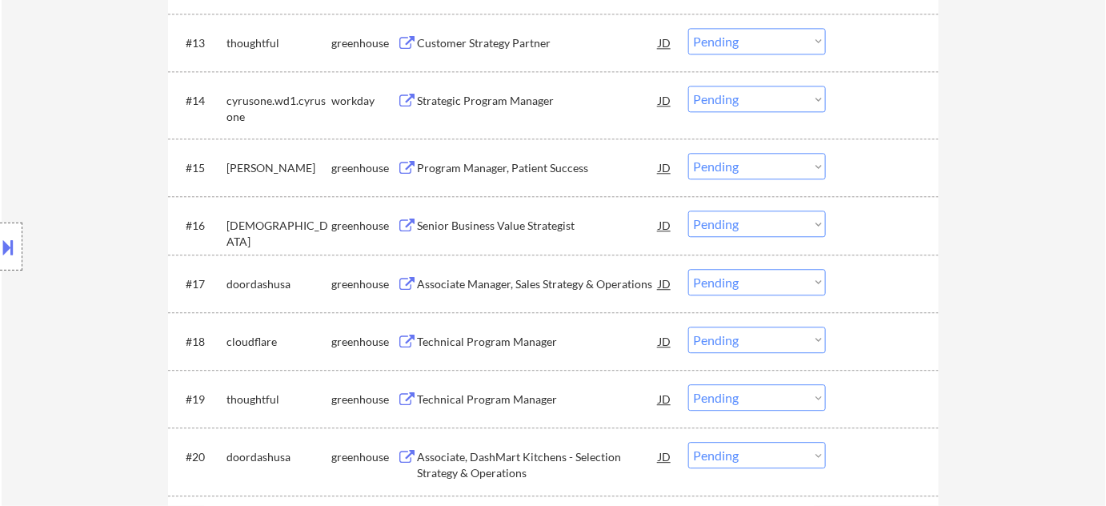
select select ""pending""
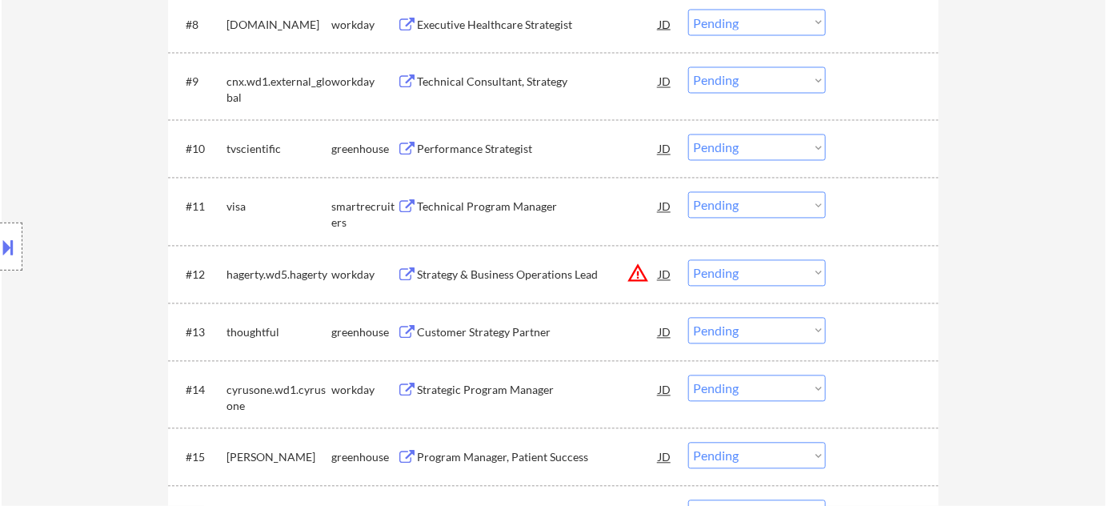
scroll to position [945, 0]
click at [508, 284] on div "Strategy & Business Operations Lead" at bounding box center [538, 276] width 242 height 29
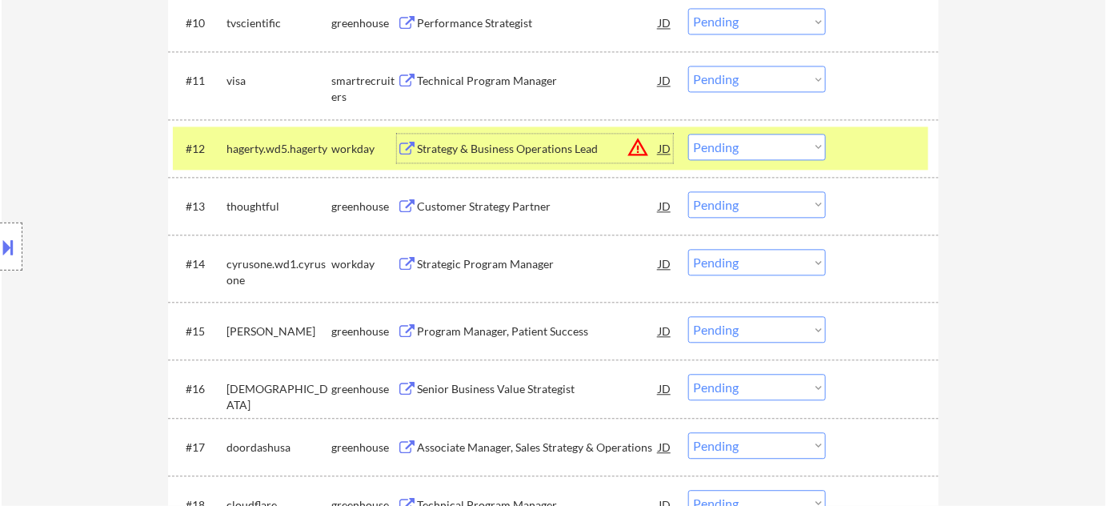
scroll to position [1018, 0]
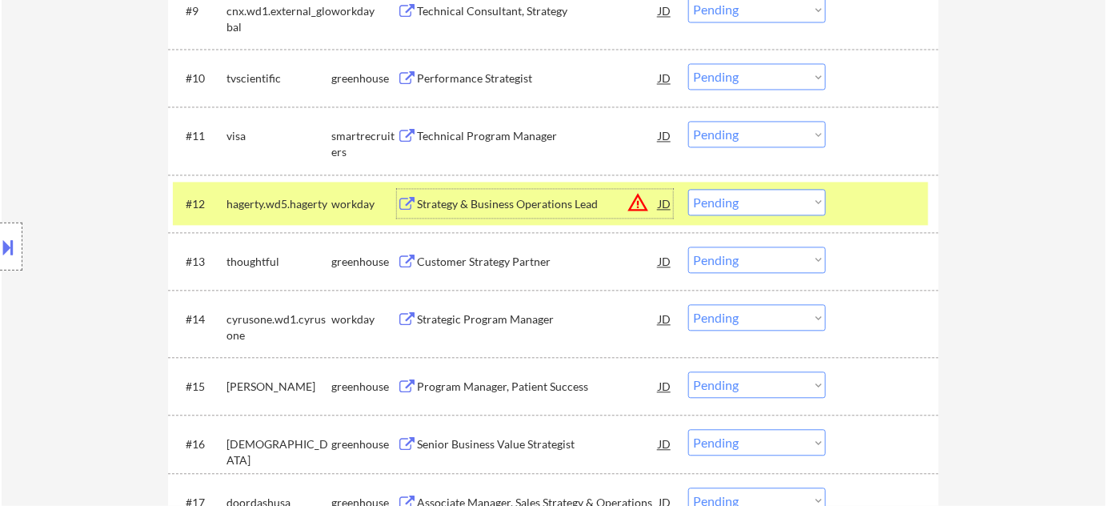
click at [526, 136] on div "Technical Program Manager" at bounding box center [538, 136] width 242 height 16
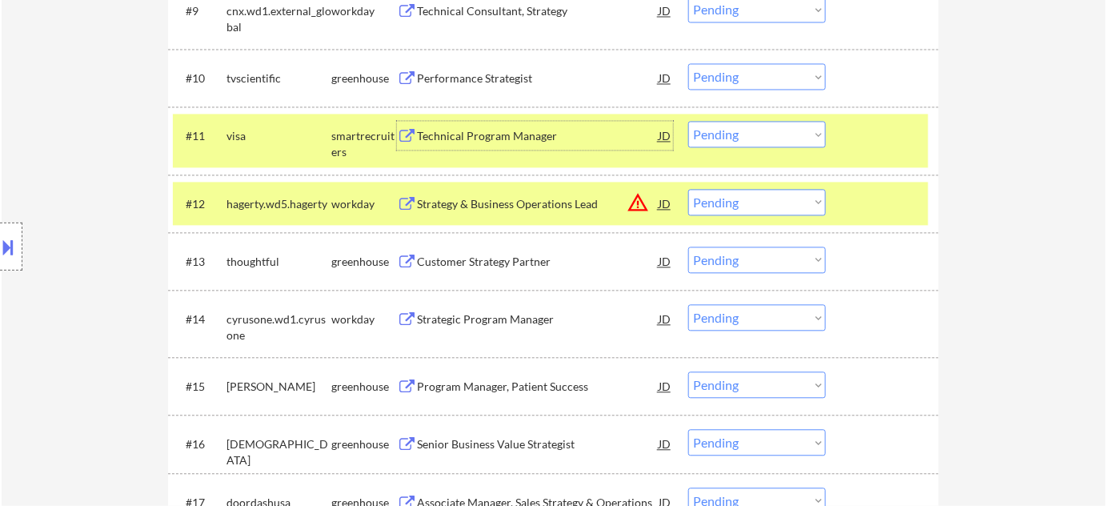
click at [763, 138] on select "Choose an option... Pending Applied Excluded (Questions) Excluded (Expired) Exc…" at bounding box center [757, 134] width 138 height 26
click at [688, 121] on select "Choose an option... Pending Applied Excluded (Questions) Excluded (Expired) Exc…" at bounding box center [757, 134] width 138 height 26
select select ""pending""
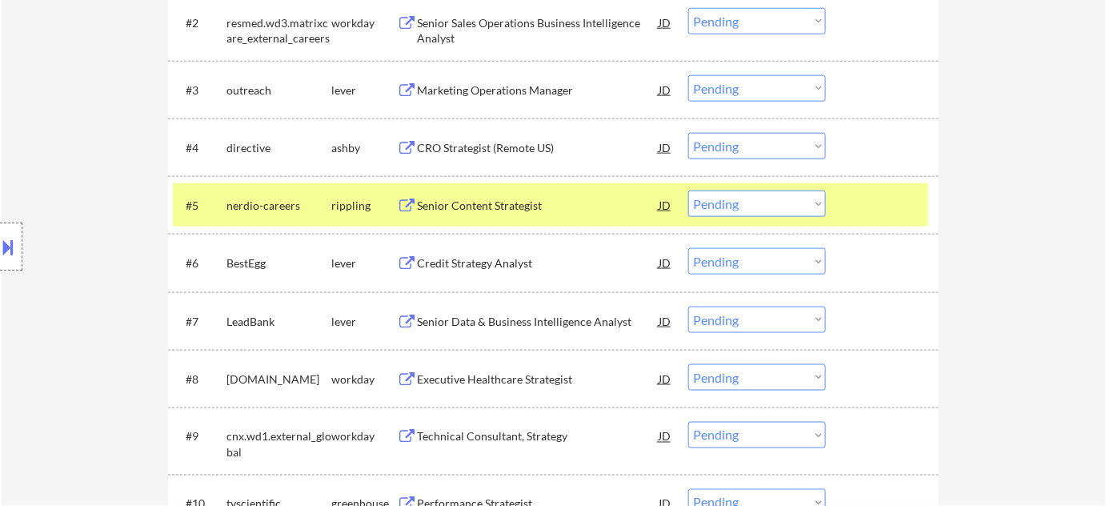
scroll to position [436, 0]
